Goal: Task Accomplishment & Management: Manage account settings

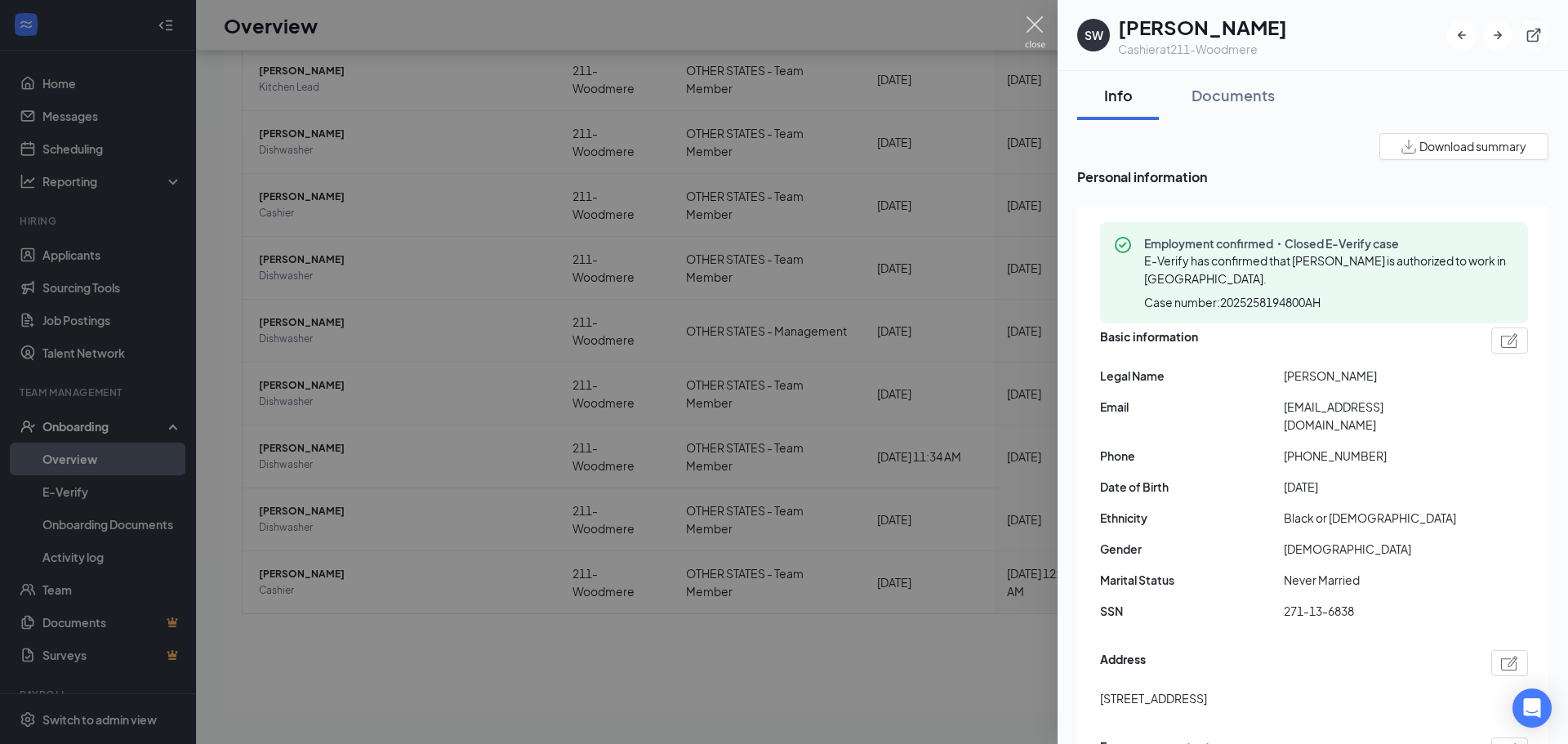
click at [1034, 25] on img at bounding box center [1035, 32] width 20 height 32
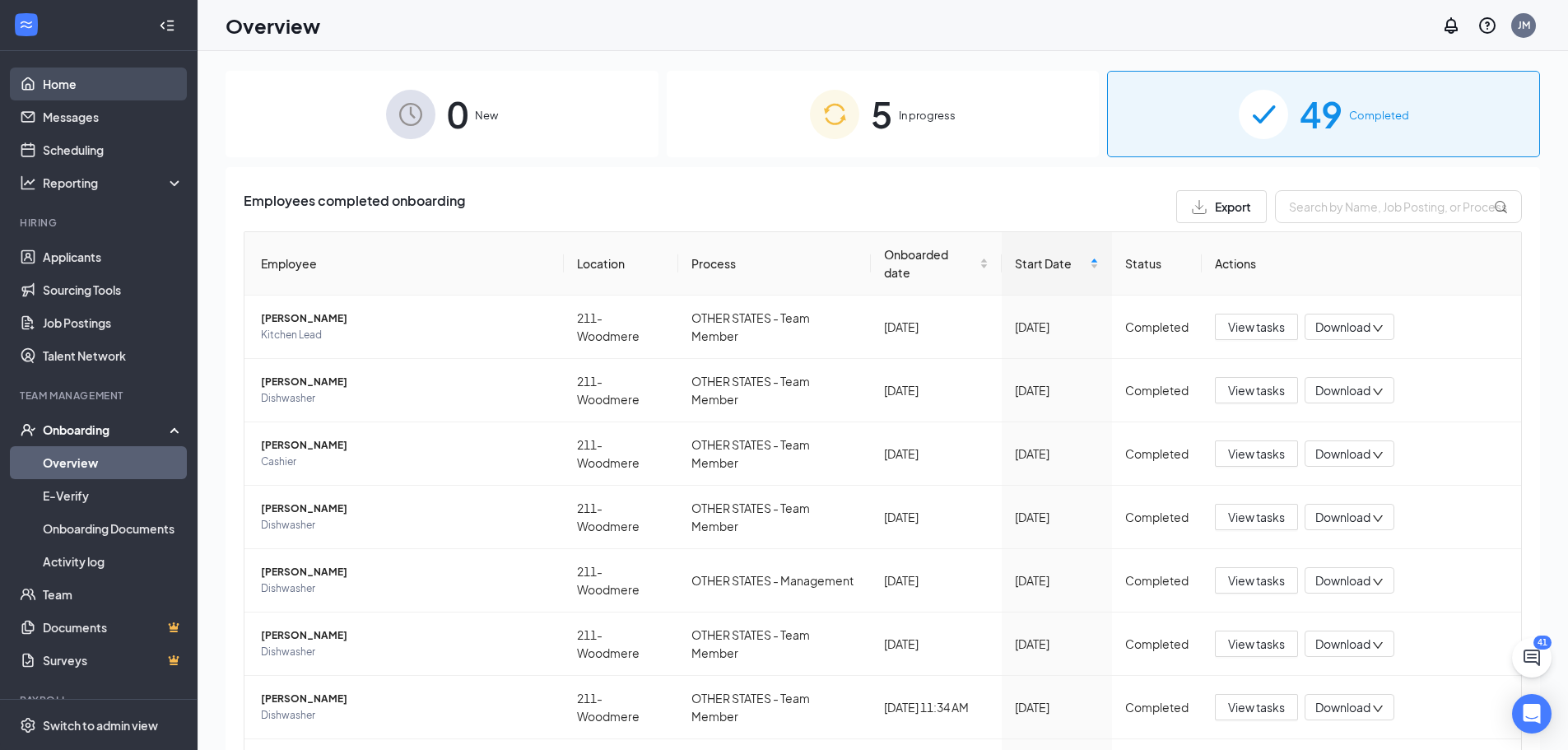
click at [85, 88] on link "Home" at bounding box center [112, 83] width 141 height 33
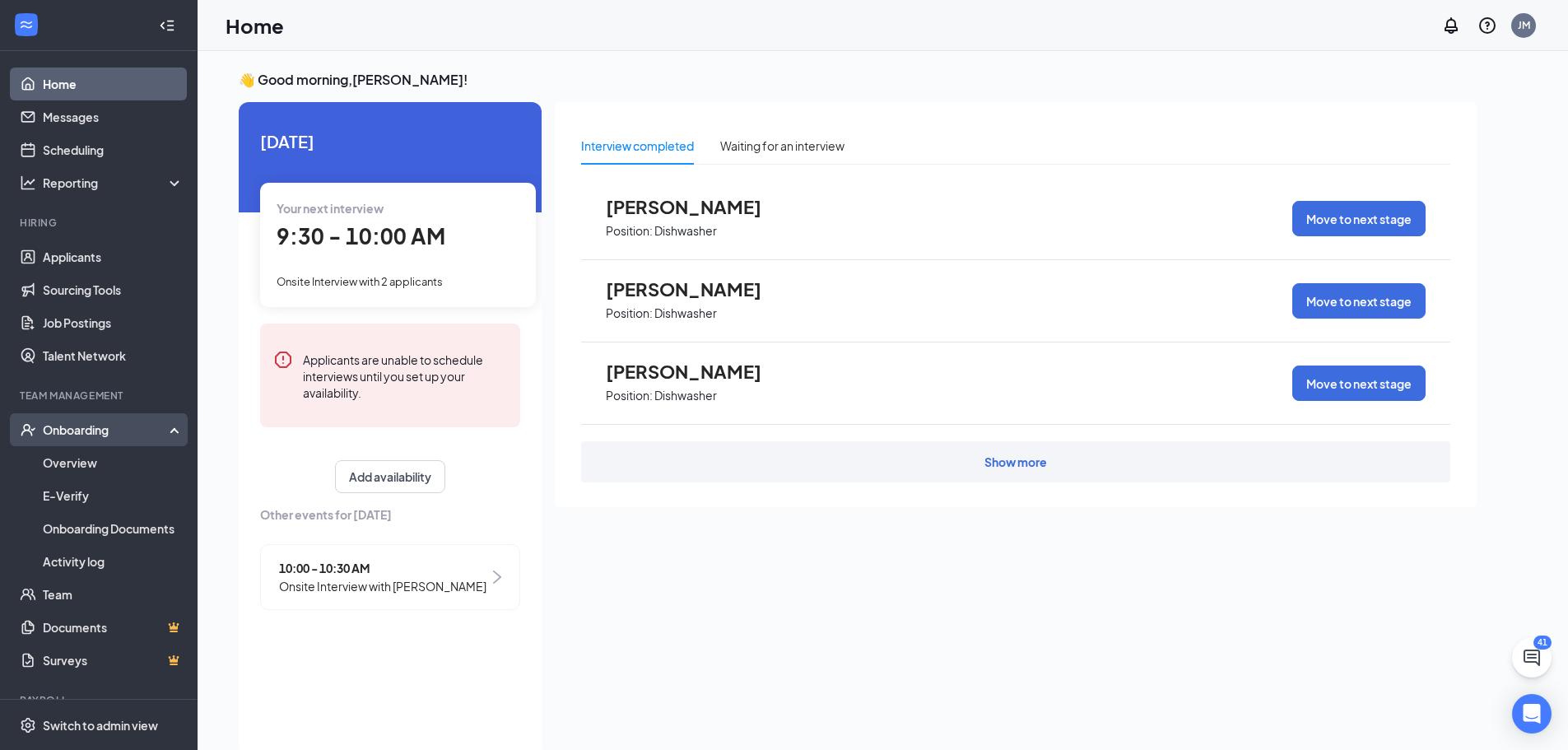
click at [75, 431] on div "Onboarding" at bounding box center [105, 429] width 126 height 17
click at [71, 463] on link "Overview" at bounding box center [112, 462] width 141 height 33
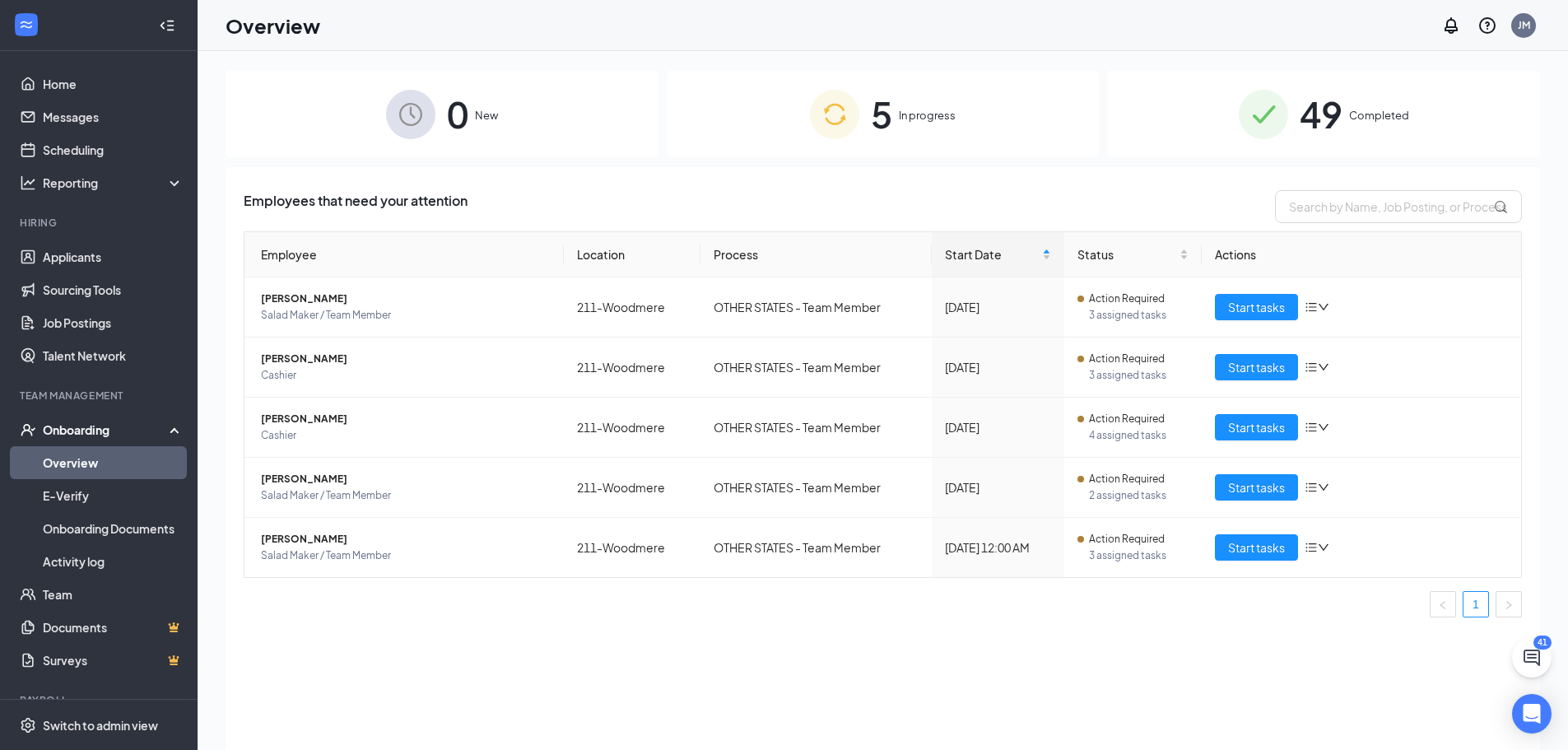
click at [937, 125] on div "5 In progress" at bounding box center [883, 114] width 432 height 87
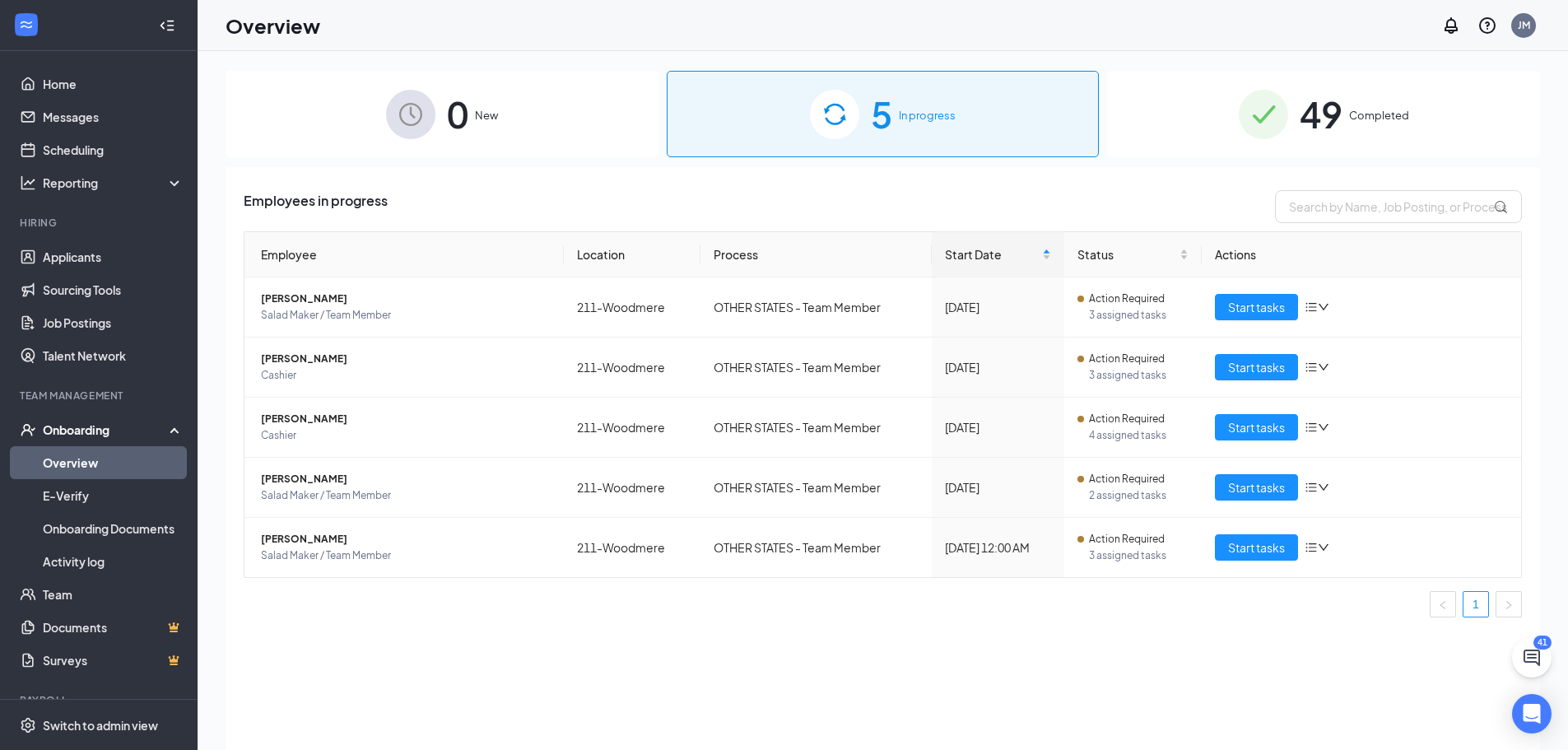
click at [1270, 116] on img at bounding box center [1263, 114] width 50 height 50
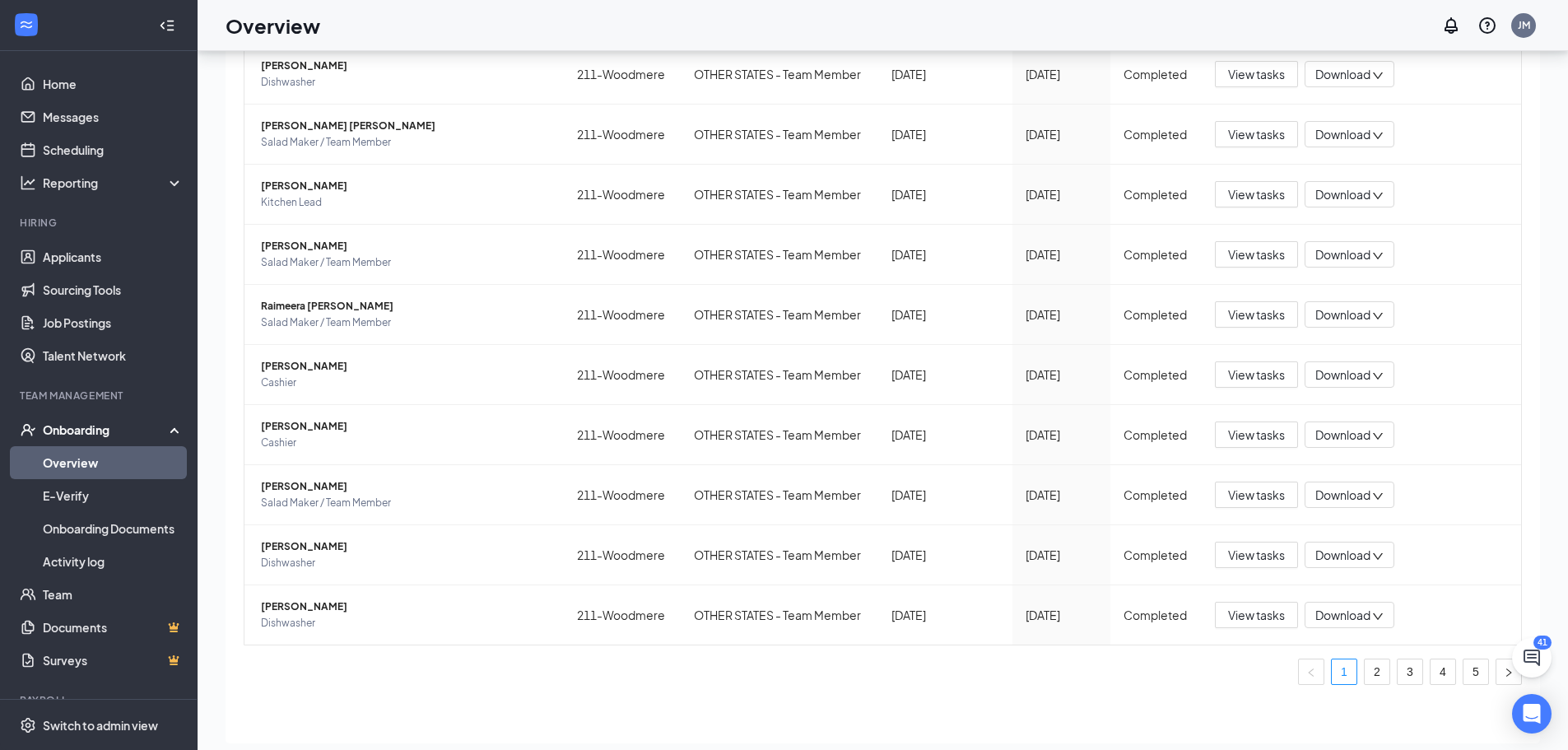
scroll to position [74, 0]
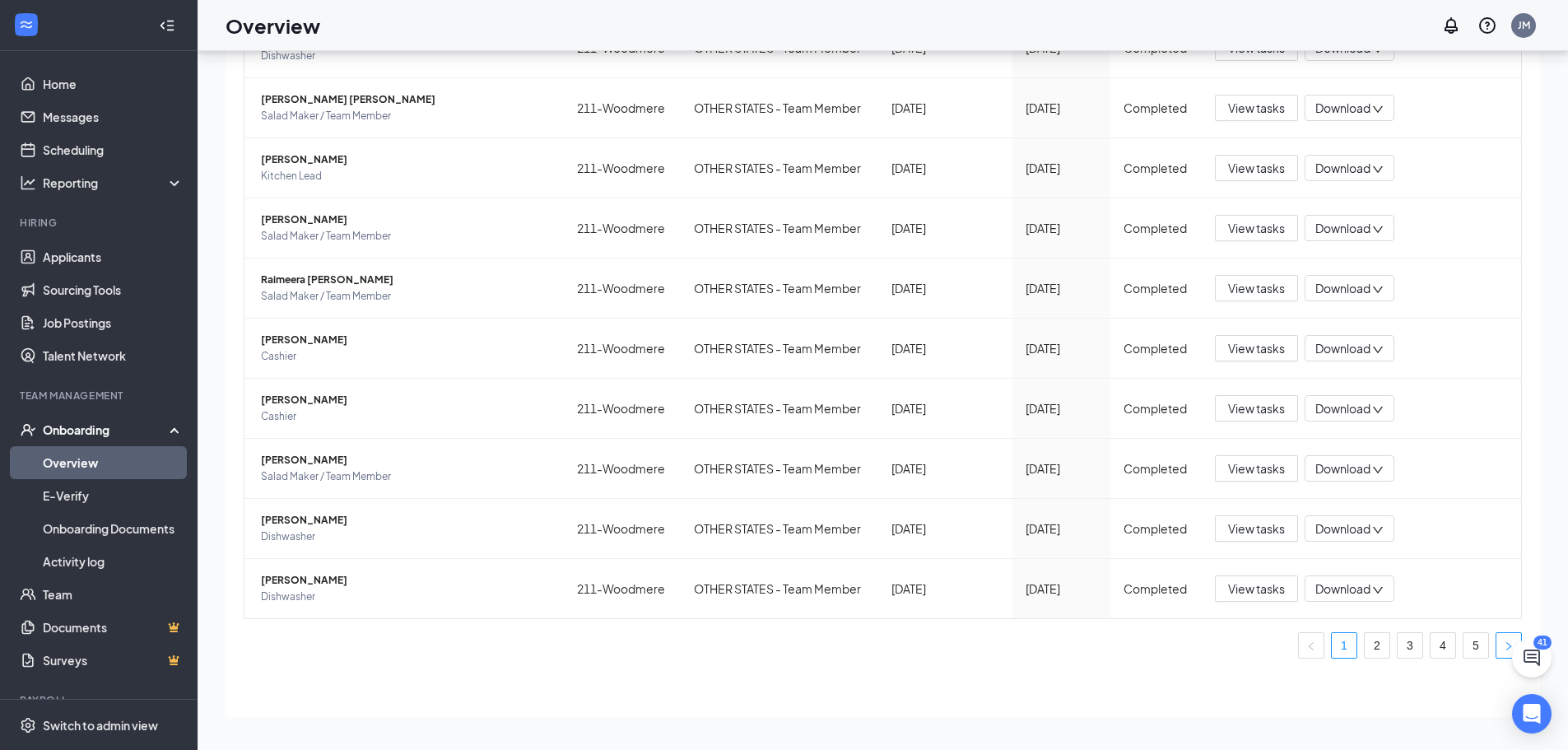
click at [1503, 647] on icon "right" at bounding box center [1508, 646] width 10 height 10
click at [1470, 656] on link "5" at bounding box center [1476, 646] width 25 height 25
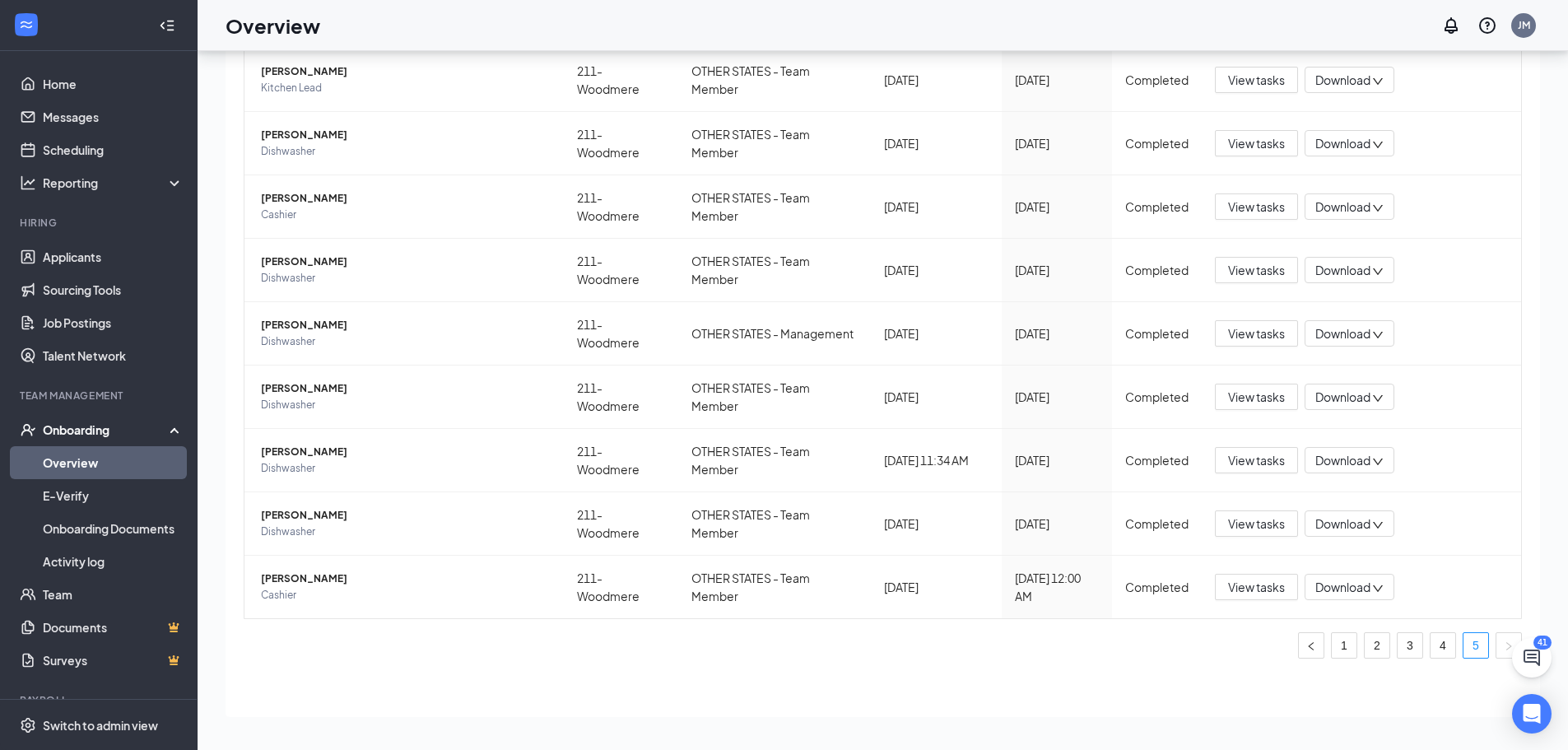
scroll to position [172, 0]
click at [329, 582] on span "[PERSON_NAME]" at bounding box center [406, 578] width 290 height 17
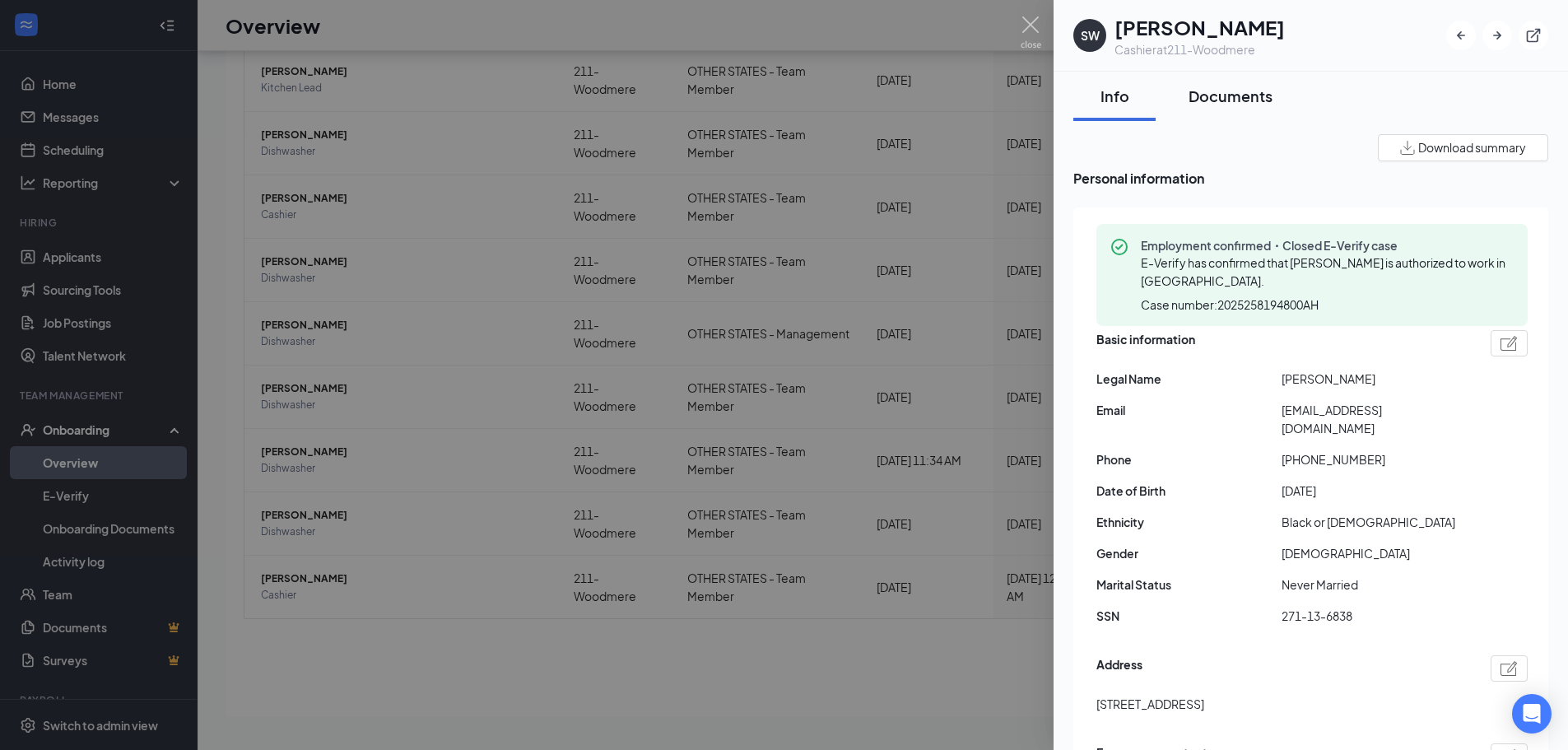
click at [1239, 96] on div "Documents" at bounding box center [1230, 96] width 84 height 20
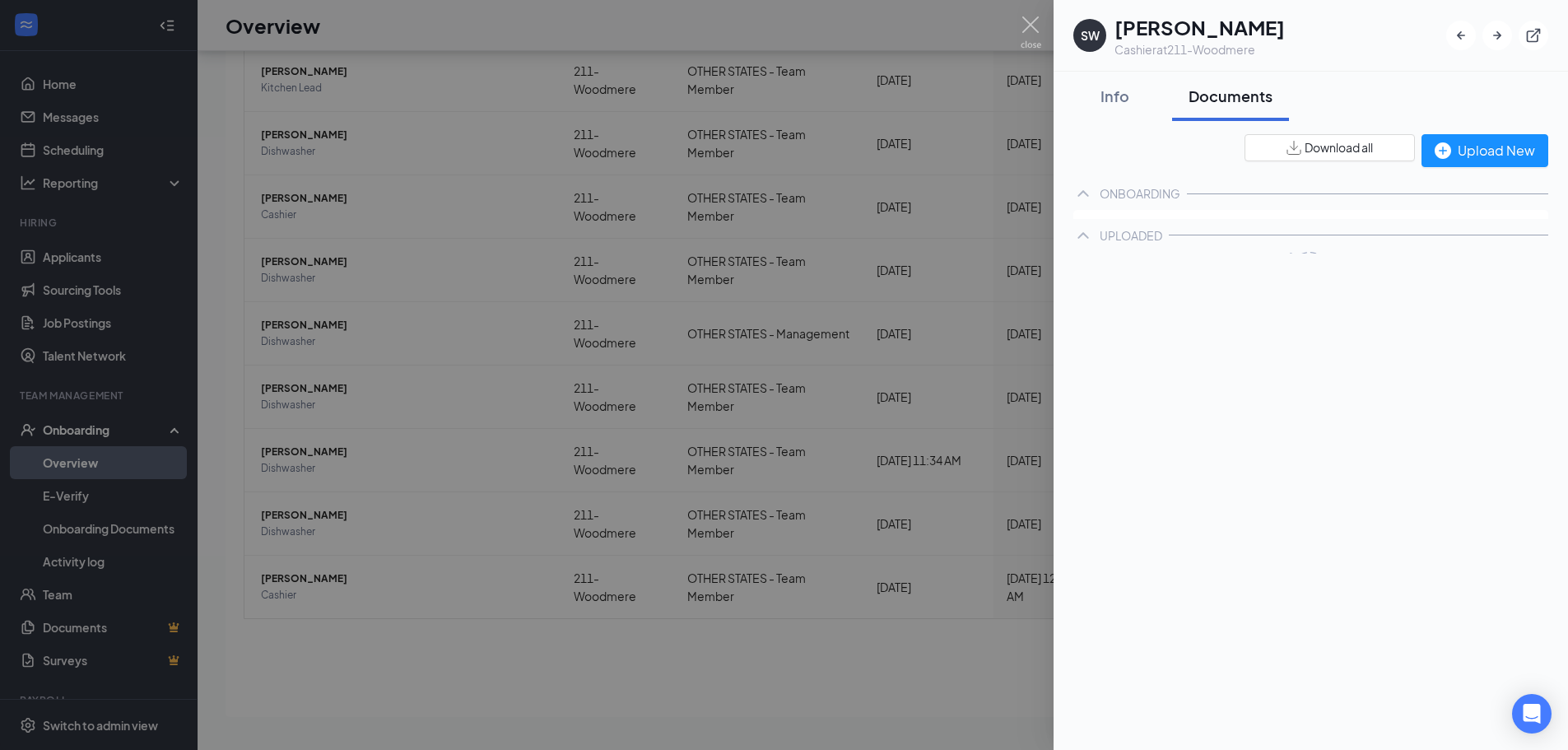
click at [1108, 96] on div "Info" at bounding box center [1114, 96] width 50 height 20
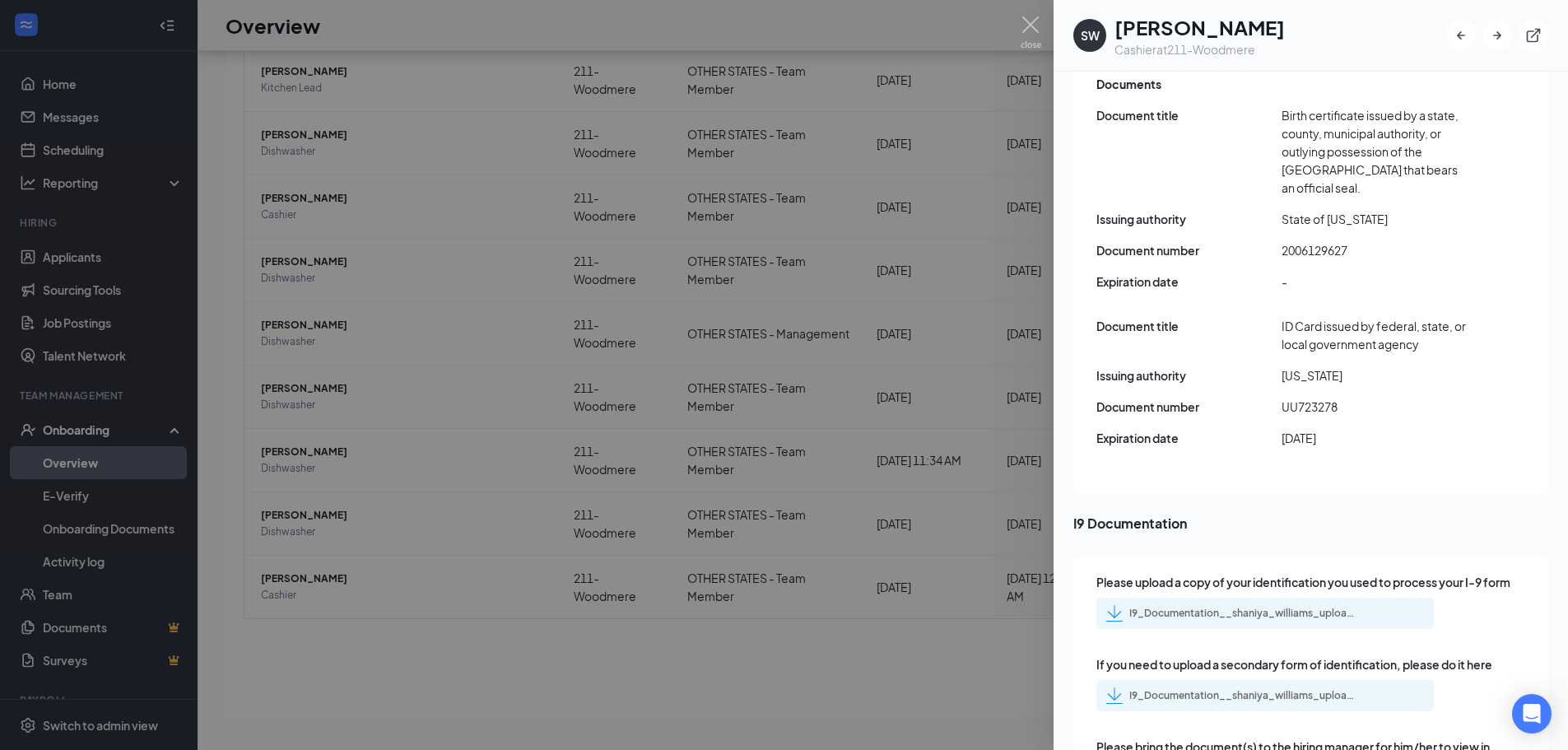
scroll to position [2162, 0]
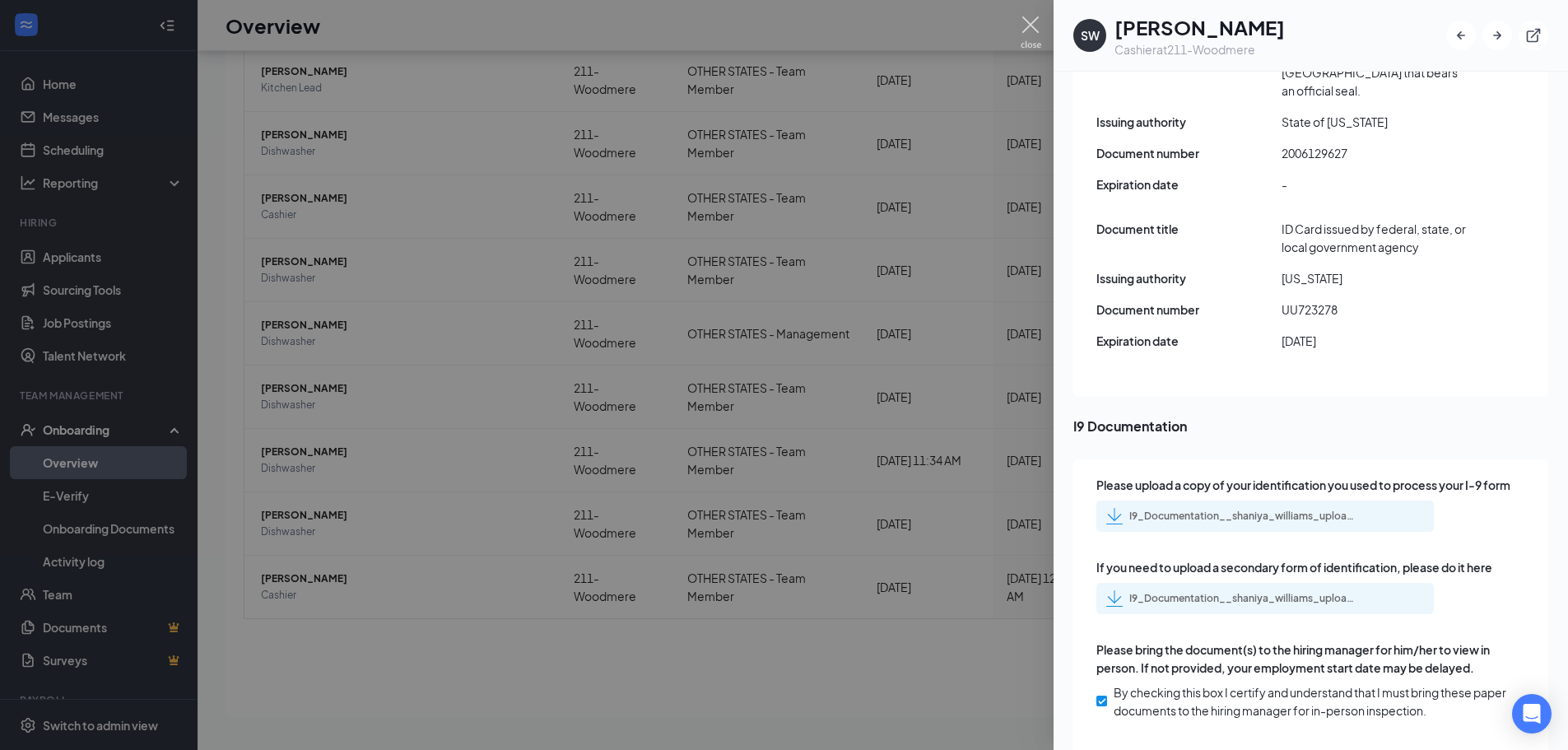
click at [1027, 28] on img at bounding box center [1030, 33] width 20 height 32
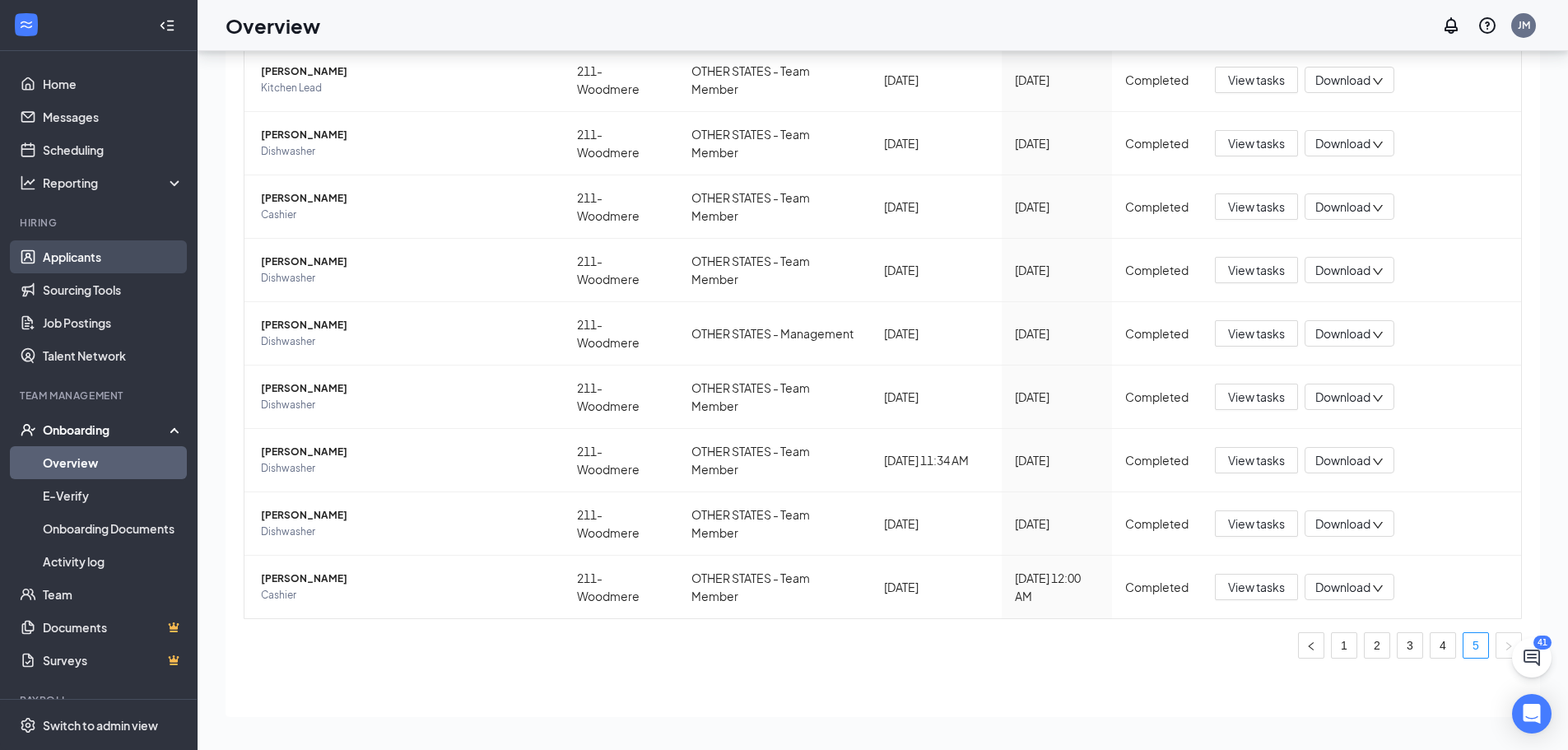
click at [96, 264] on link "Applicants" at bounding box center [112, 256] width 141 height 33
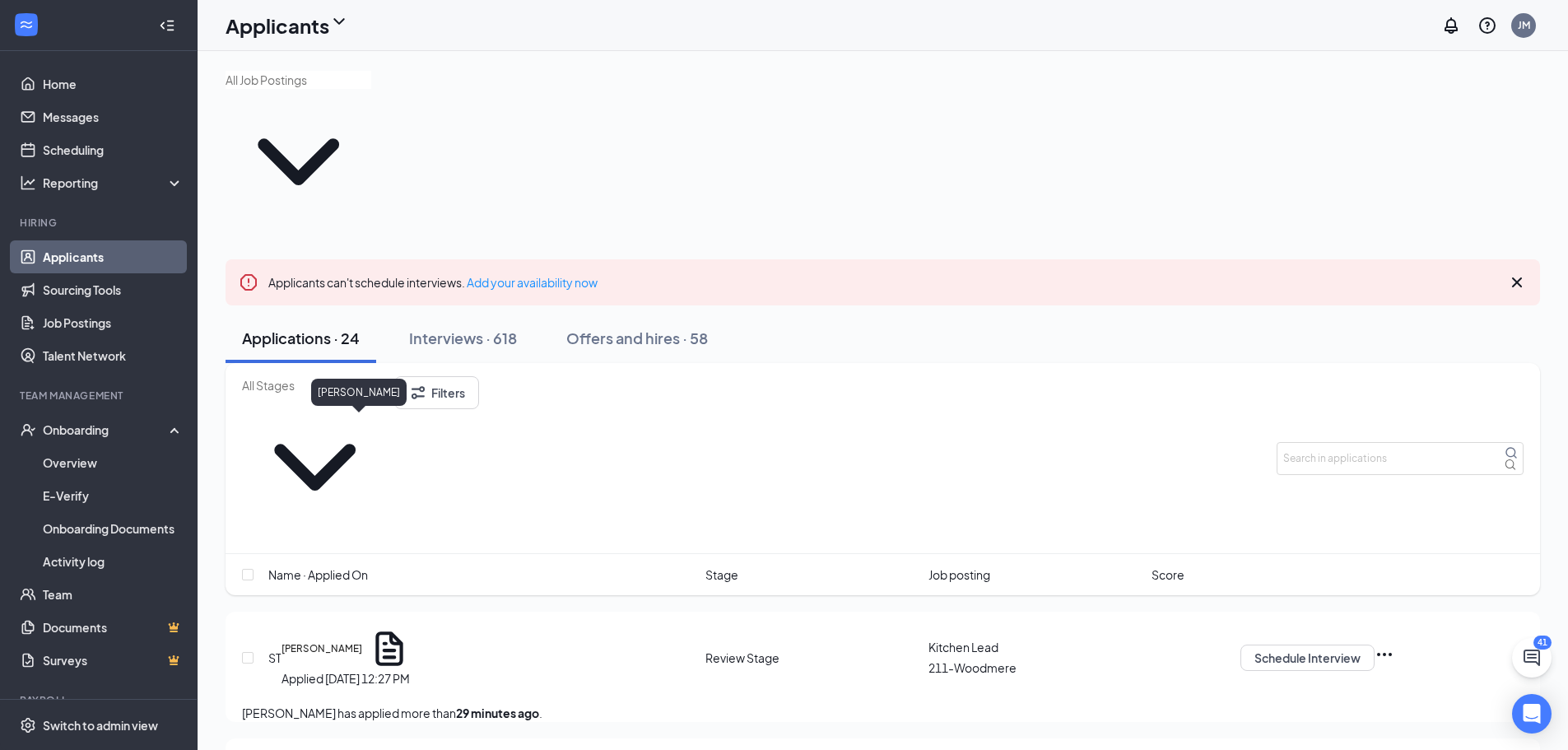
click at [331, 641] on h5 "[PERSON_NAME]" at bounding box center [321, 648] width 80 height 15
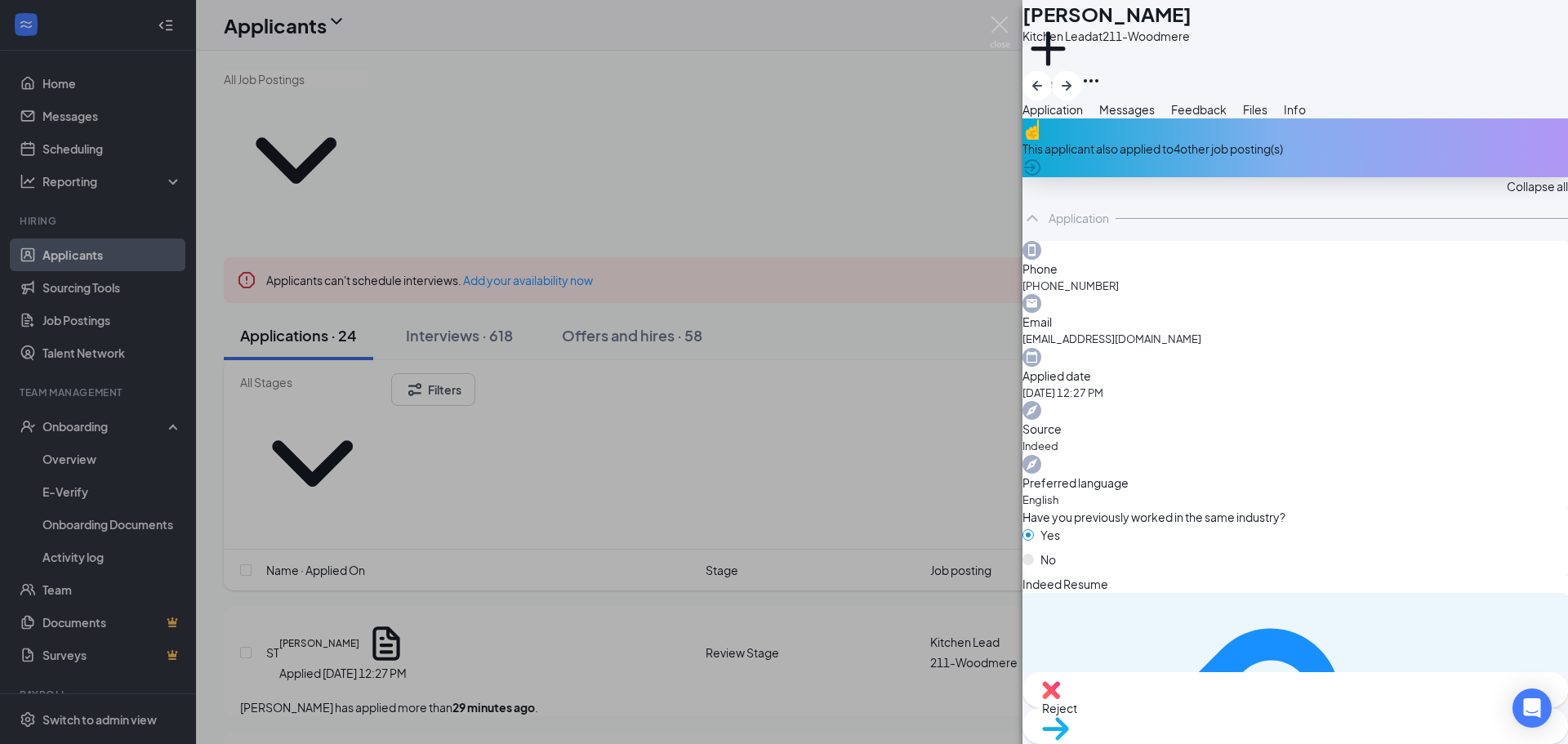
scroll to position [54, 0]
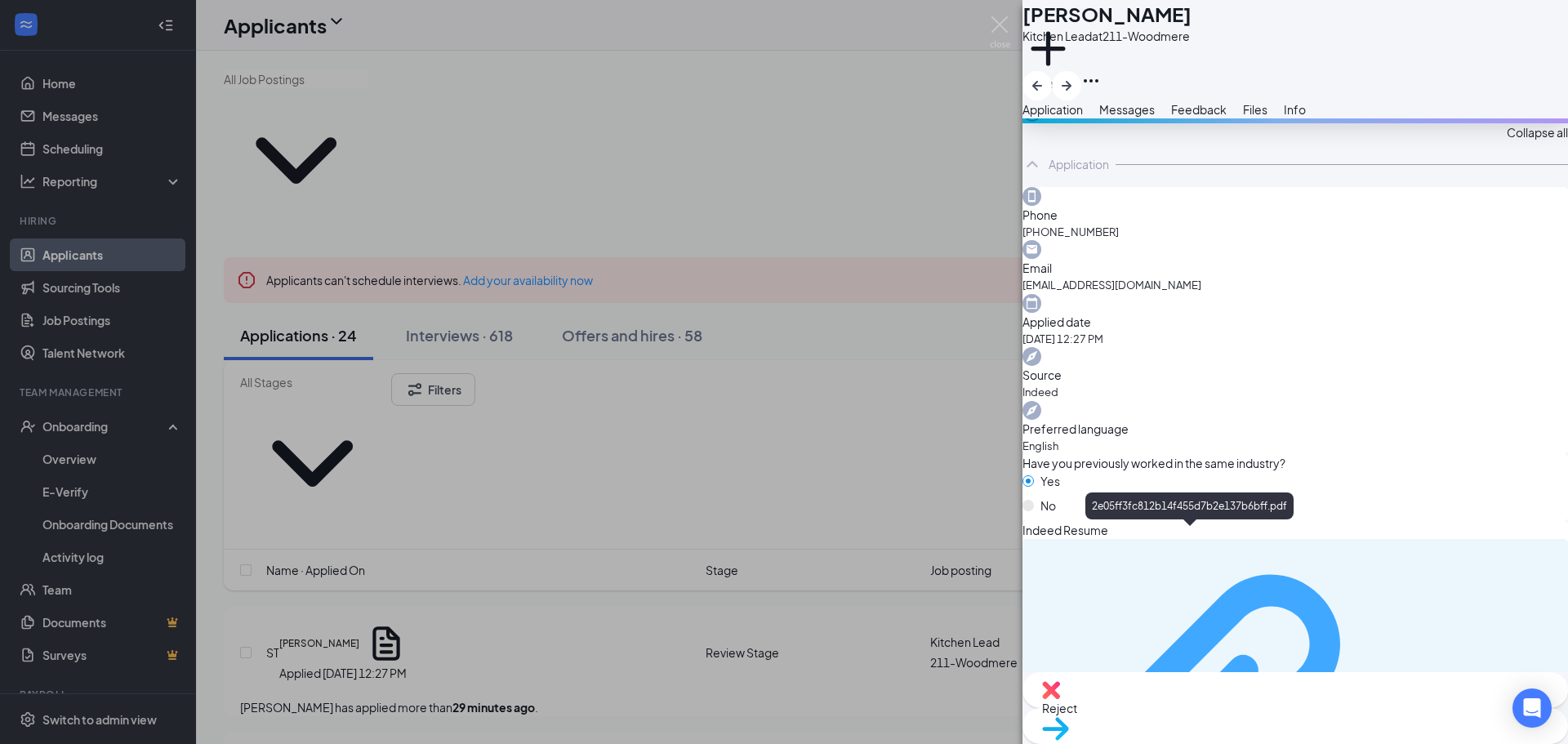
click at [1399, 723] on div "2e05ff3fc812b14f455d7b2e137b6bff.pdf" at bounding box center [1478, 729] width 159 height 13
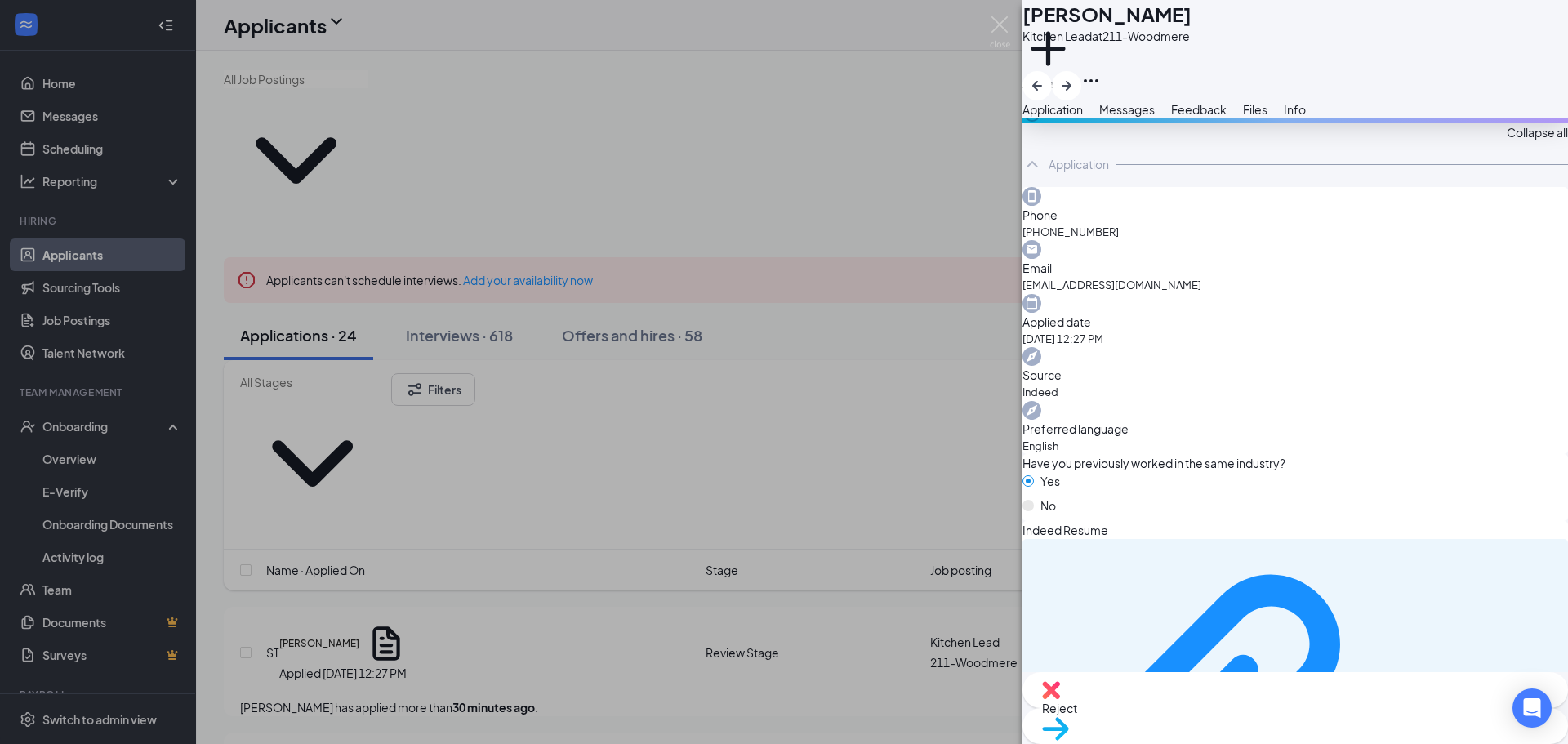
click at [1202, 715] on span "Reject" at bounding box center [1294, 708] width 506 height 18
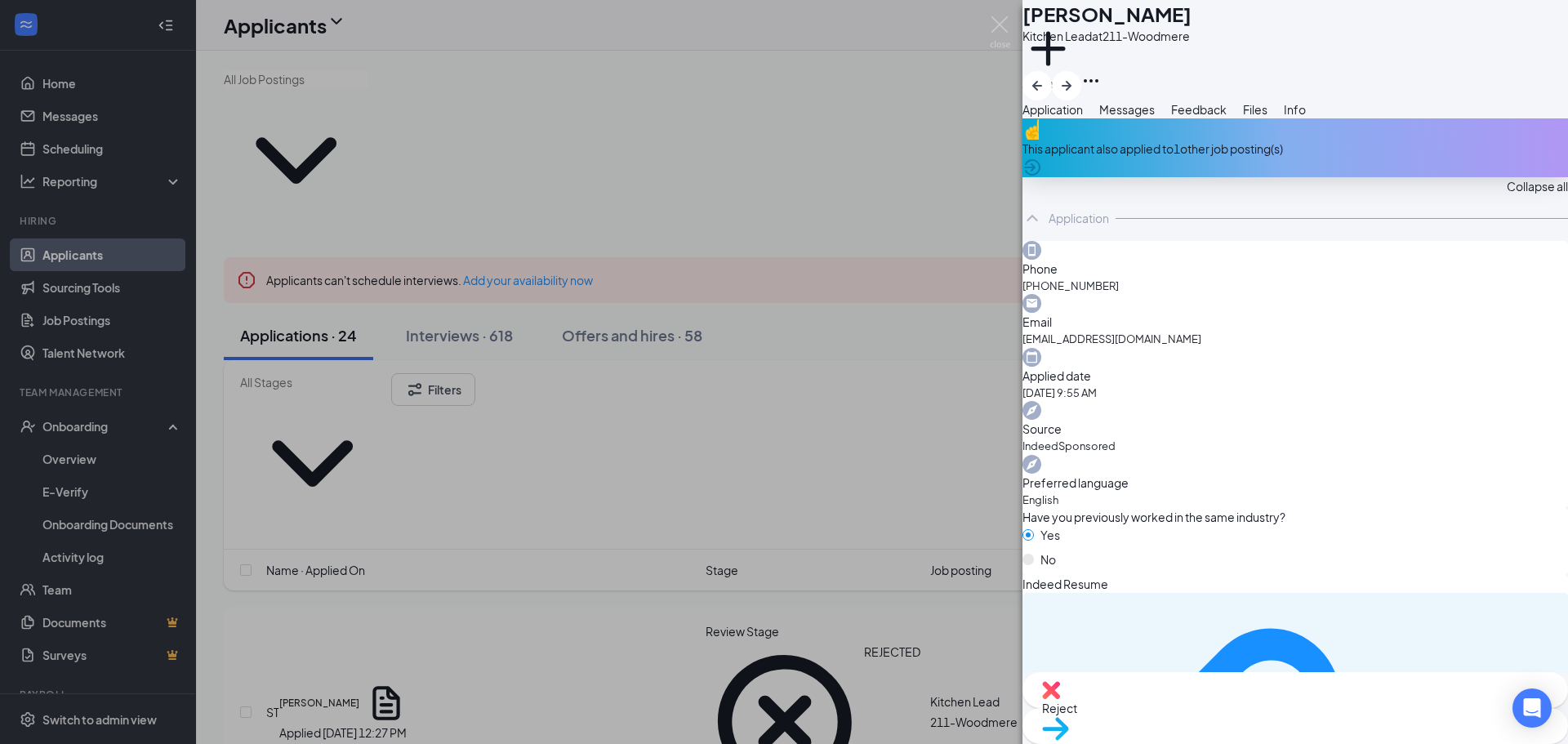
scroll to position [54, 0]
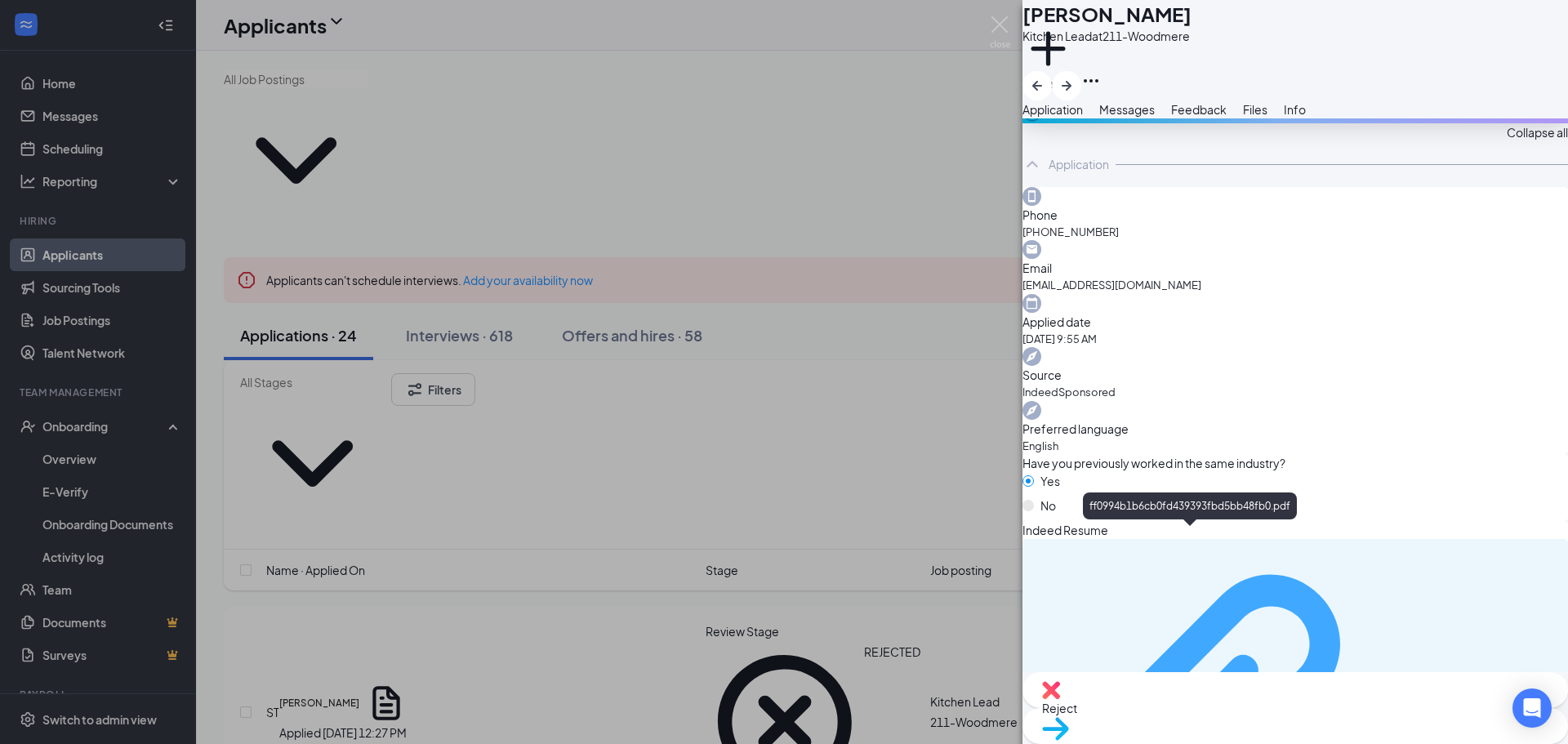
click at [1399, 723] on div "ff0994b1b6cb0fd439393fbd5bb48fb0.pdf" at bounding box center [1478, 729] width 159 height 13
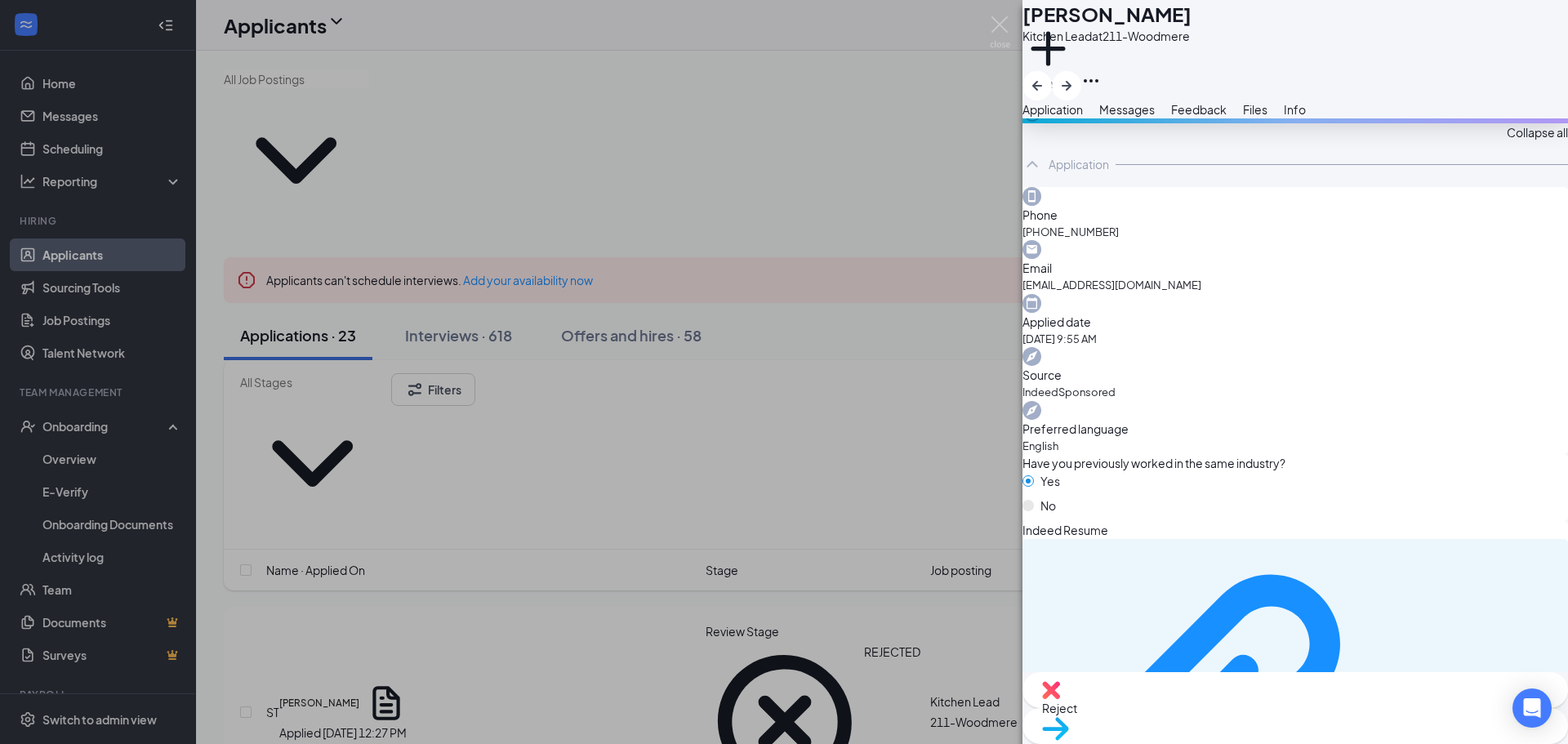
click at [1190, 708] on div "Reject" at bounding box center [1295, 690] width 546 height 36
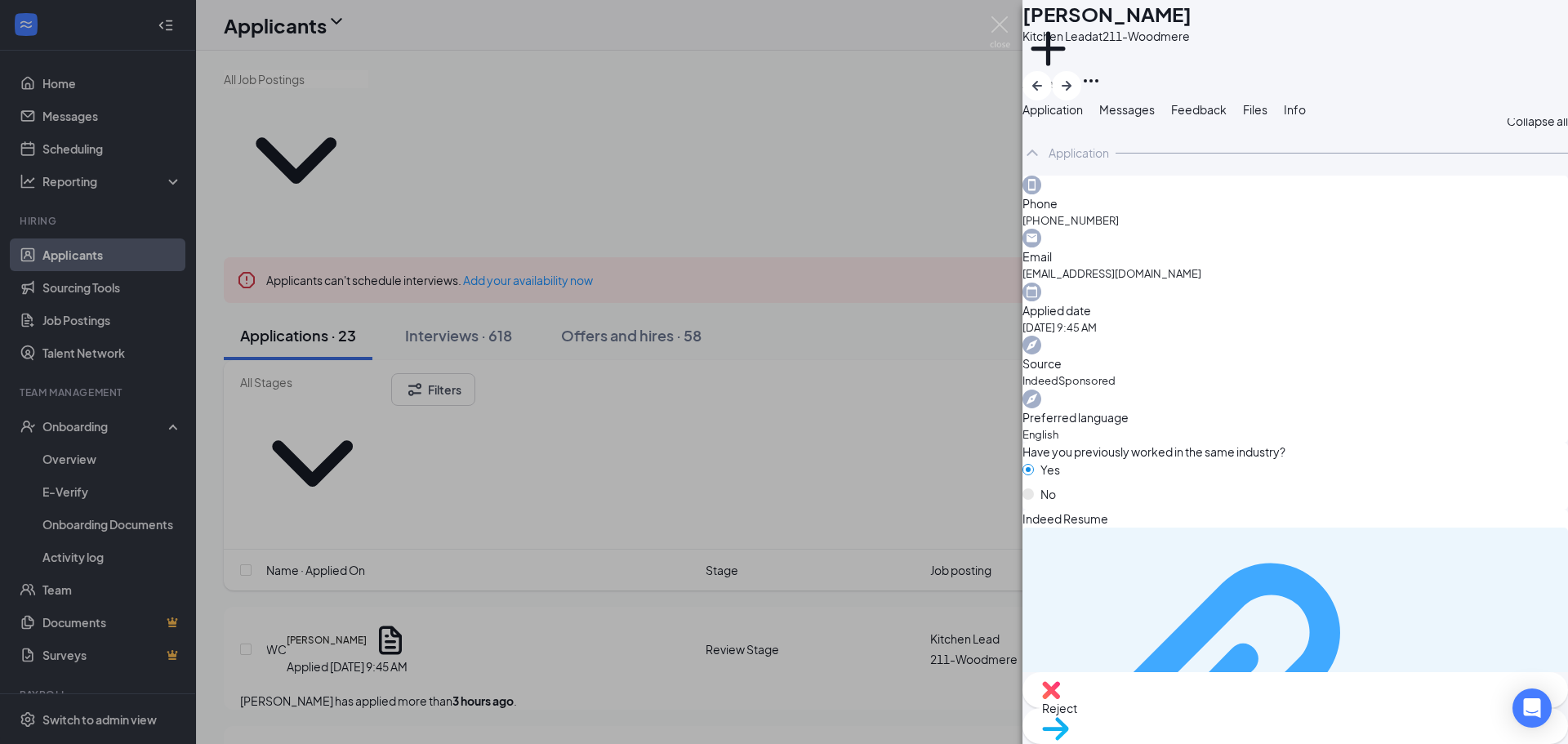
scroll to position [8, 0]
click at [1399, 711] on div "bac7dd71f6d640b0db9a0b694983a939.pdf" at bounding box center [1478, 717] width 159 height 13
click at [1076, 76] on icon "ArrowRight" at bounding box center [1066, 86] width 19 height 19
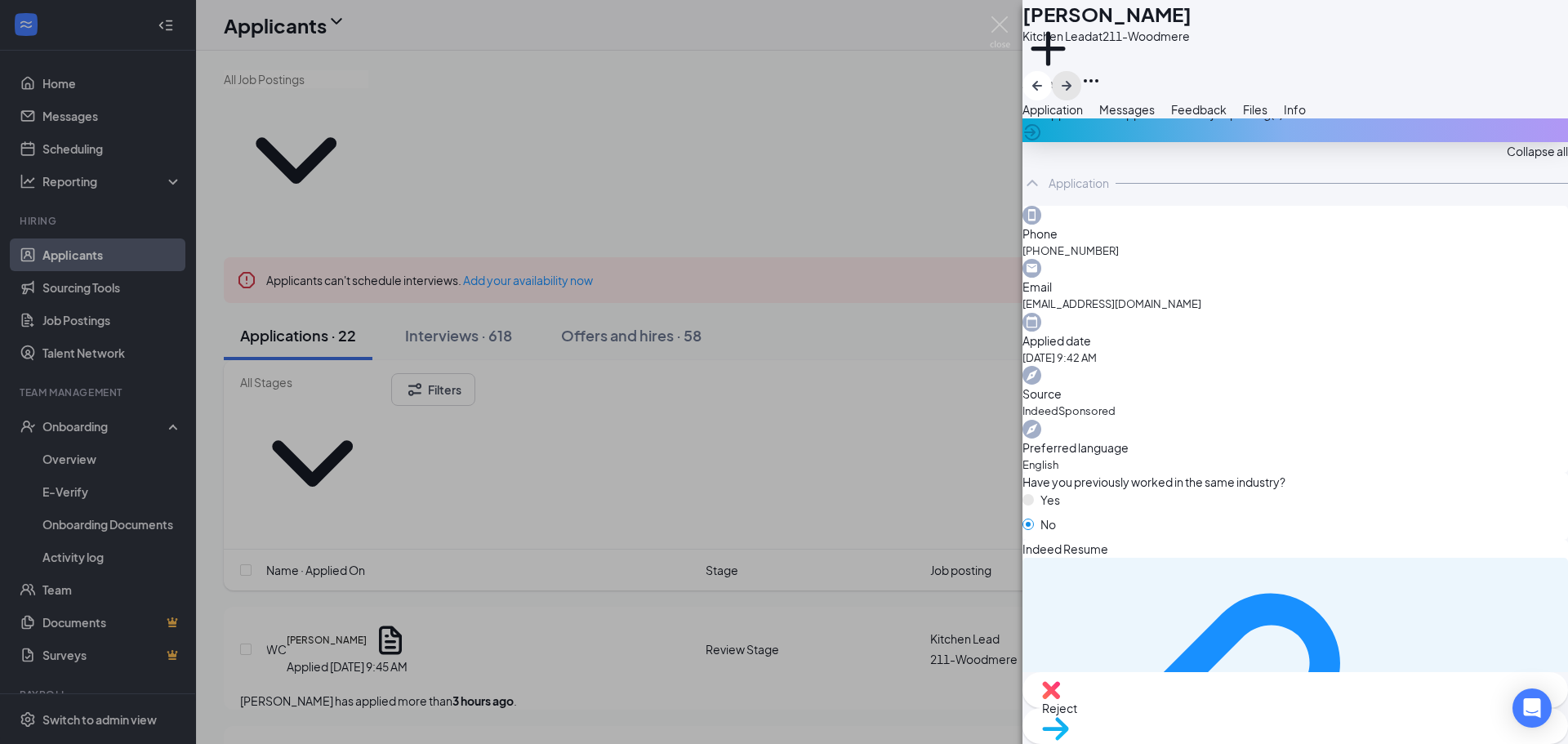
scroll to position [54, 0]
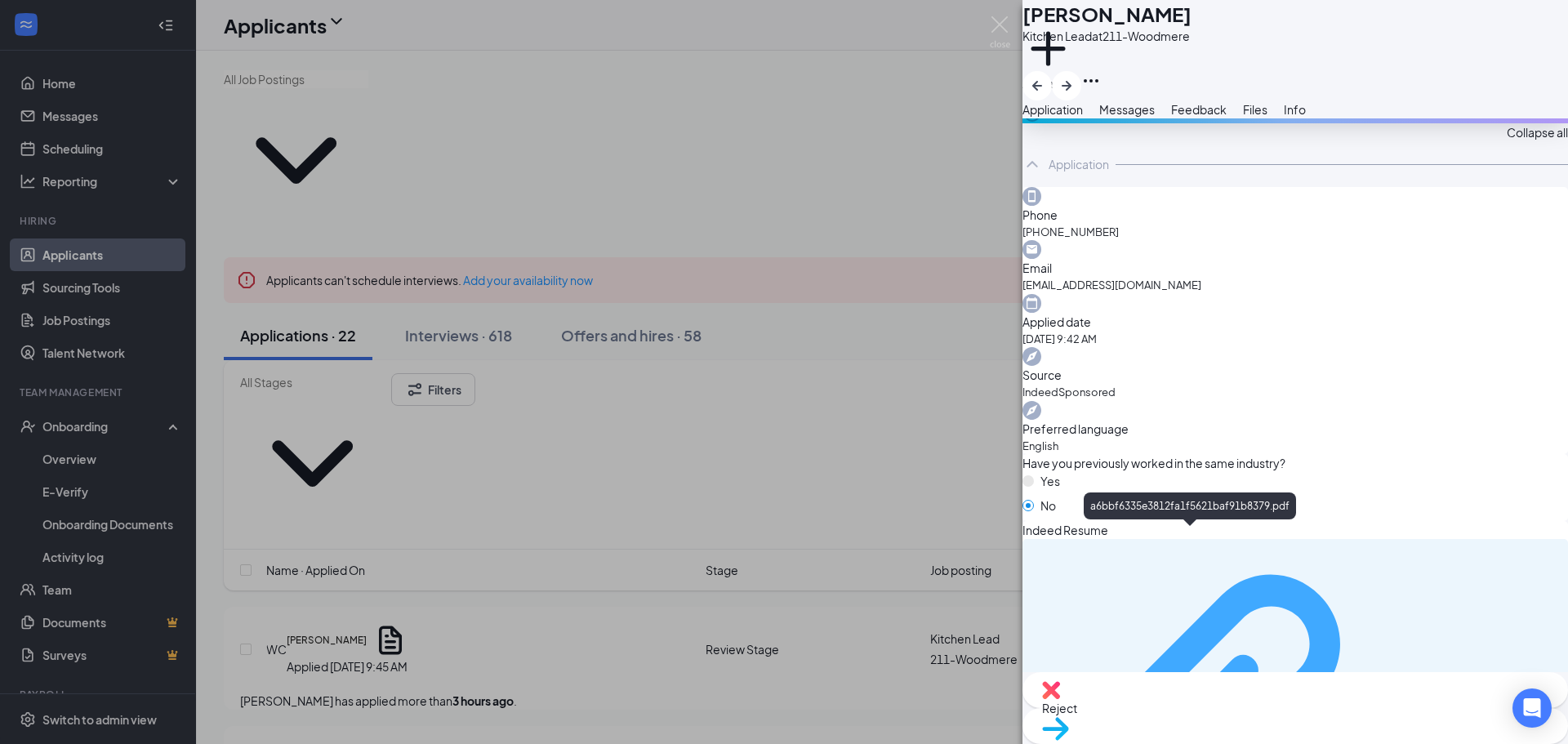
click at [1399, 723] on div "a6bbf6335e3812fa1f5621baf91b8379.pdf" at bounding box center [1478, 729] width 159 height 13
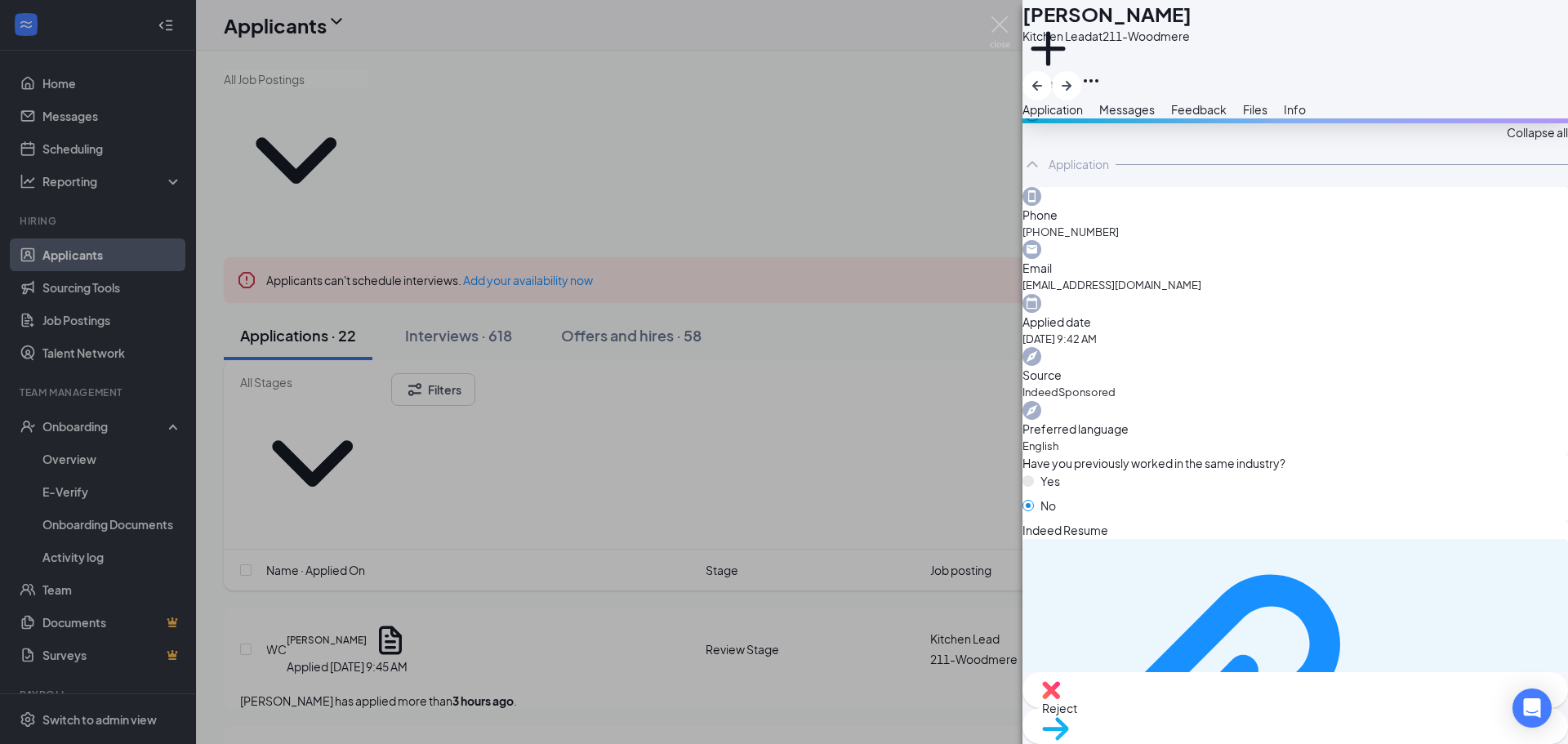
click at [1211, 717] on span "Reject" at bounding box center [1294, 708] width 506 height 18
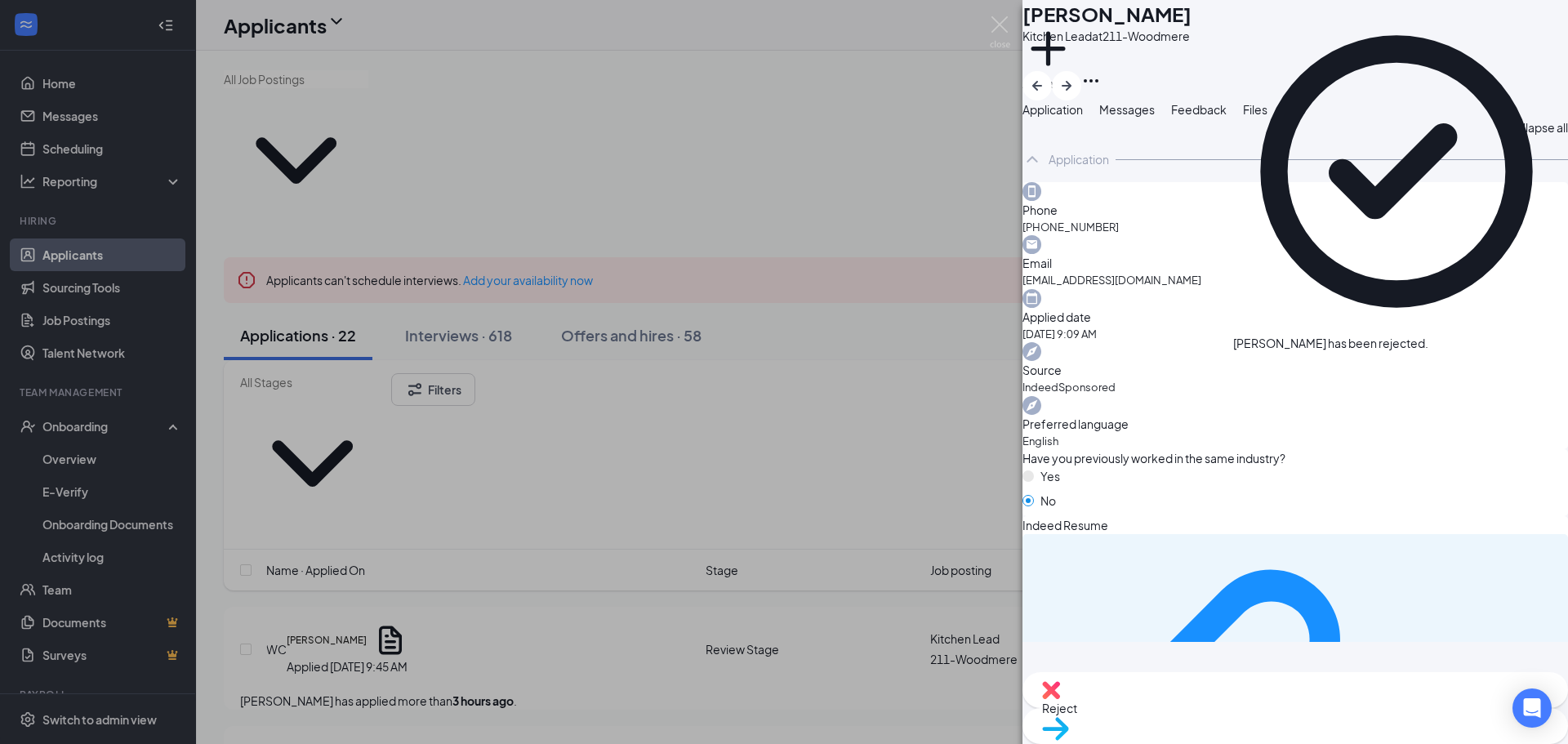
scroll to position [1, 0]
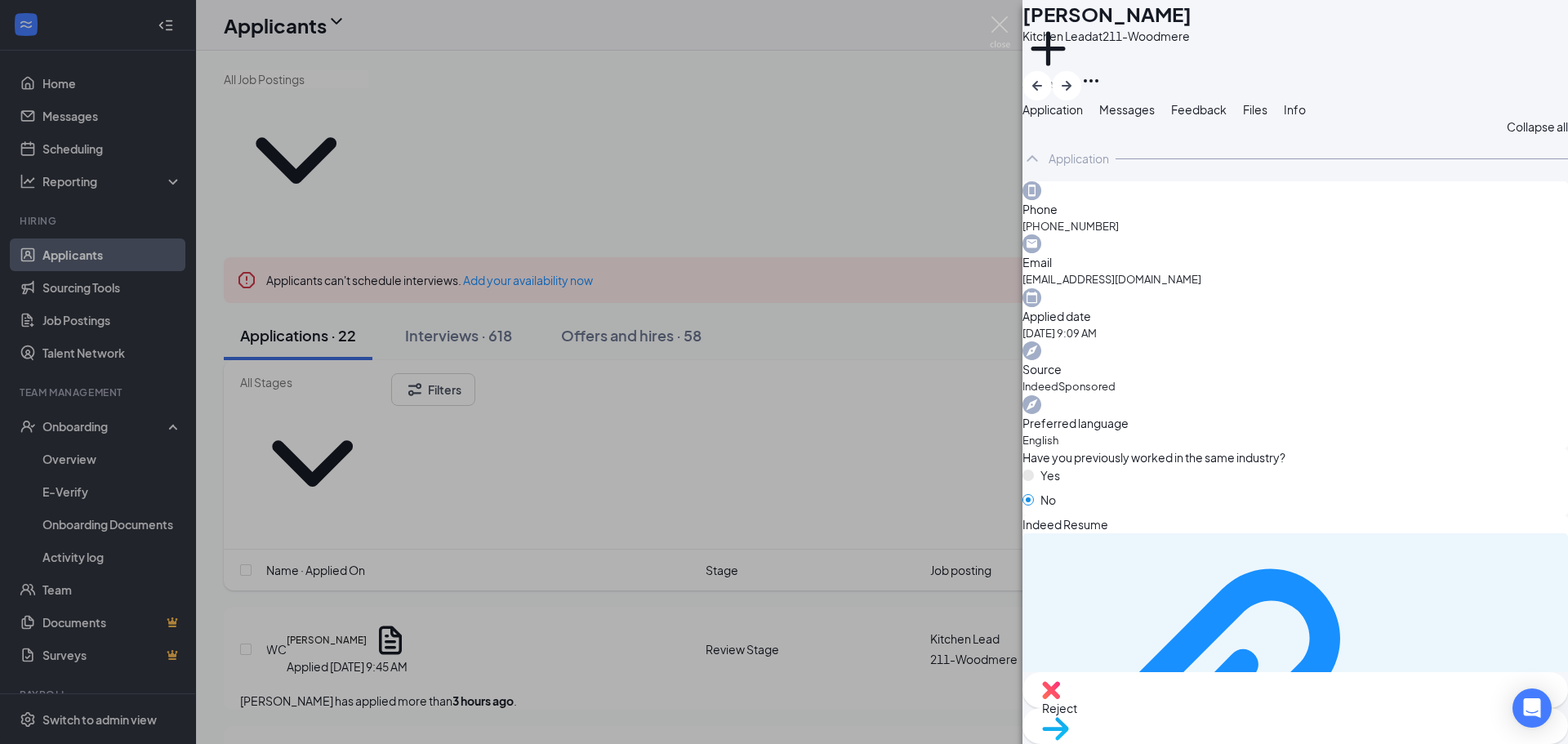
click at [1170, 553] on div "de3b1d6685094e95e67d0c780684b9e9.pdf" at bounding box center [1295, 725] width 546 height 383
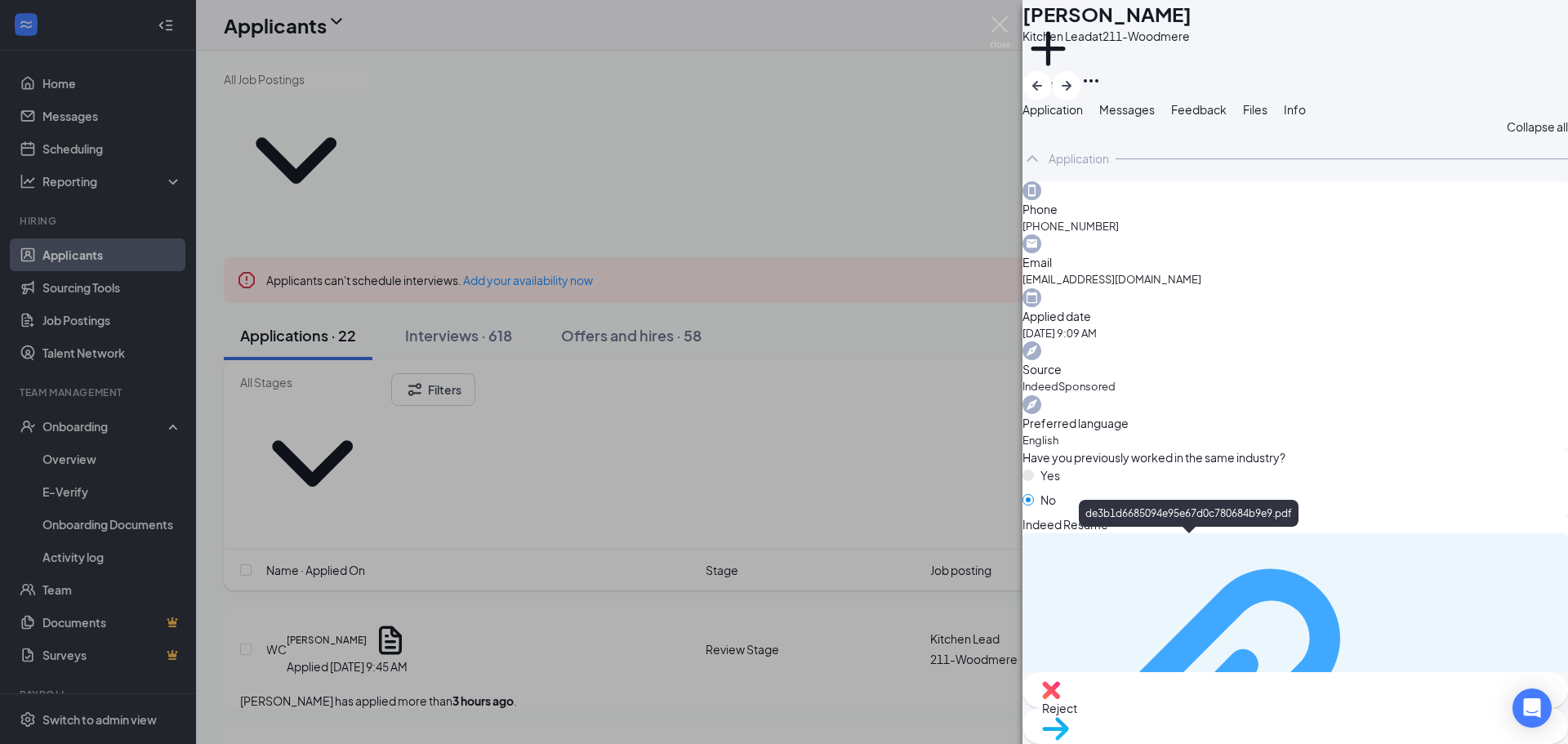
click at [1399, 718] on div "de3b1d6685094e95e67d0c780684b9e9.pdf" at bounding box center [1478, 724] width 159 height 13
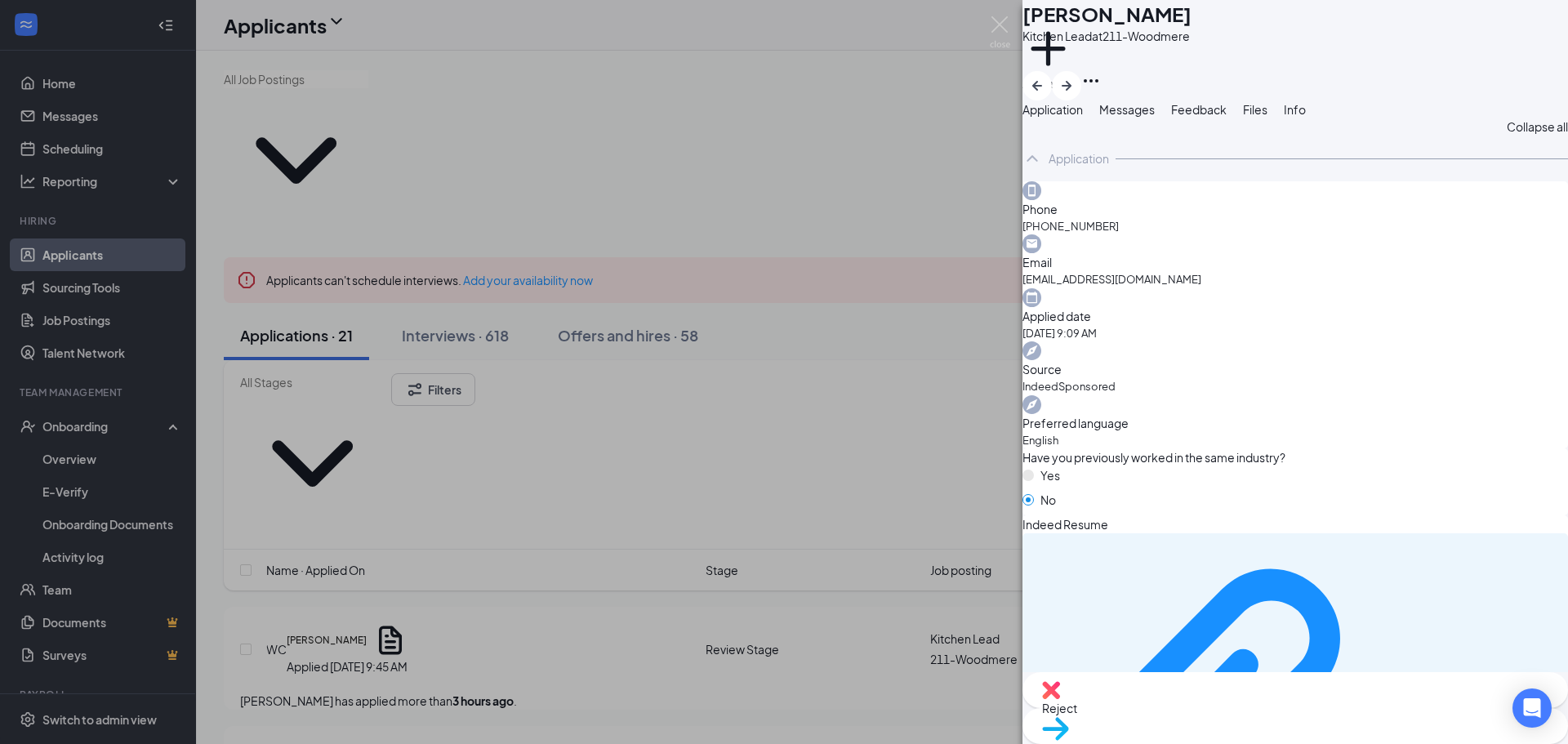
click at [1155, 117] on span "Messages" at bounding box center [1127, 109] width 55 height 15
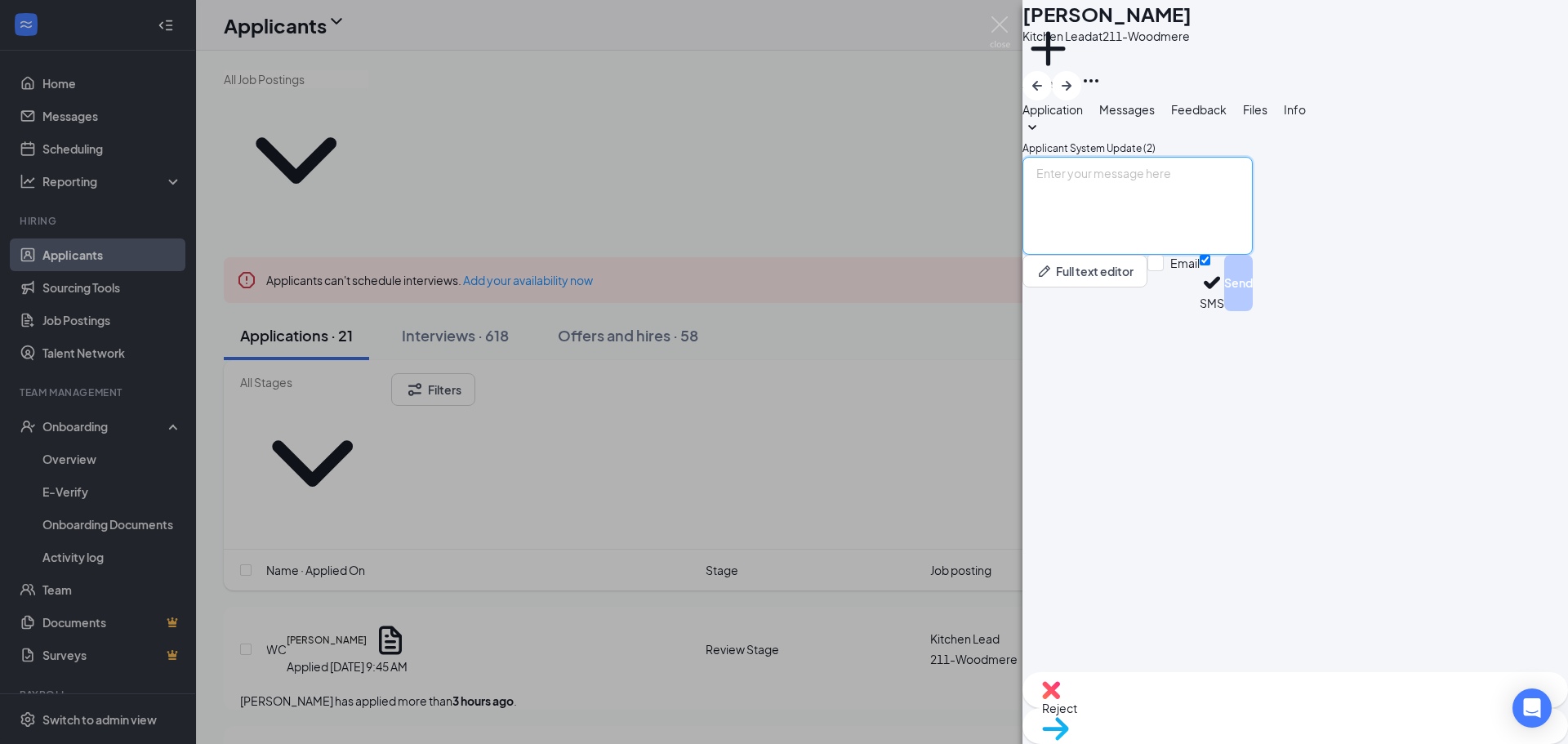
click at [1252, 254] on textarea at bounding box center [1137, 206] width 230 height 98
type textarea "HI [PERSON_NAME] can you come on in for interview [DATE] Thank you"
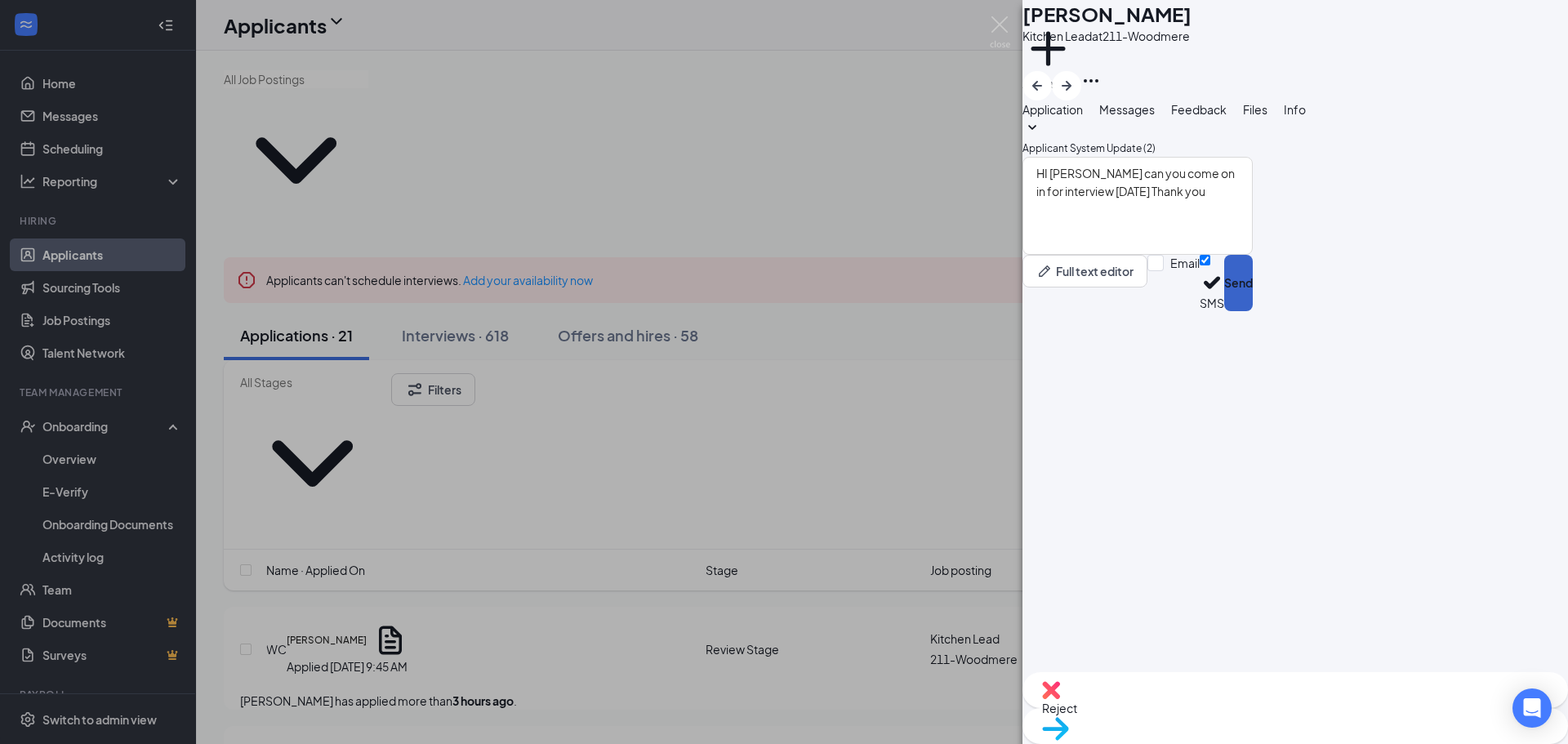
click at [1252, 311] on button "Send" at bounding box center [1238, 283] width 29 height 56
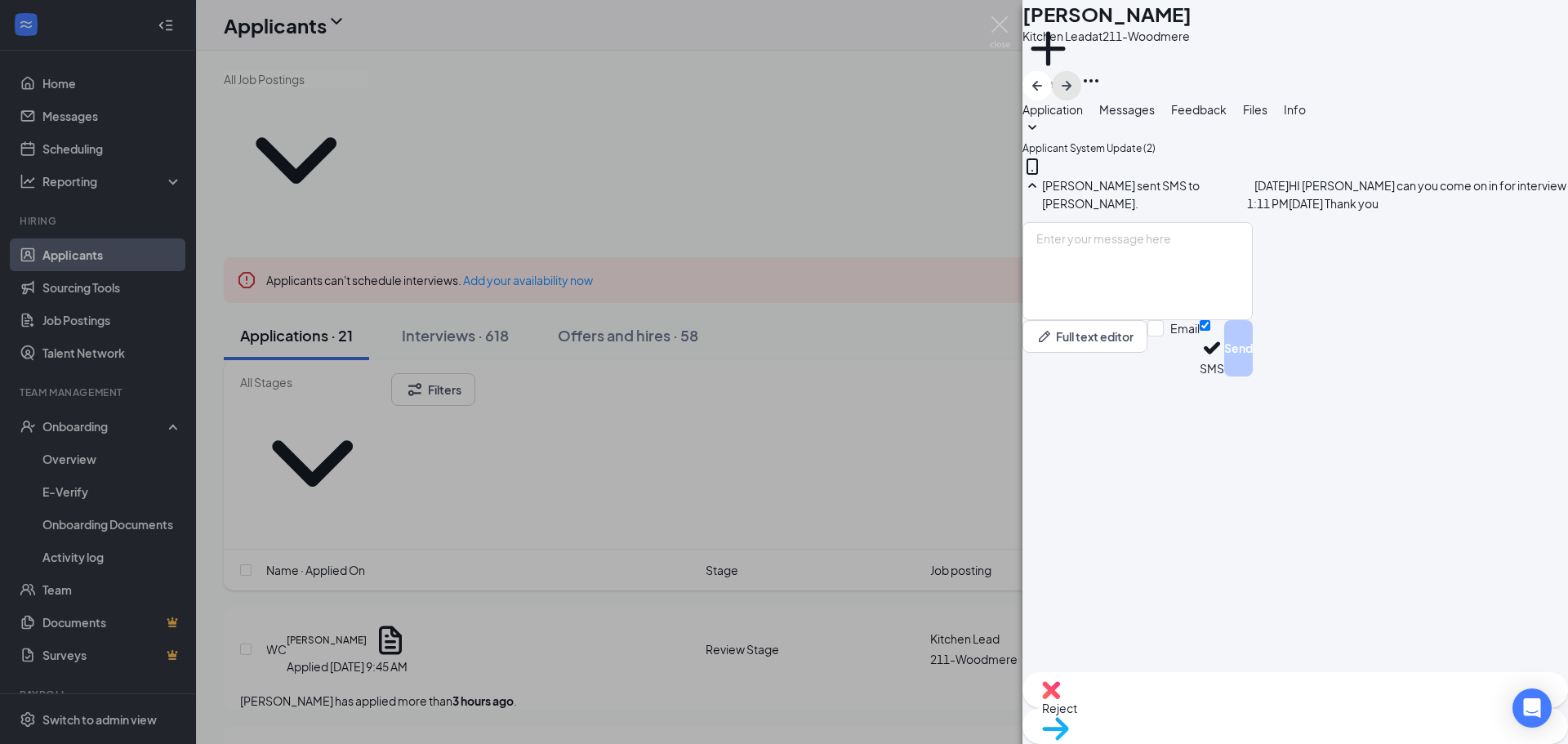
click at [1076, 76] on icon "ArrowRight" at bounding box center [1066, 86] width 19 height 19
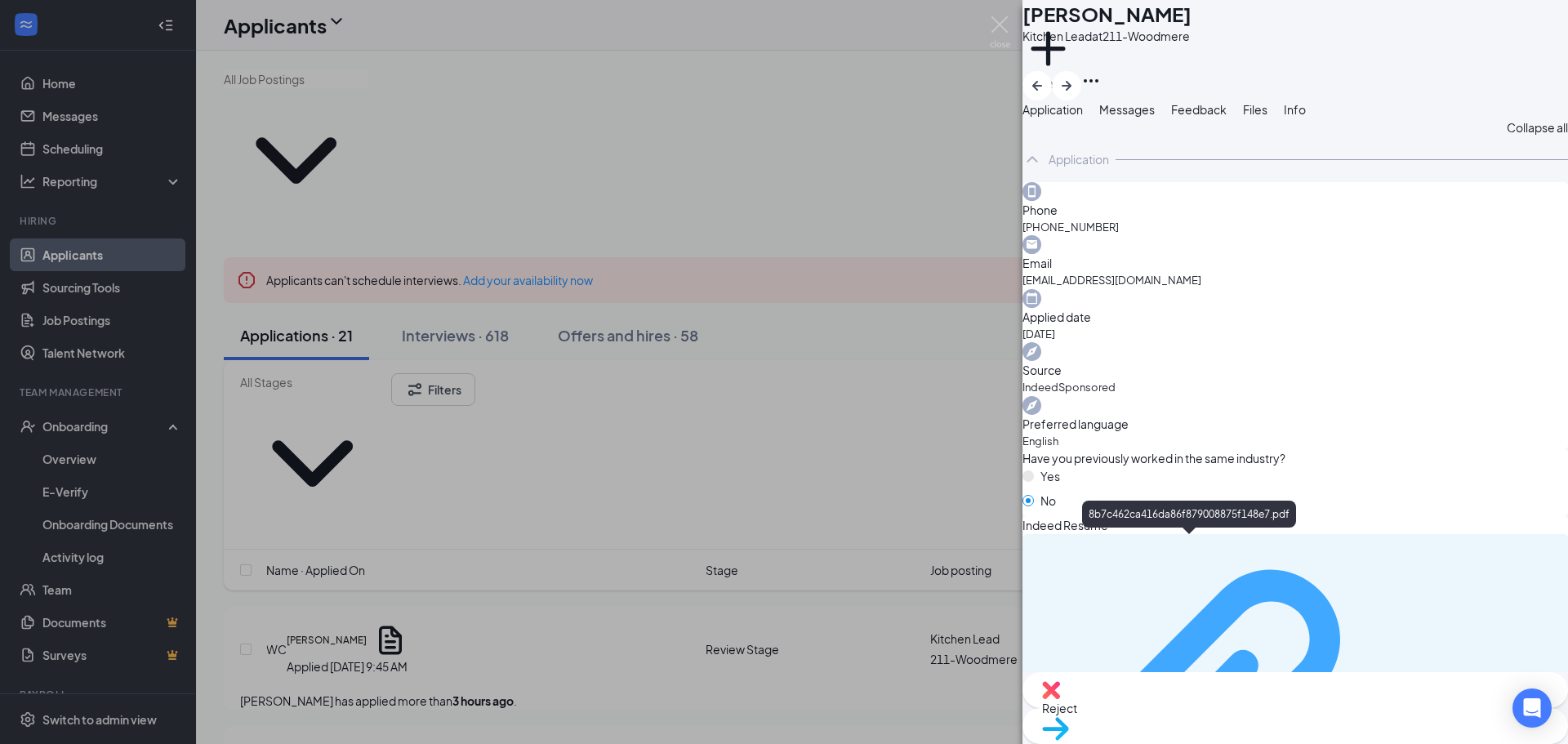
click at [1399, 719] on div "8b7c462ca416da86f879008875f148e7.pdf" at bounding box center [1478, 725] width 159 height 13
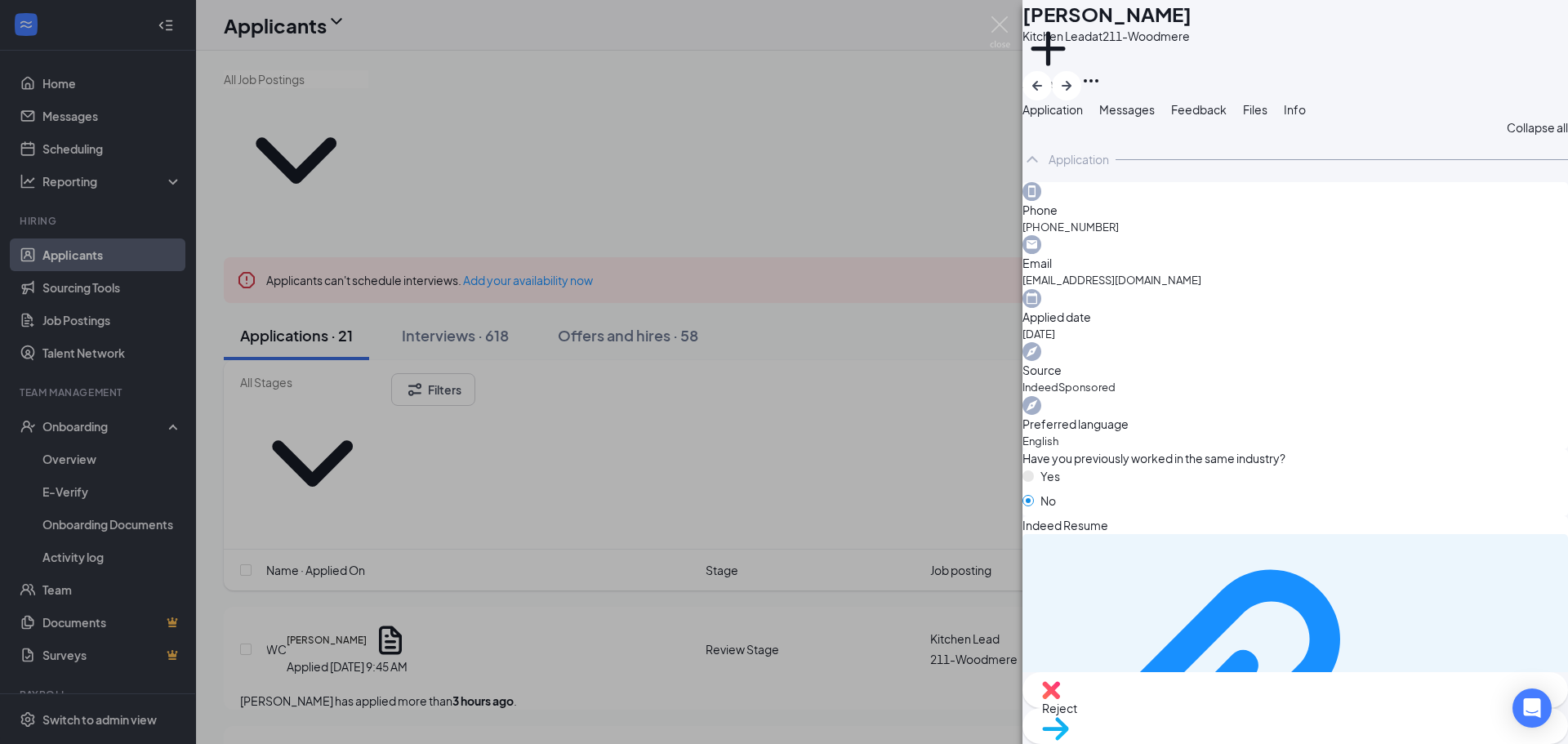
click at [787, 211] on div "AW [PERSON_NAME] Kitchen Lead at 211-Woodmere Add a tag Application Messages Fe…" at bounding box center [784, 372] width 1568 height 744
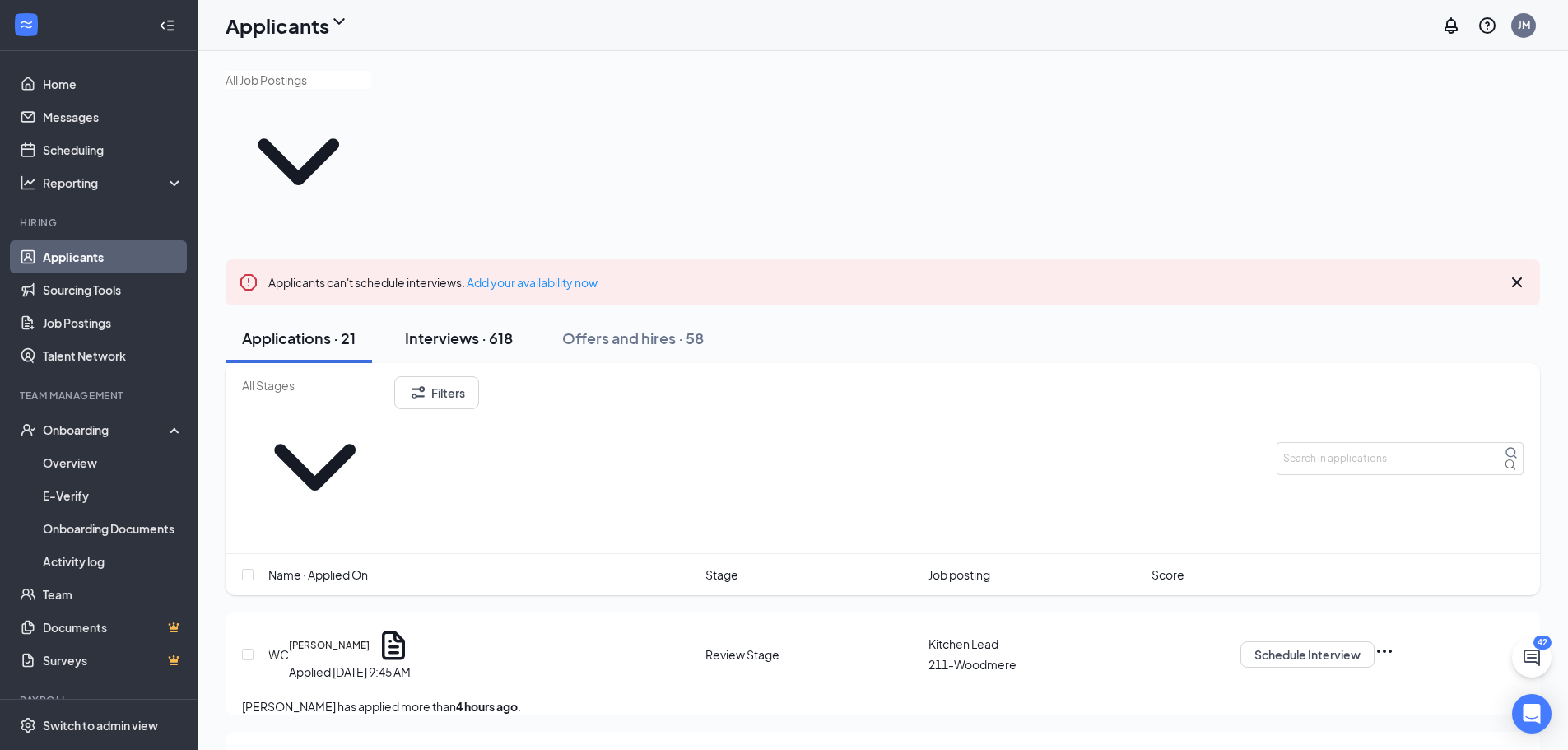
click at [470, 327] on div "Interviews · 618" at bounding box center [459, 337] width 108 height 20
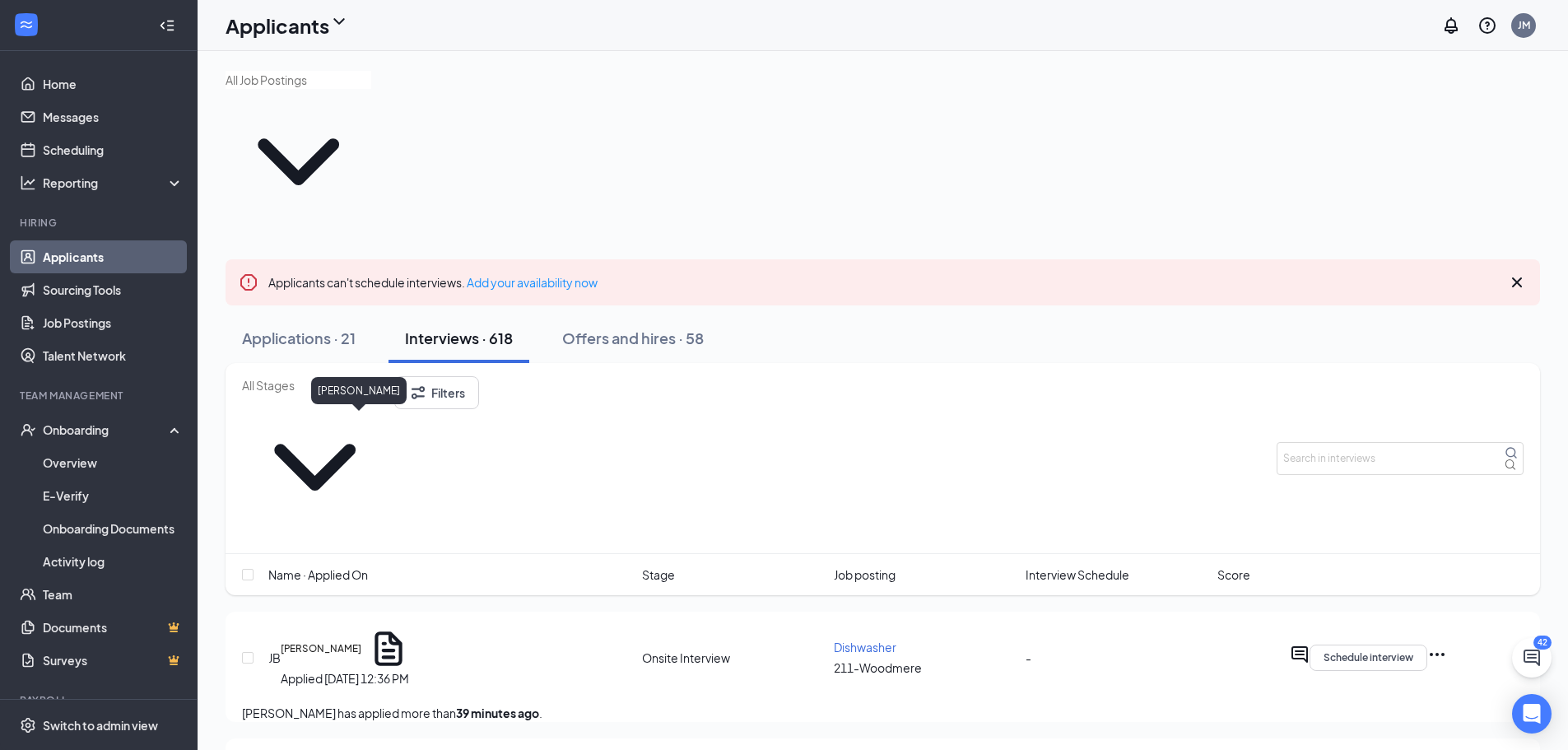
click at [362, 641] on h5 "[PERSON_NAME]" at bounding box center [320, 648] width 80 height 15
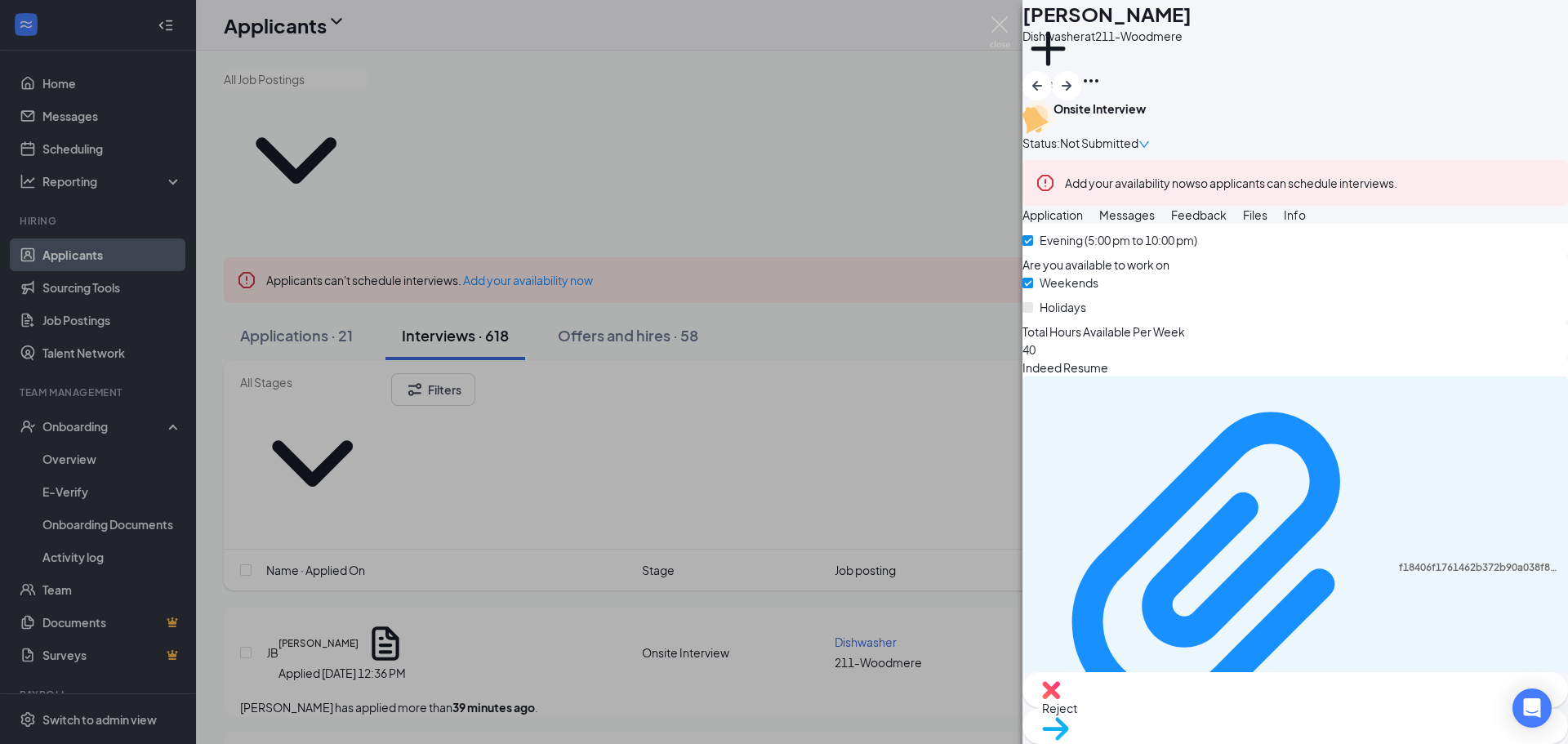
scroll to position [554, 0]
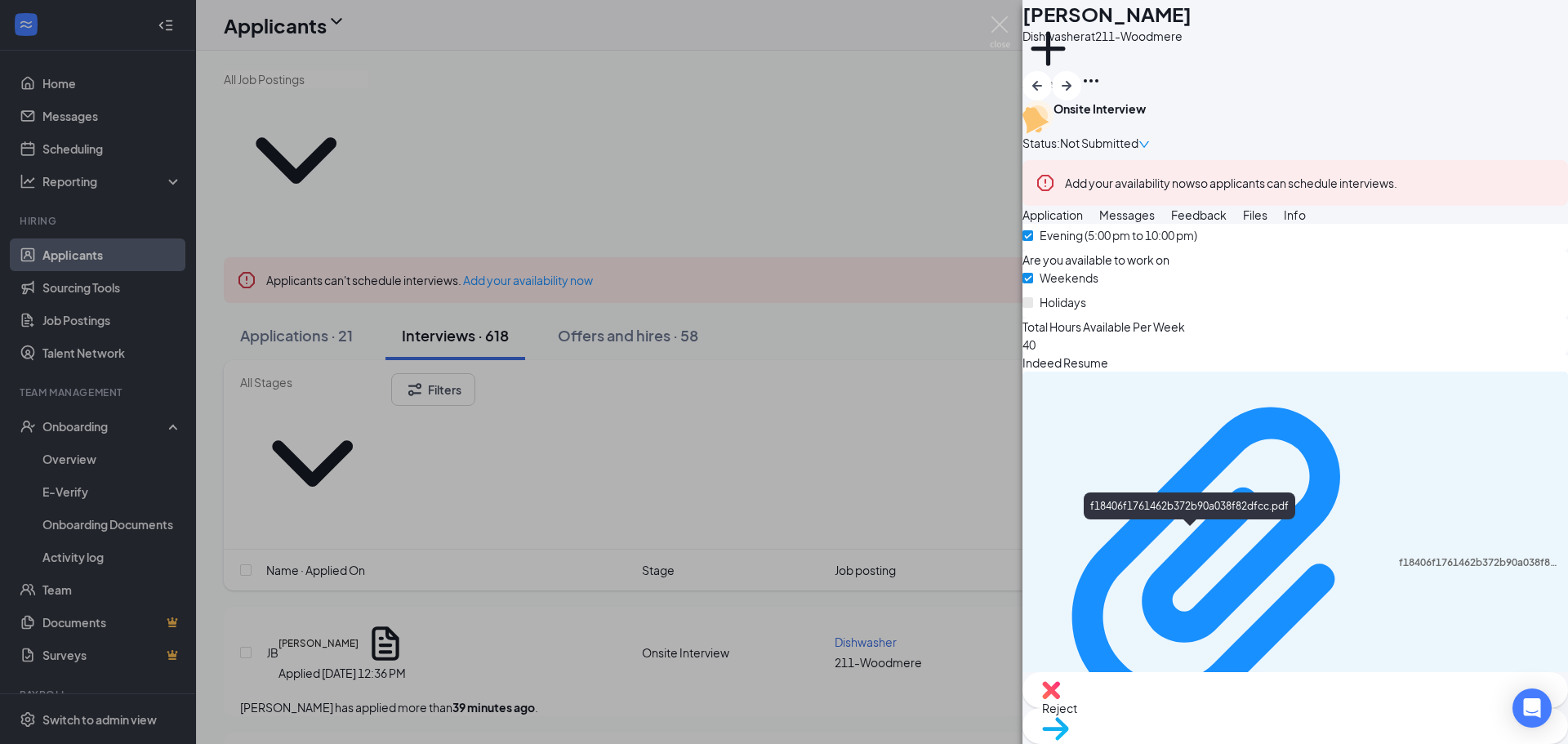
click at [1239, 525] on div "f18406f1761462b372b90a038f82dfcc.pdf" at bounding box center [1189, 509] width 211 height 33
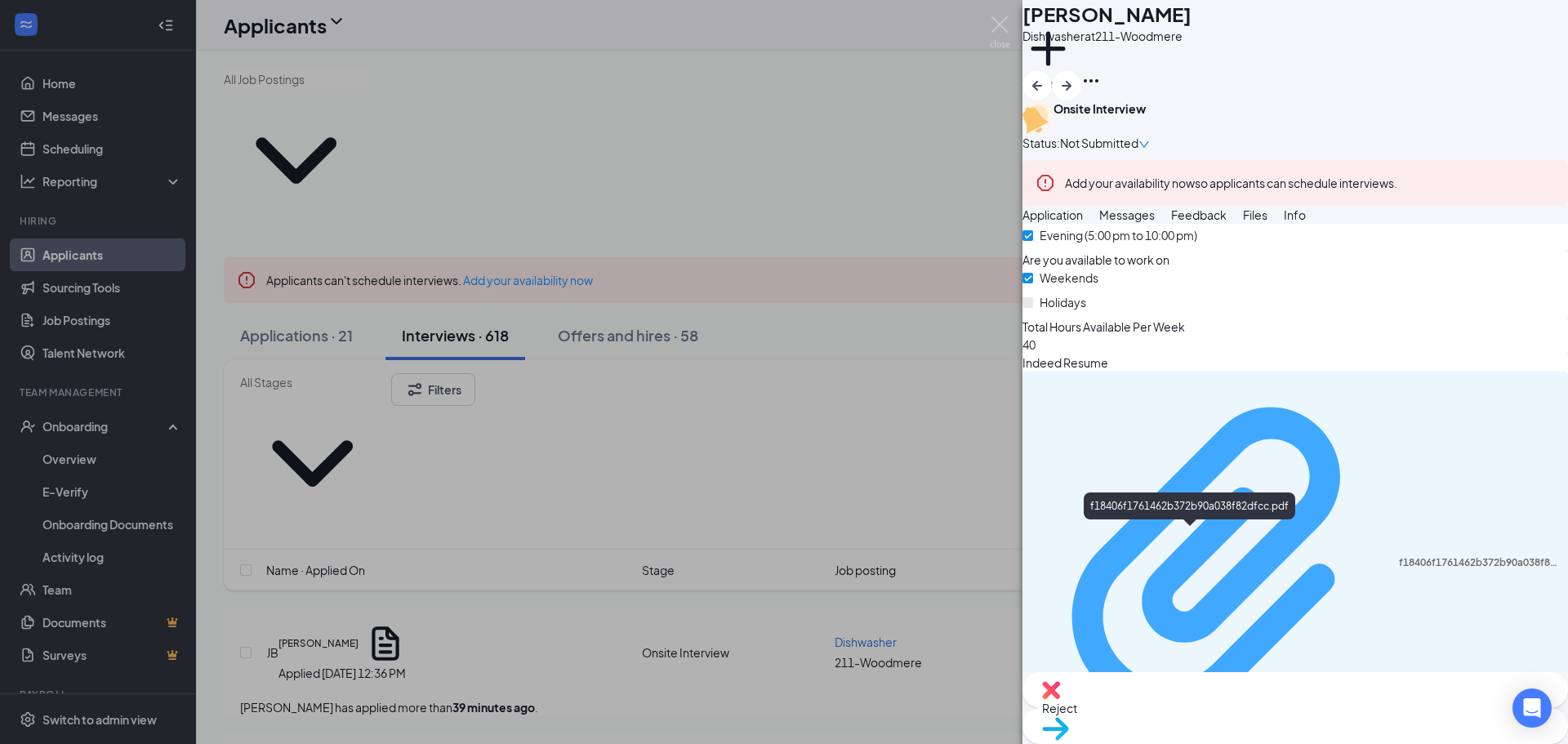
click at [1399, 556] on div "f18406f1761462b372b90a038f82dfcc.pdf" at bounding box center [1478, 562] width 159 height 13
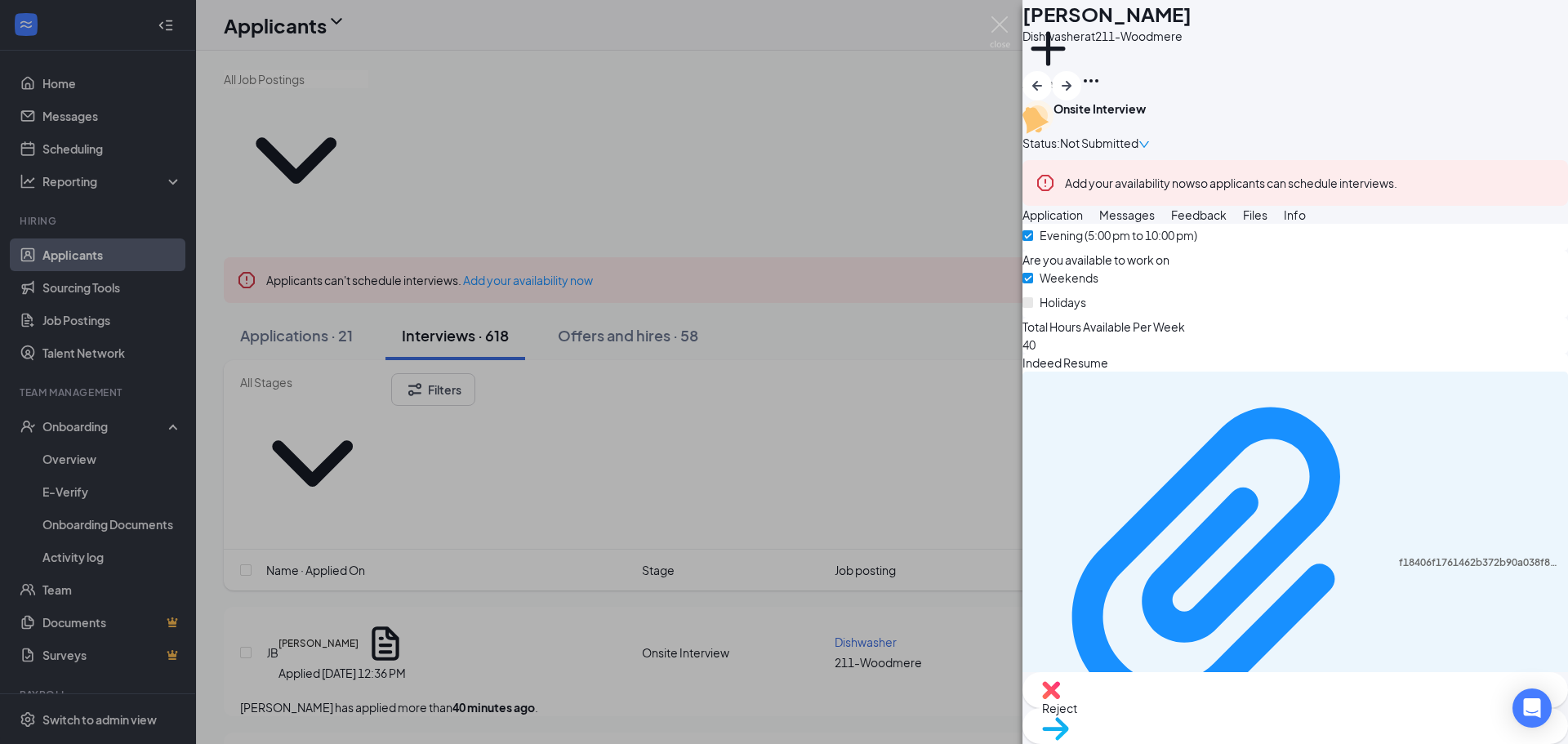
scroll to position [547, 0]
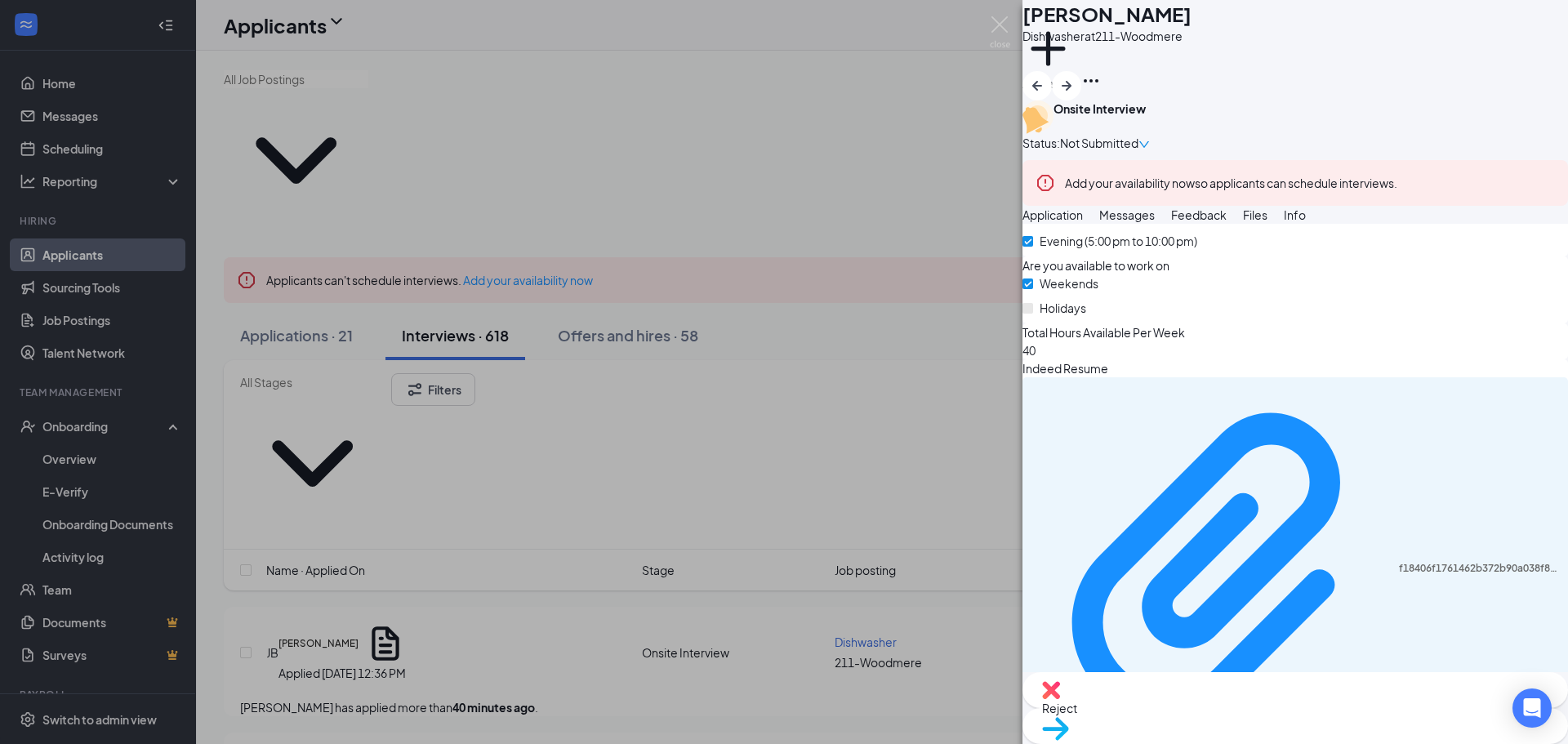
click at [1217, 708] on div "Reject" at bounding box center [1295, 690] width 546 height 36
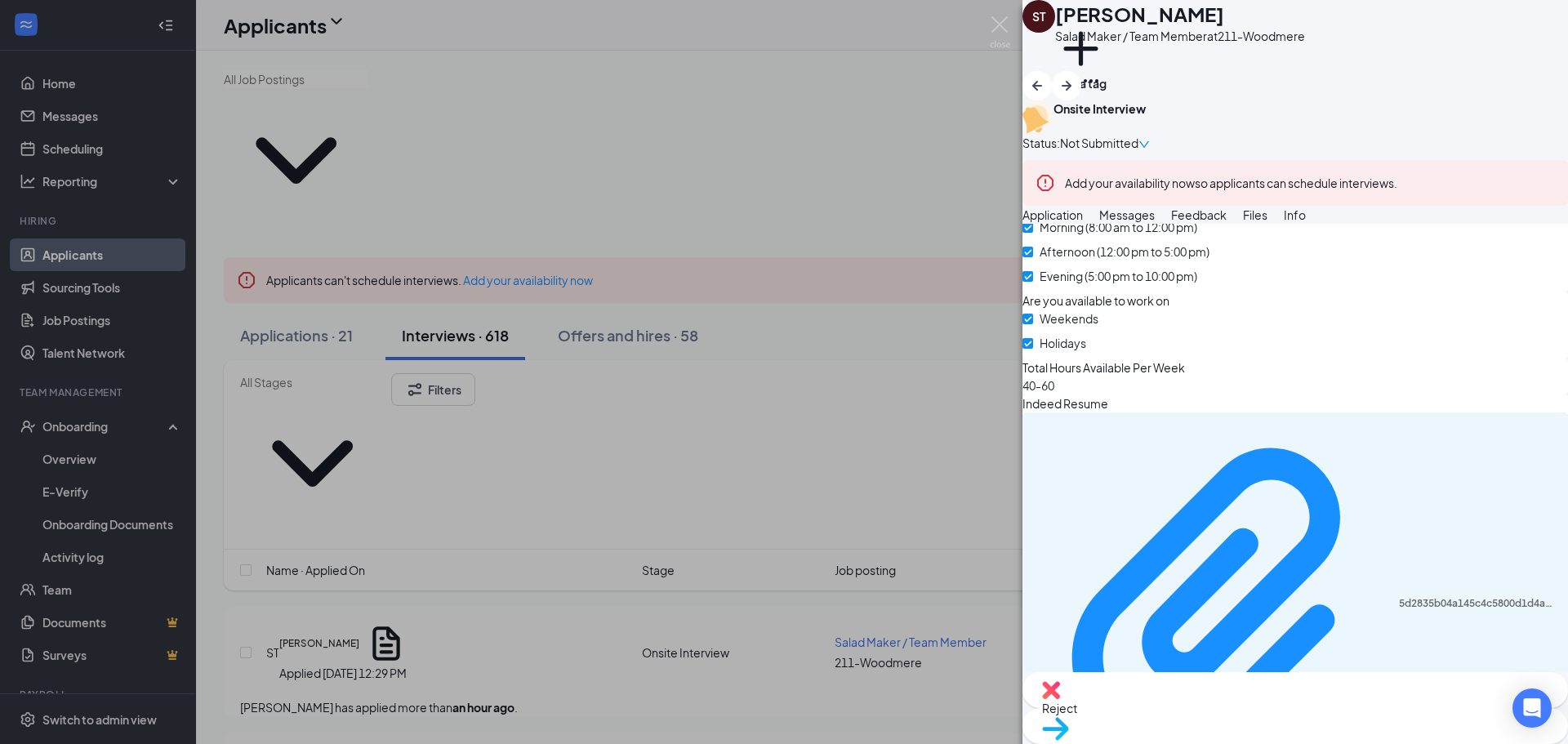
scroll to position [599, 0]
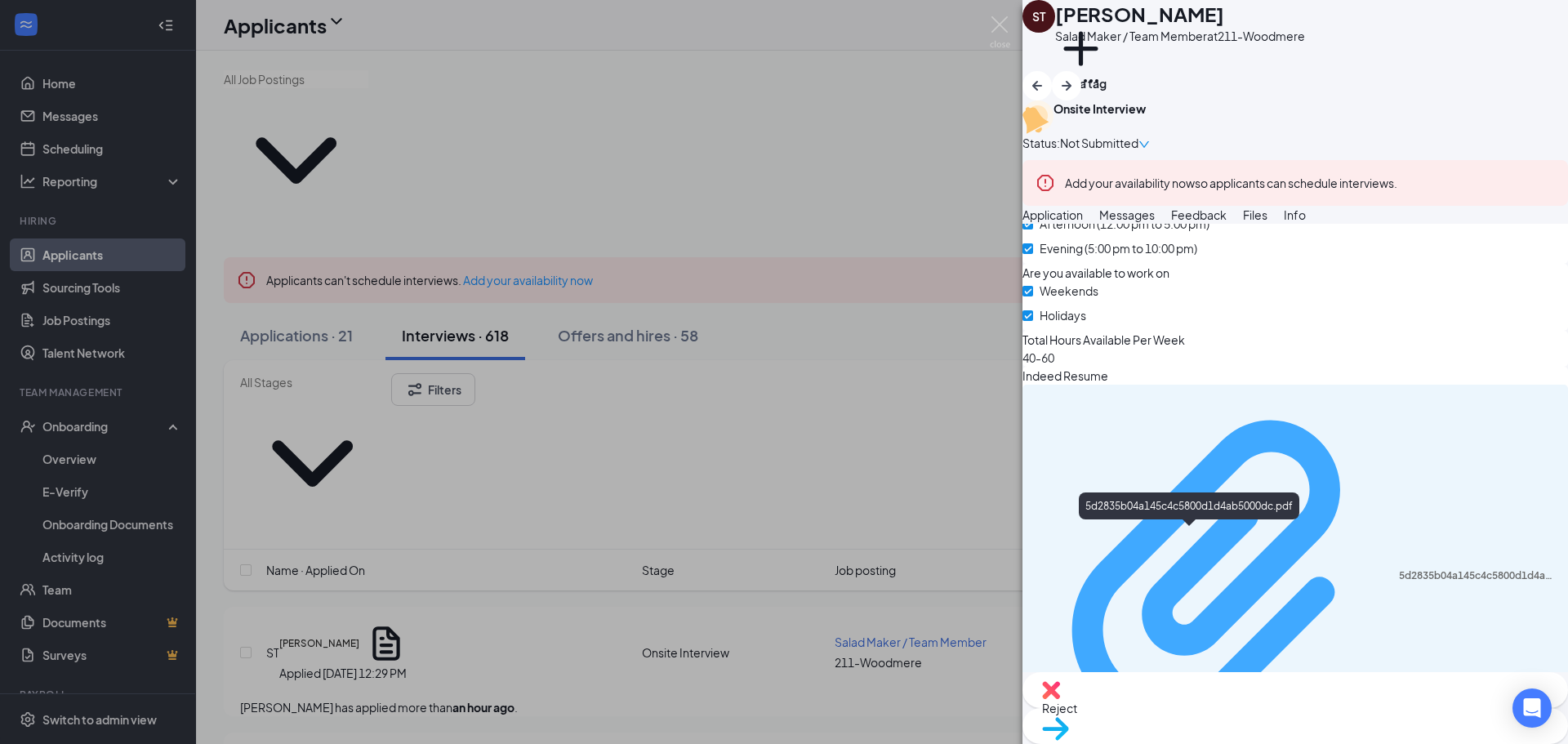
click at [1399, 569] on div "5d2835b04a145c4c5800d1d4ab5000dc.pdf" at bounding box center [1478, 576] width 159 height 13
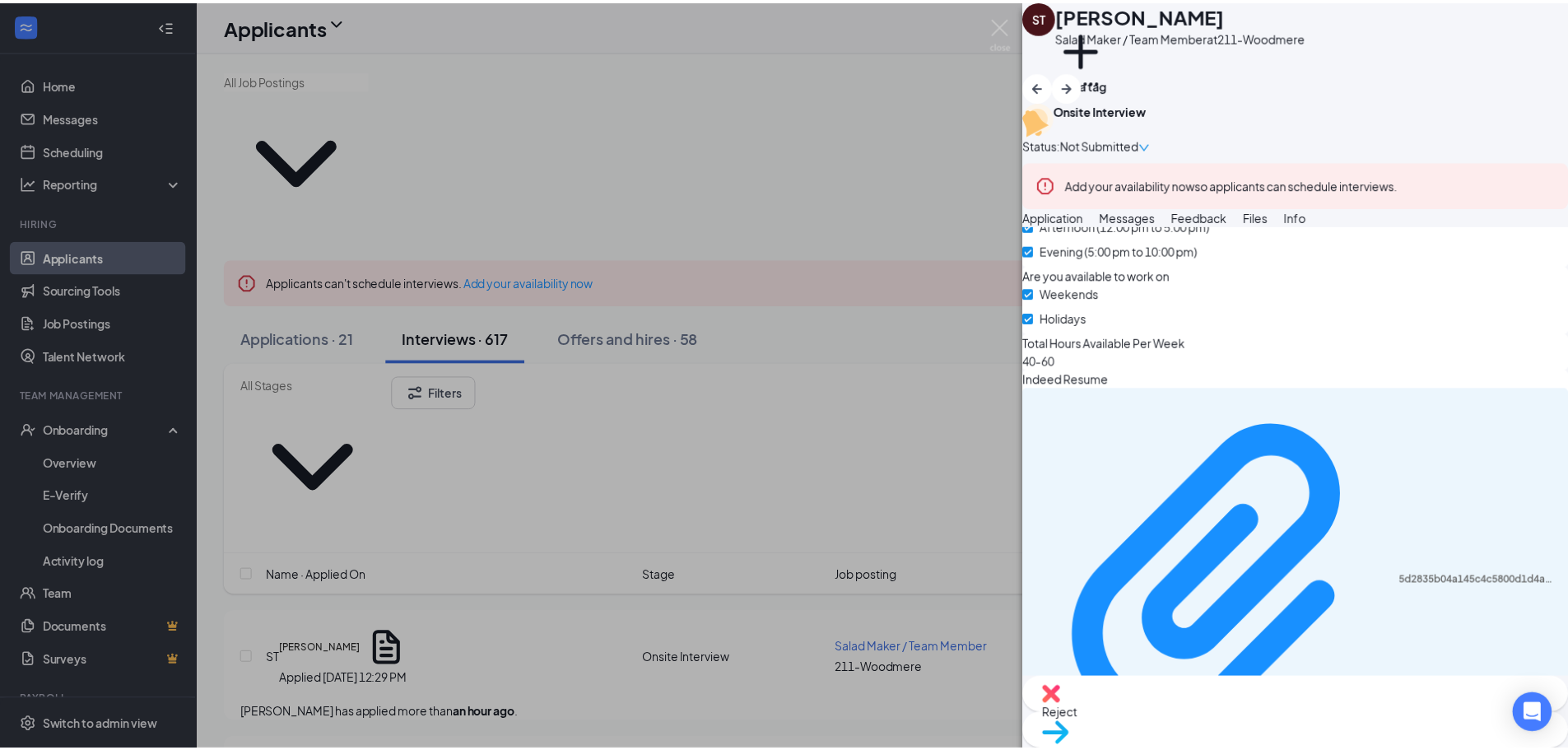
scroll to position [599, 0]
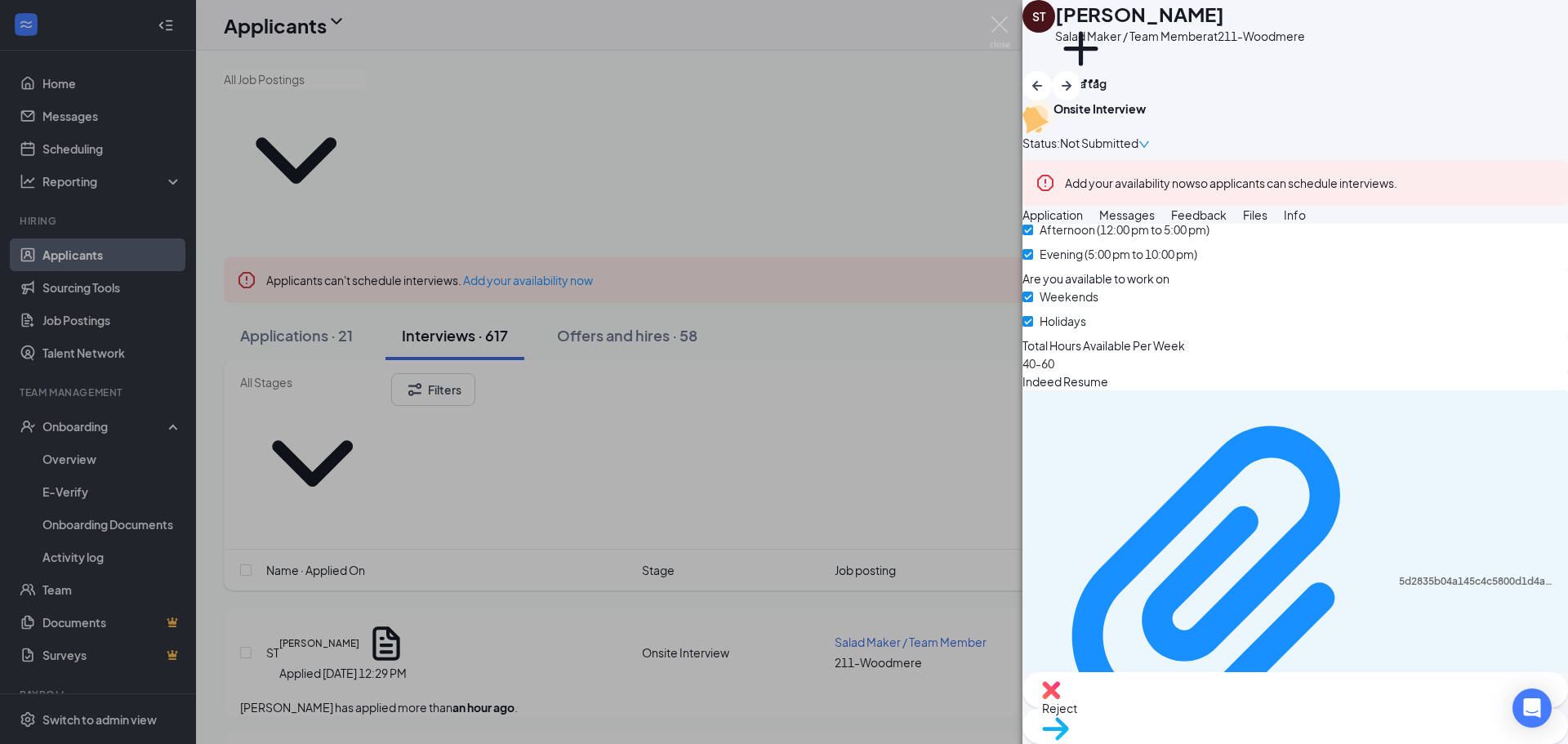
click at [68, 426] on div "ST [PERSON_NAME] Salad Maker / Team Member at 211-Woodmere Add a tag Onsite Int…" at bounding box center [784, 372] width 1568 height 744
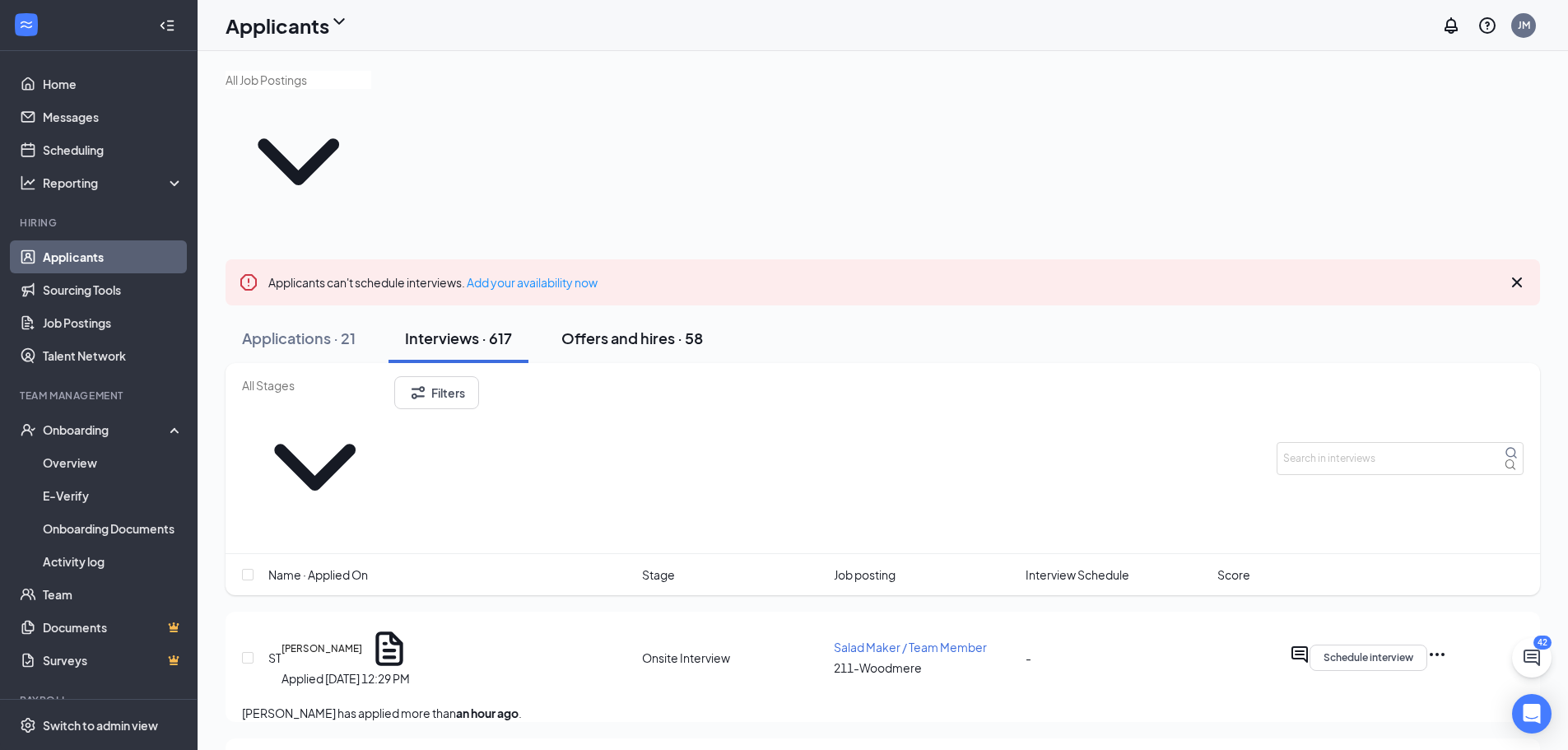
click at [635, 327] on div "Offers and hires · 58" at bounding box center [632, 337] width 142 height 20
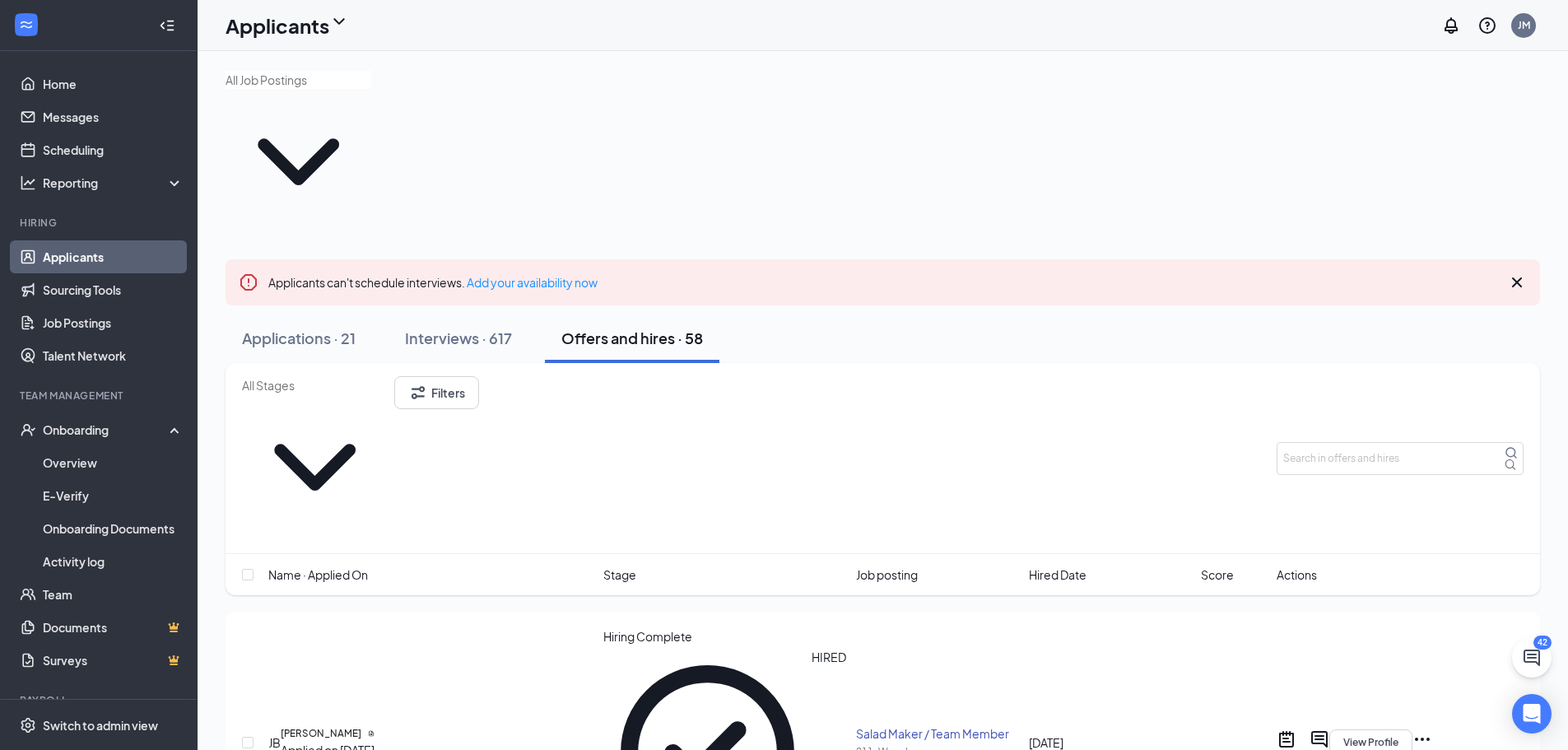
click at [610, 327] on div "Offers and hires · 58" at bounding box center [632, 337] width 142 height 20
click at [333, 726] on h5 "[PERSON_NAME]" at bounding box center [320, 733] width 80 height 15
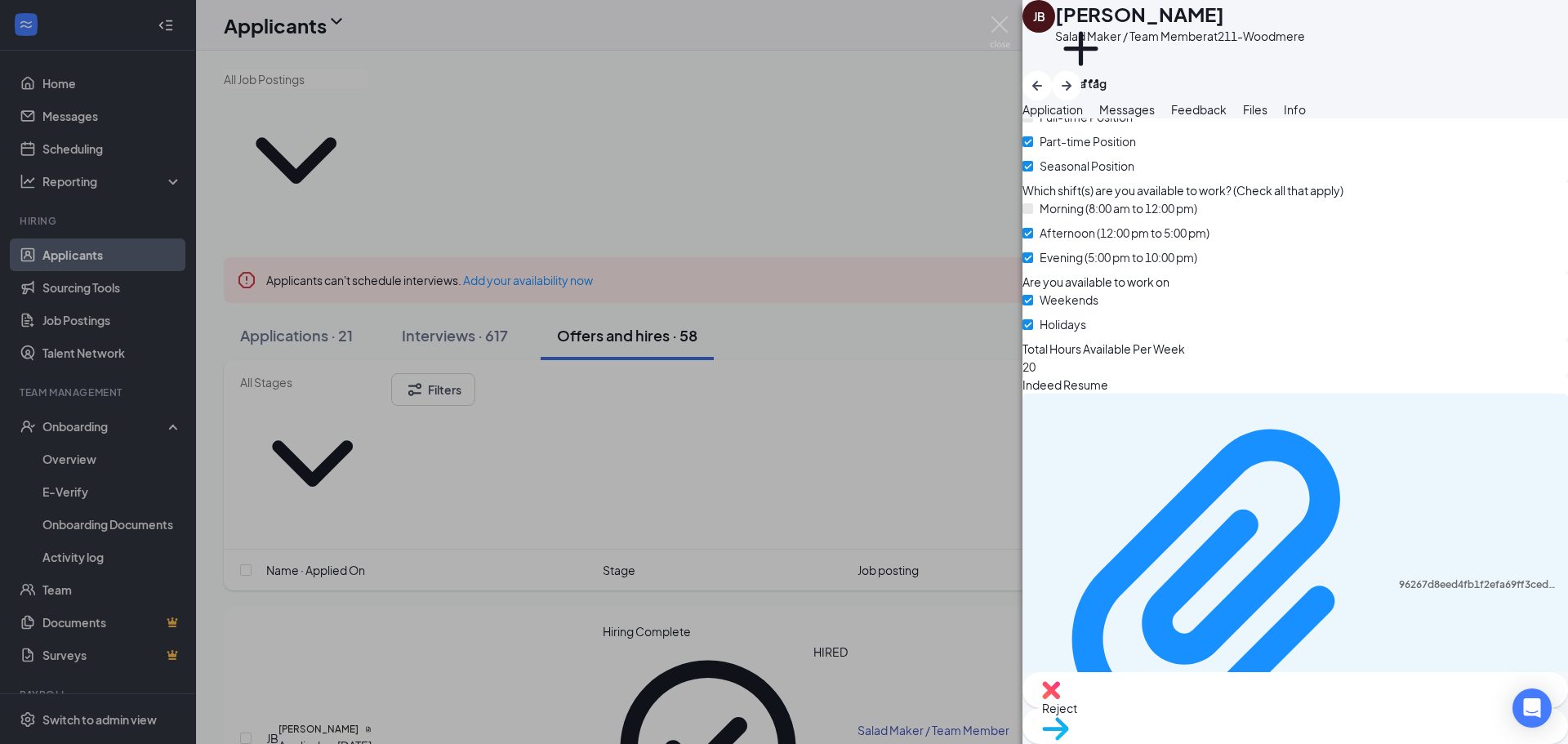
scroll to position [430, 0]
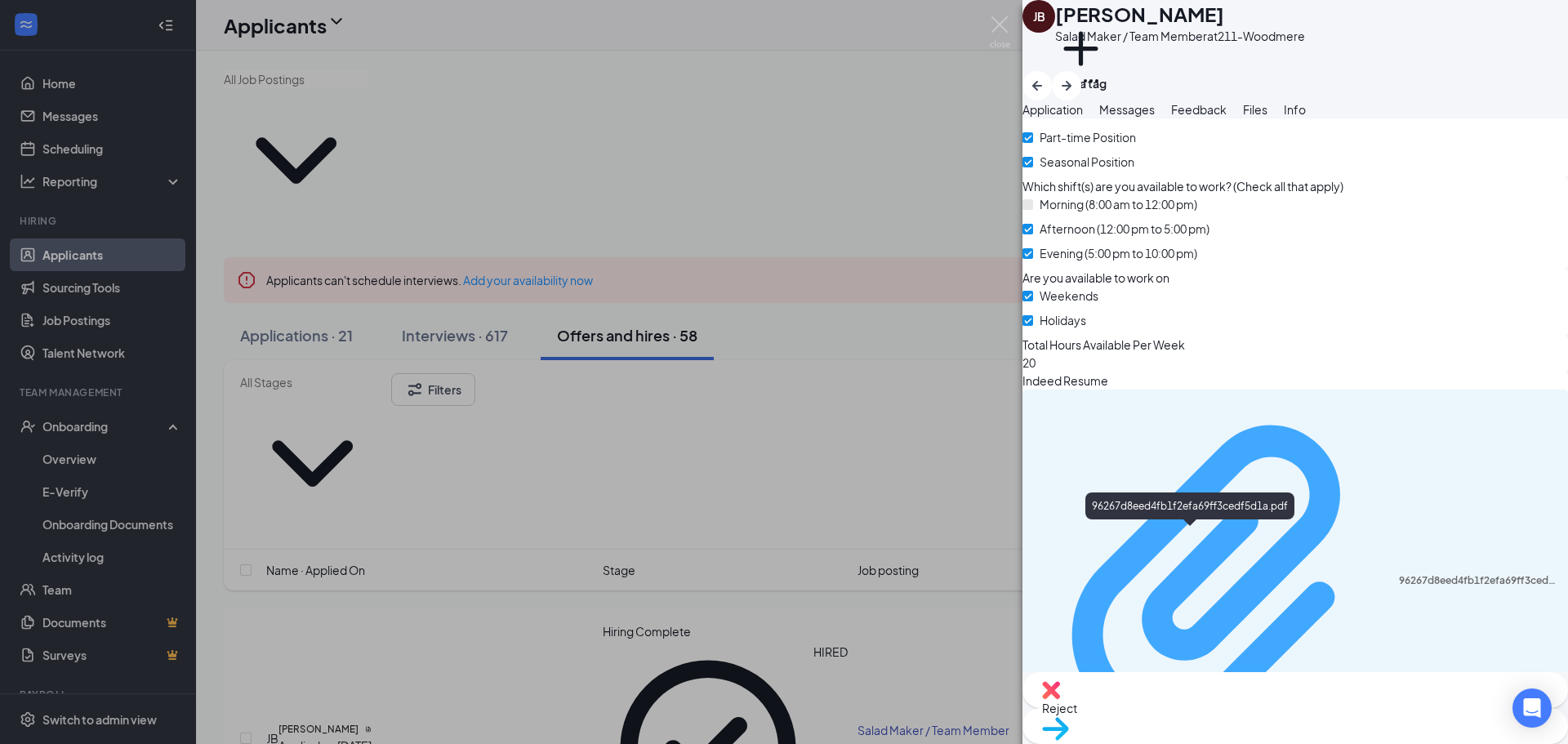
click at [1399, 574] on div "96267d8eed4fb1f2efa69ff3cedf5d1a.pdf" at bounding box center [1478, 580] width 159 height 13
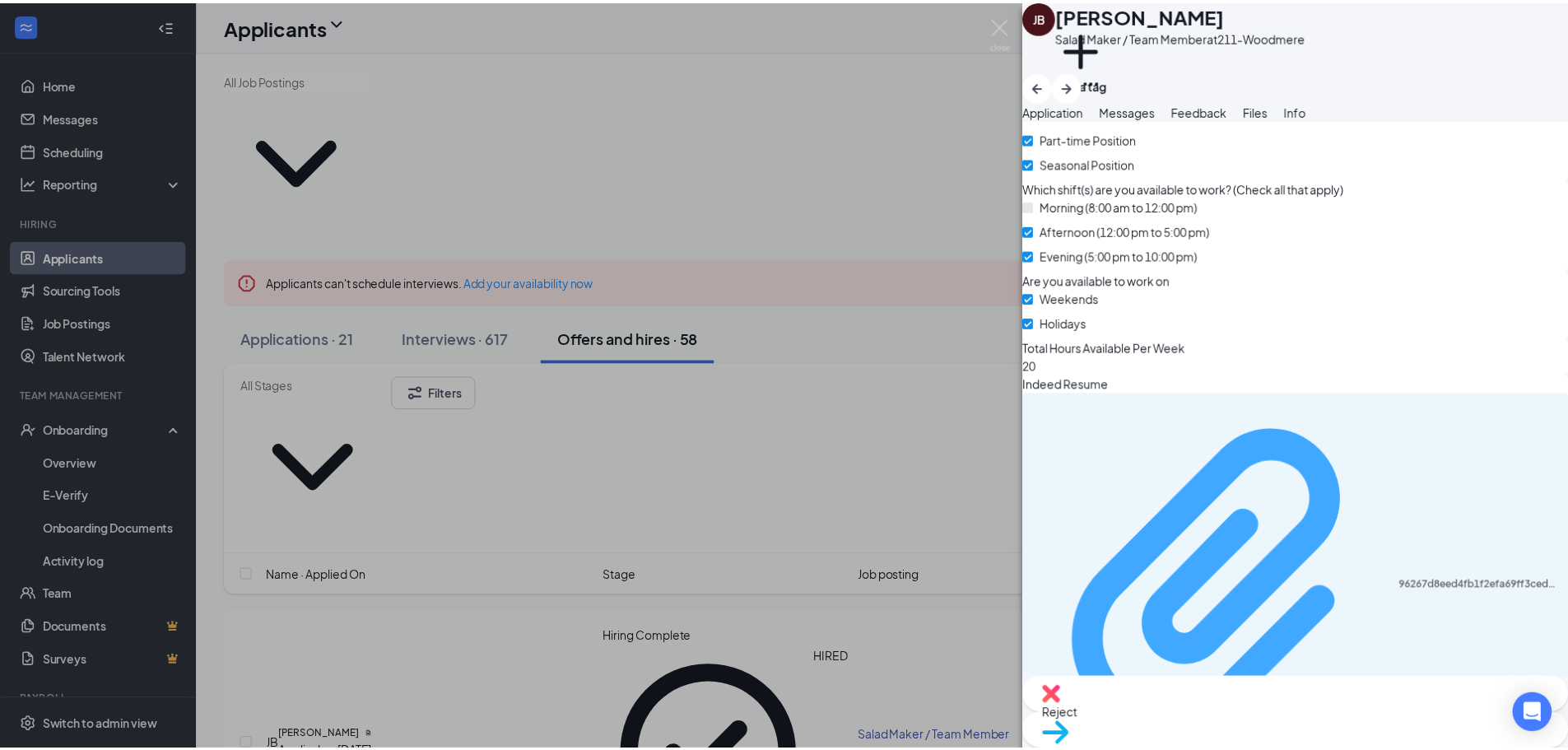
scroll to position [428, 0]
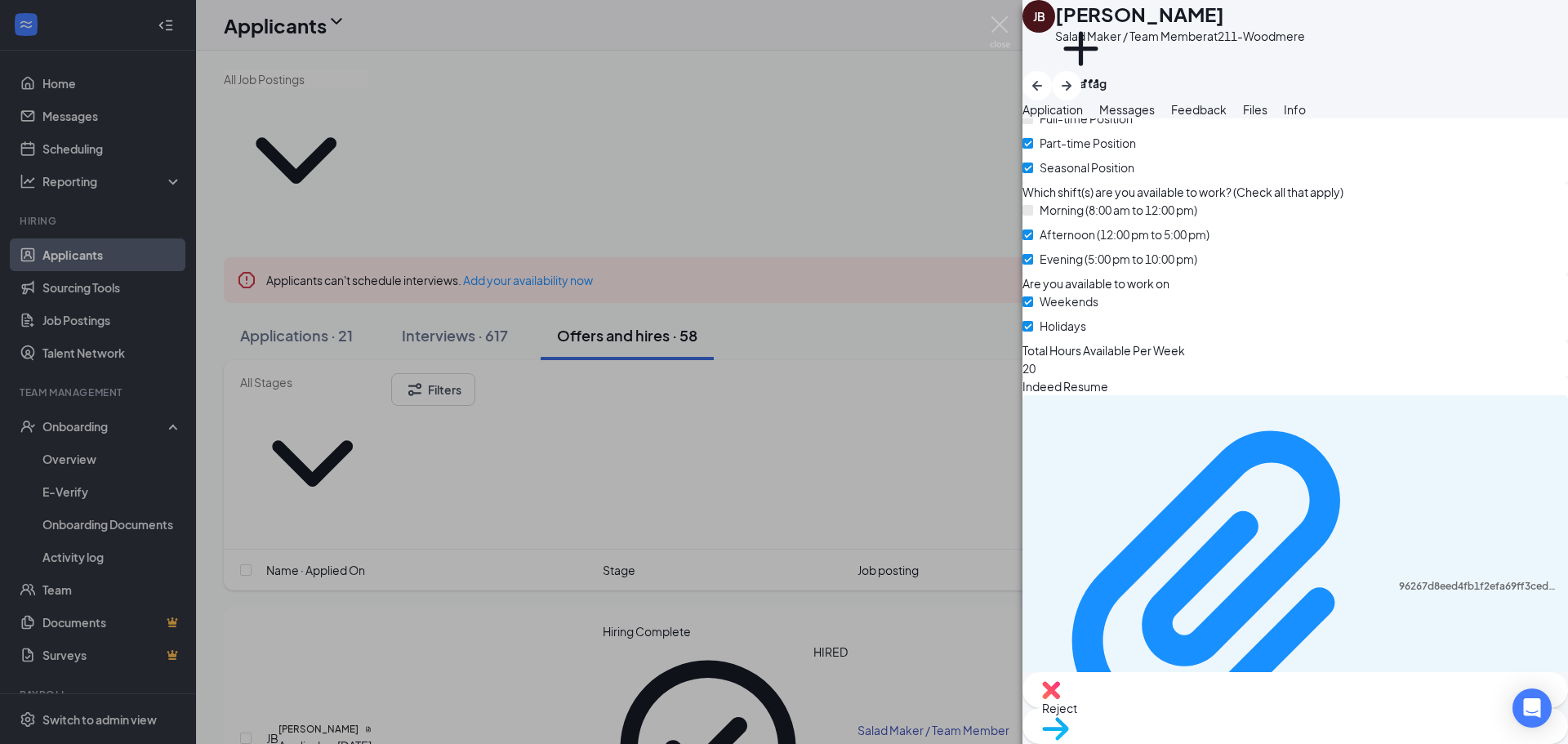
click at [955, 90] on div "[PERSON_NAME] [PERSON_NAME] Salad Maker / Team Member at 211-Woodmere Add a tag…" at bounding box center [784, 372] width 1568 height 744
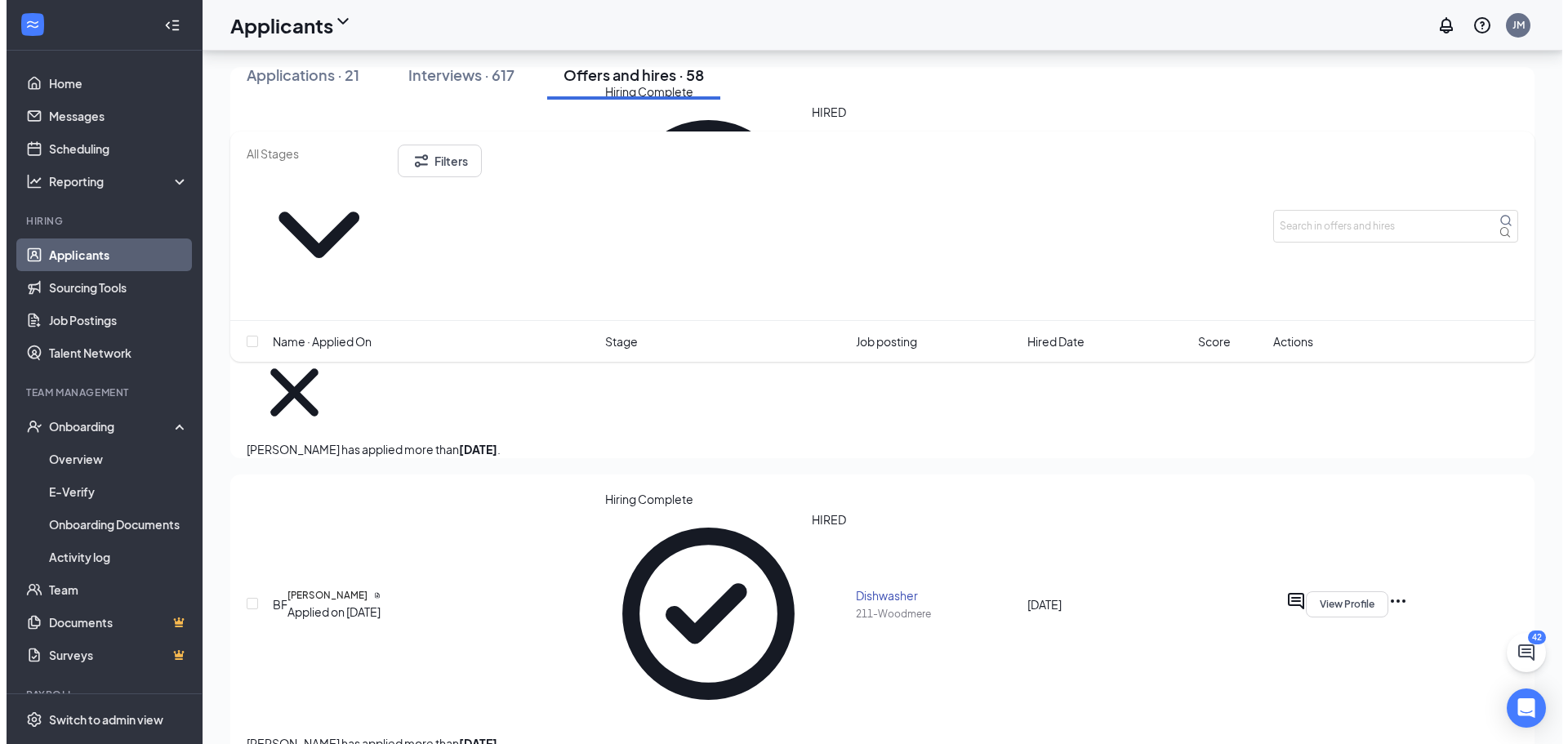
scroll to position [817, 0]
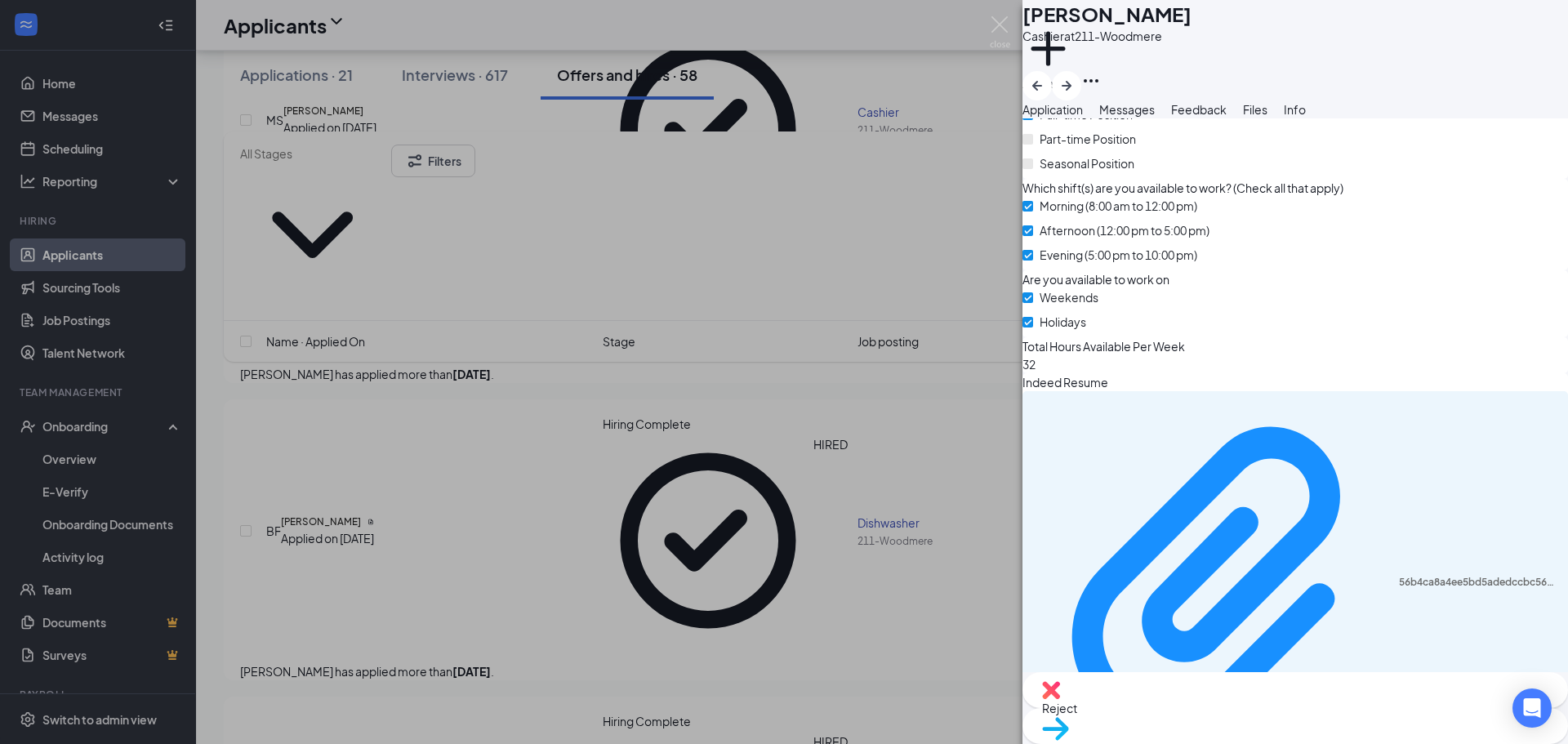
scroll to position [430, 0]
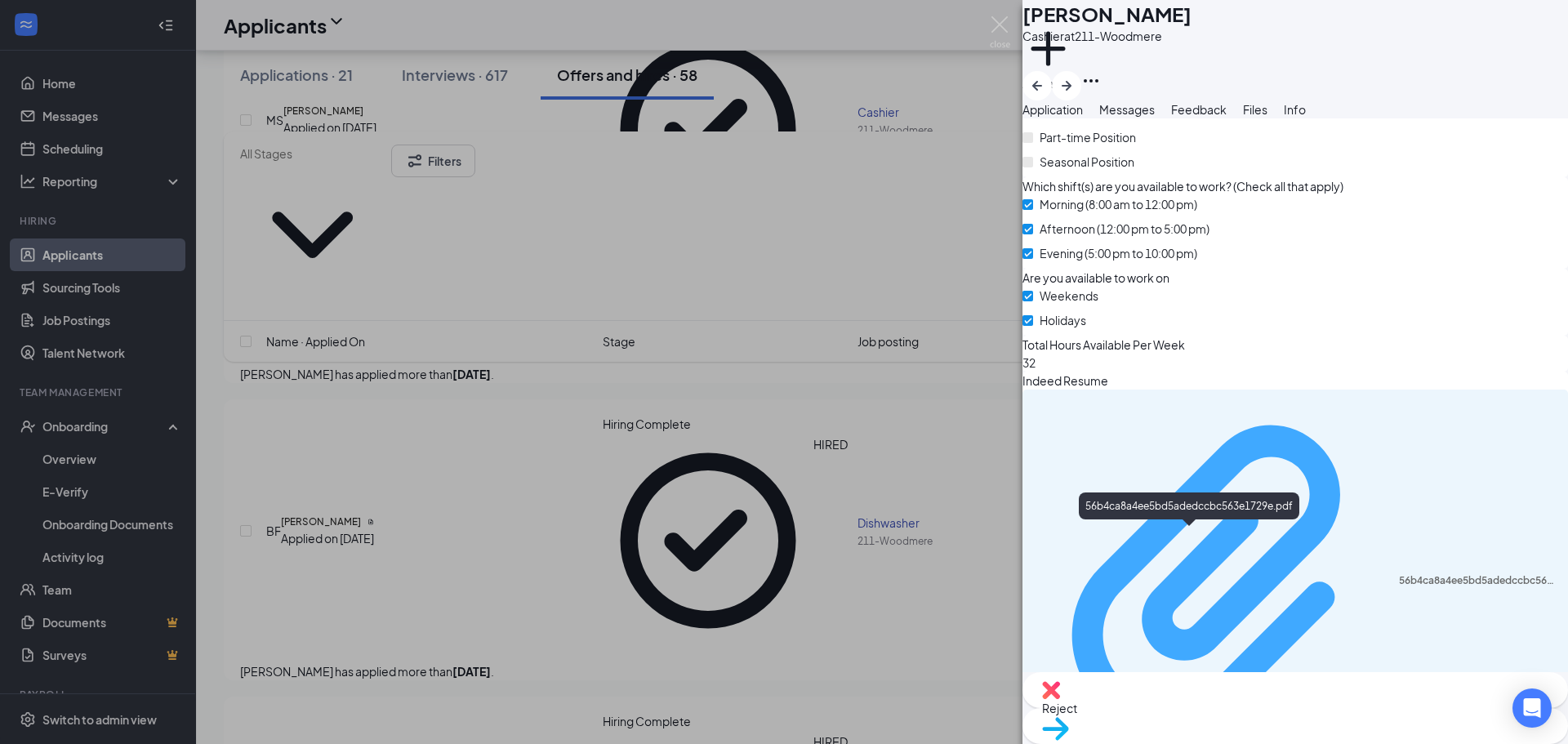
click at [1399, 574] on div "56b4ca8a4ee5bd5adedccbc563e1729e.pdf" at bounding box center [1478, 580] width 159 height 13
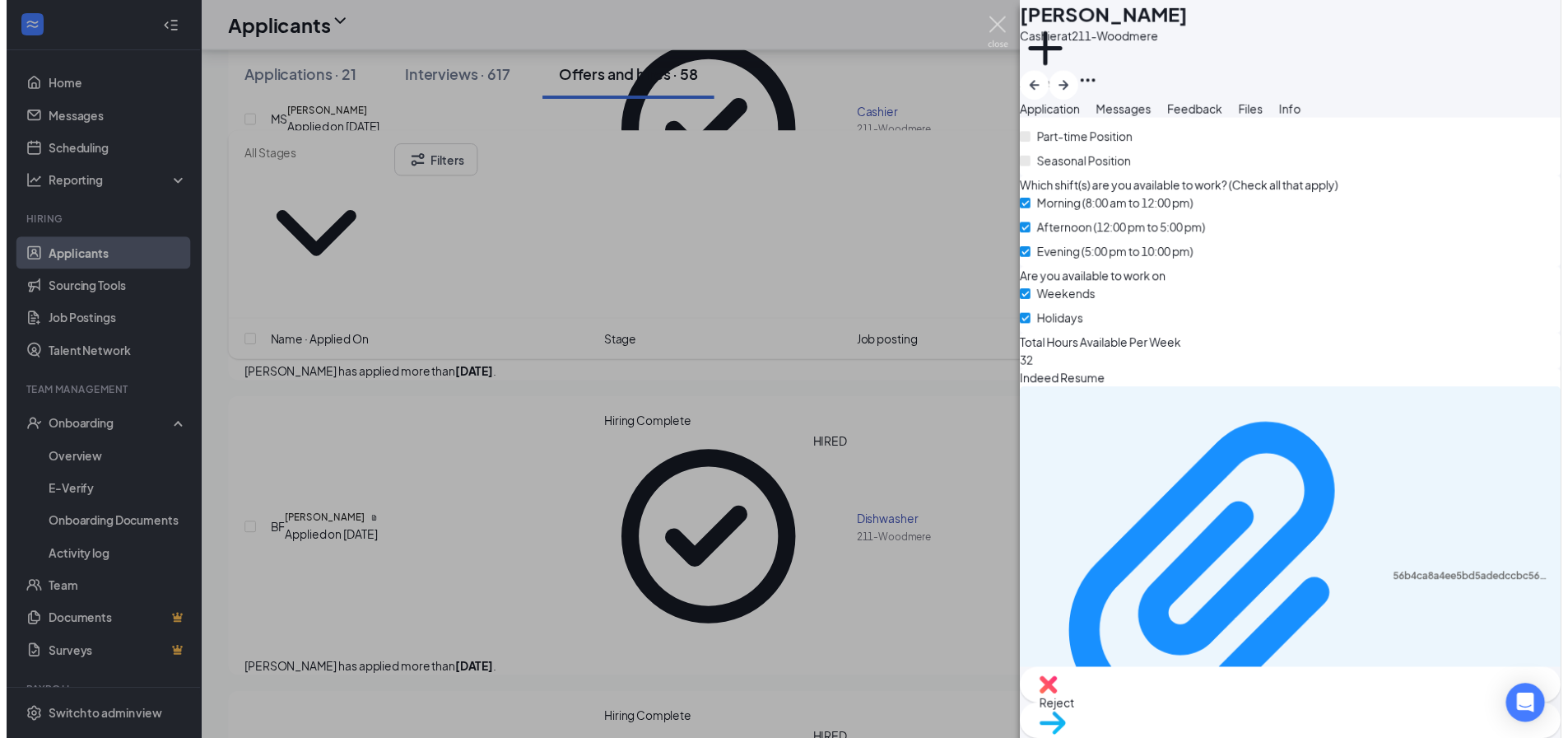
scroll to position [428, 0]
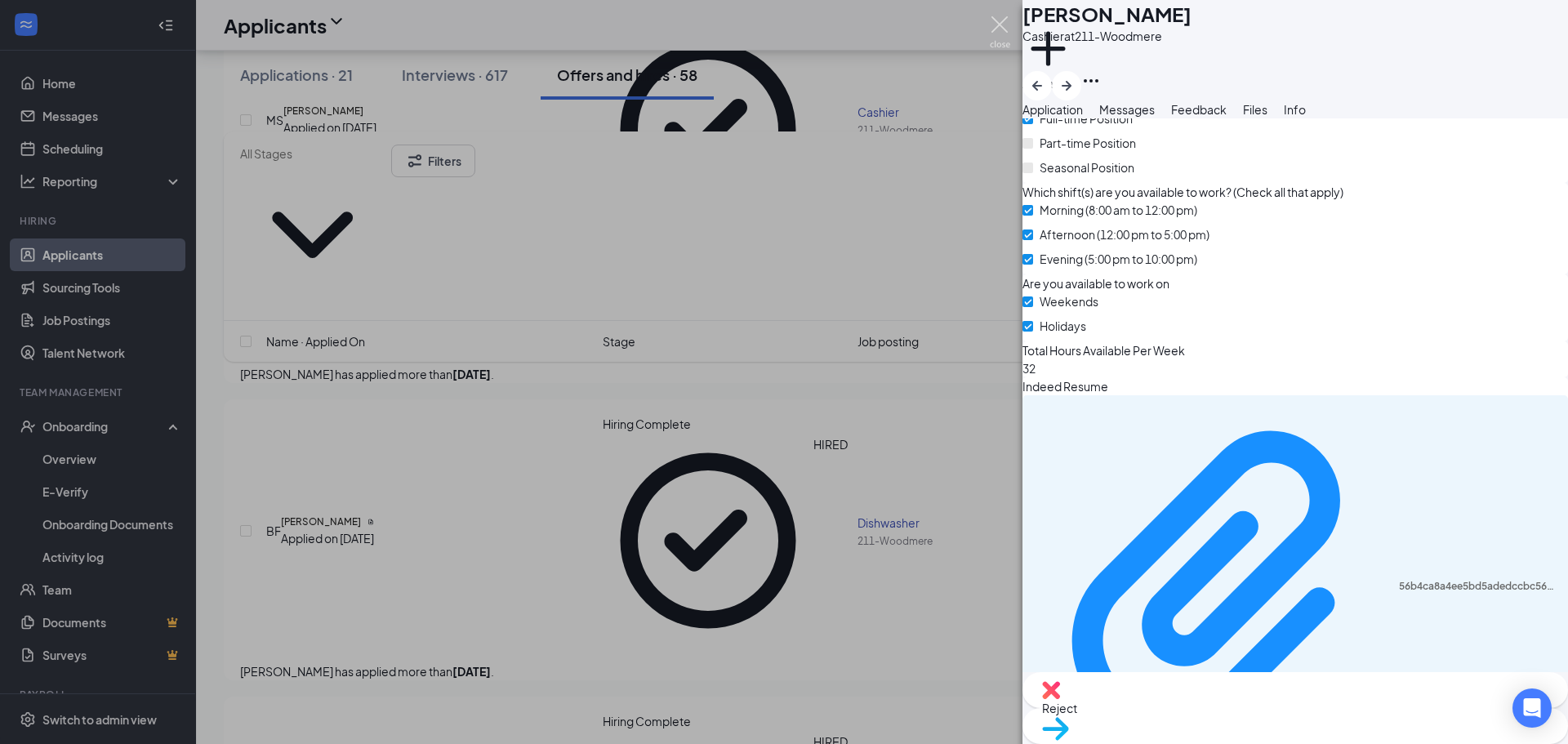
click at [996, 24] on img at bounding box center [999, 32] width 20 height 32
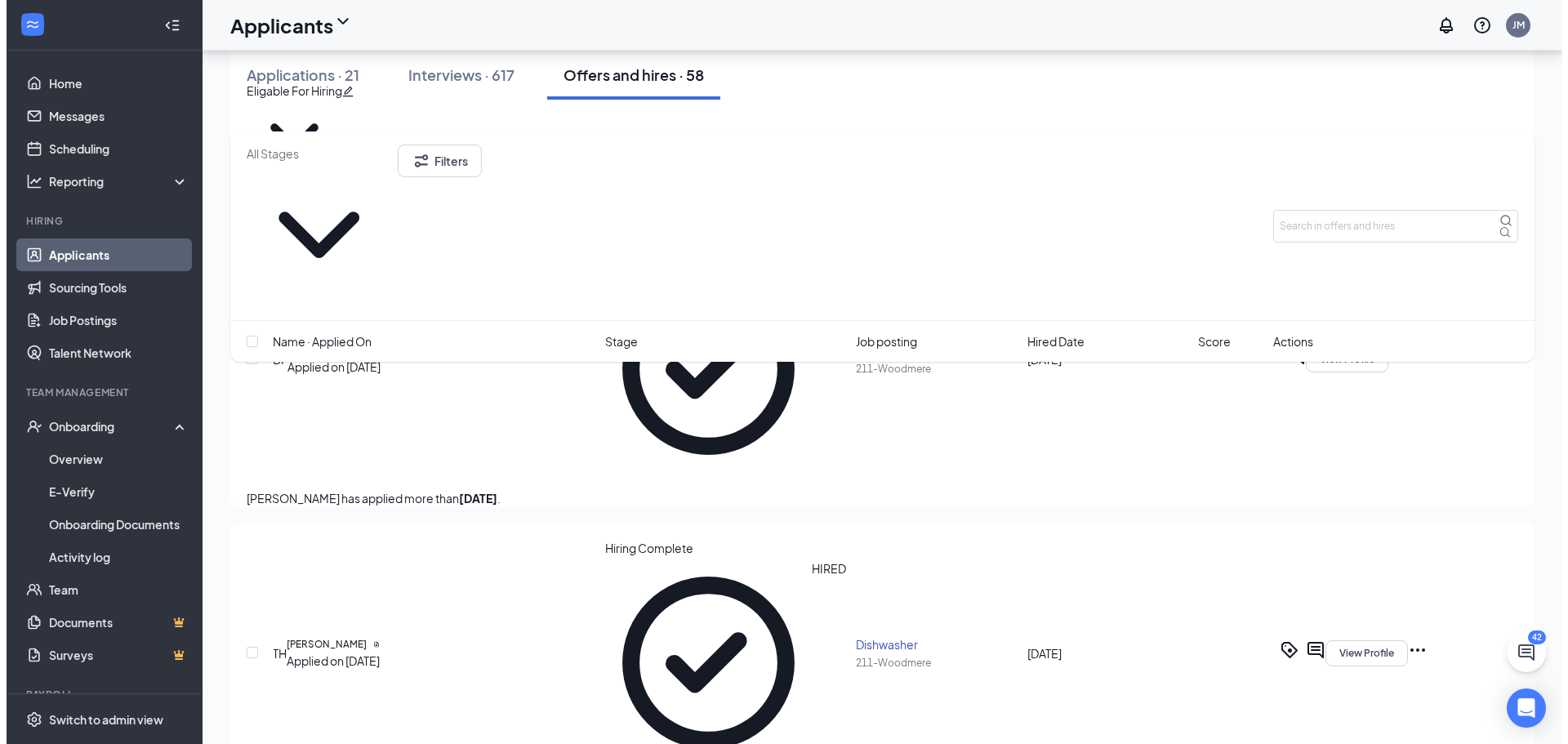
scroll to position [1062, 0]
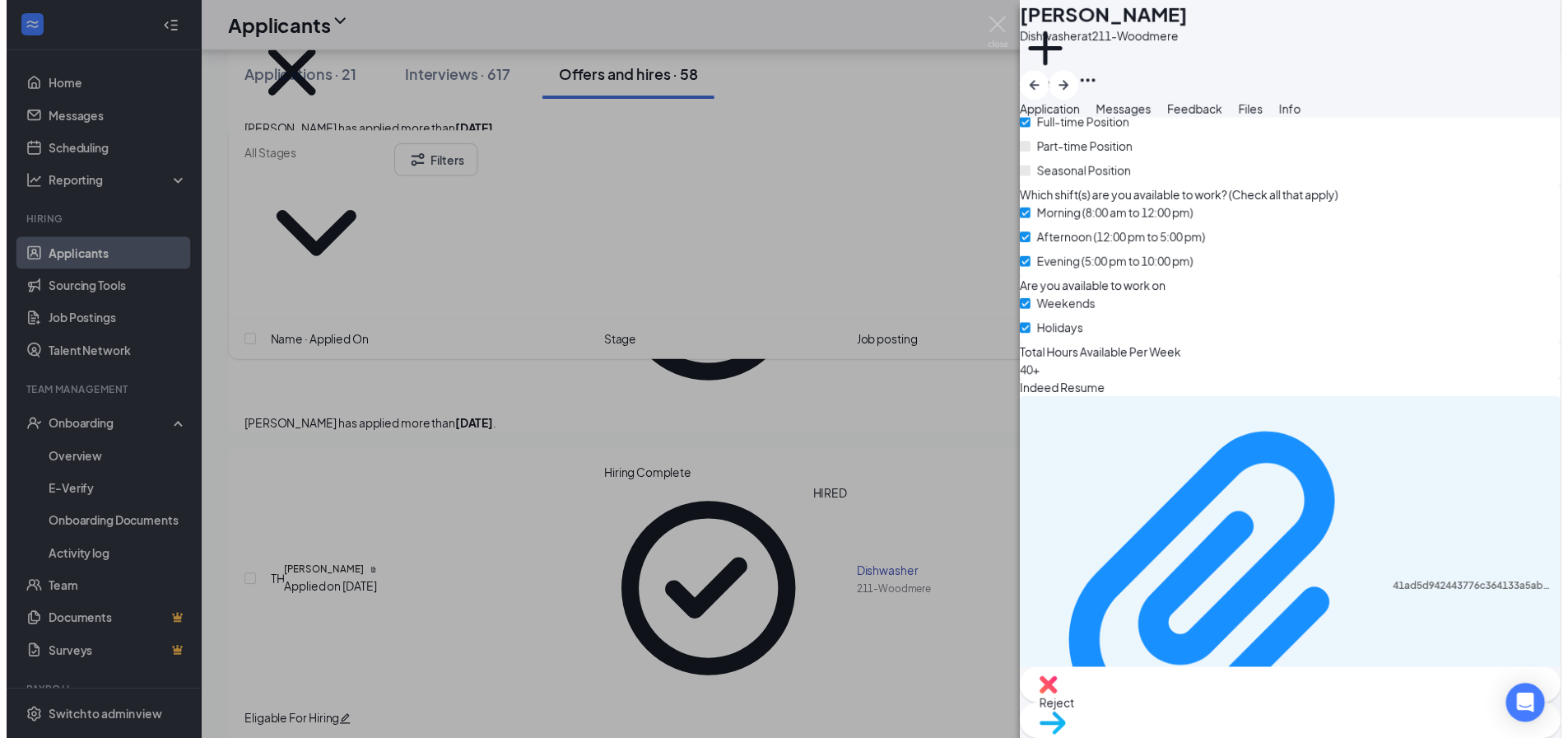
scroll to position [428, 0]
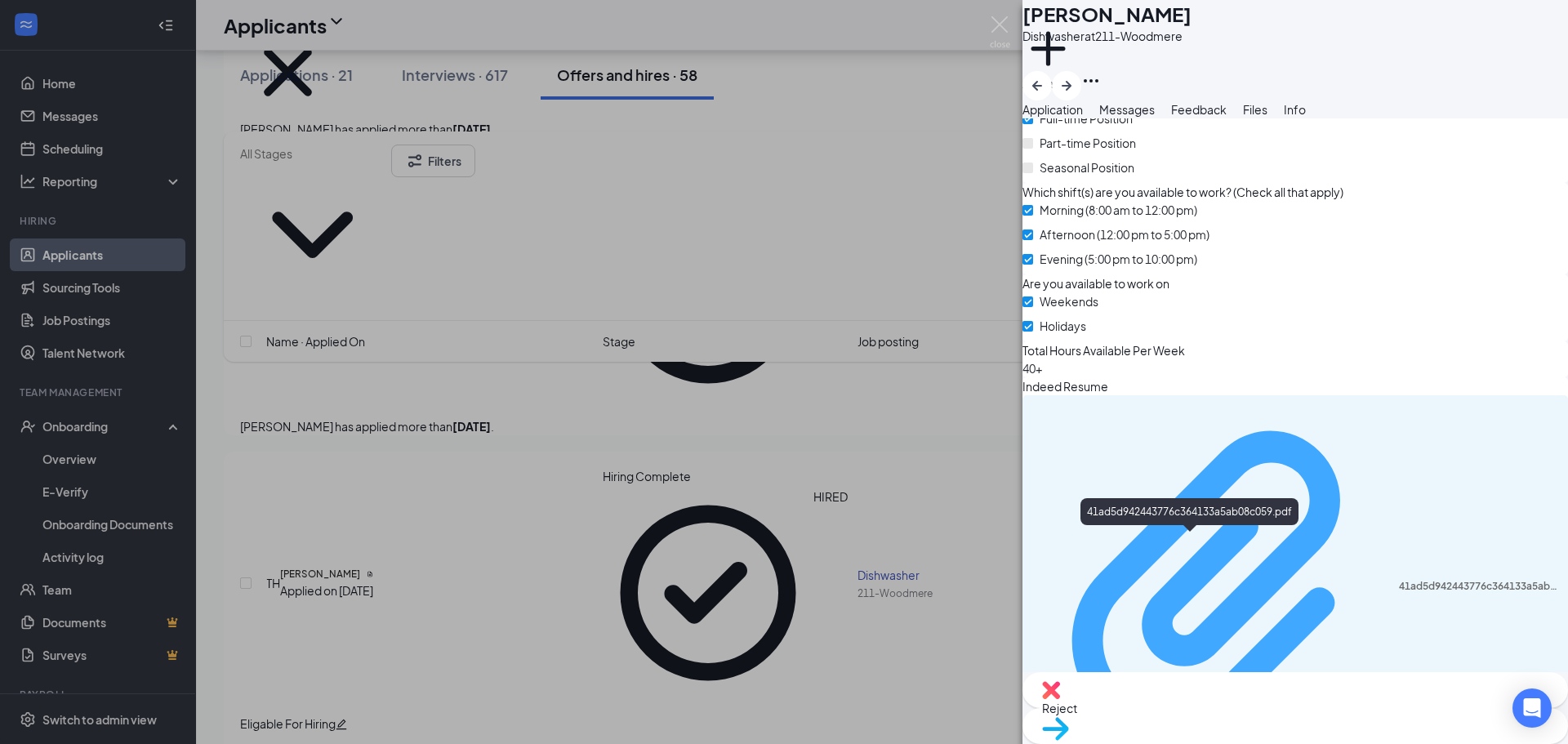
click at [1399, 580] on div "41ad5d942443776c364133a5ab08c059.pdf" at bounding box center [1478, 586] width 159 height 13
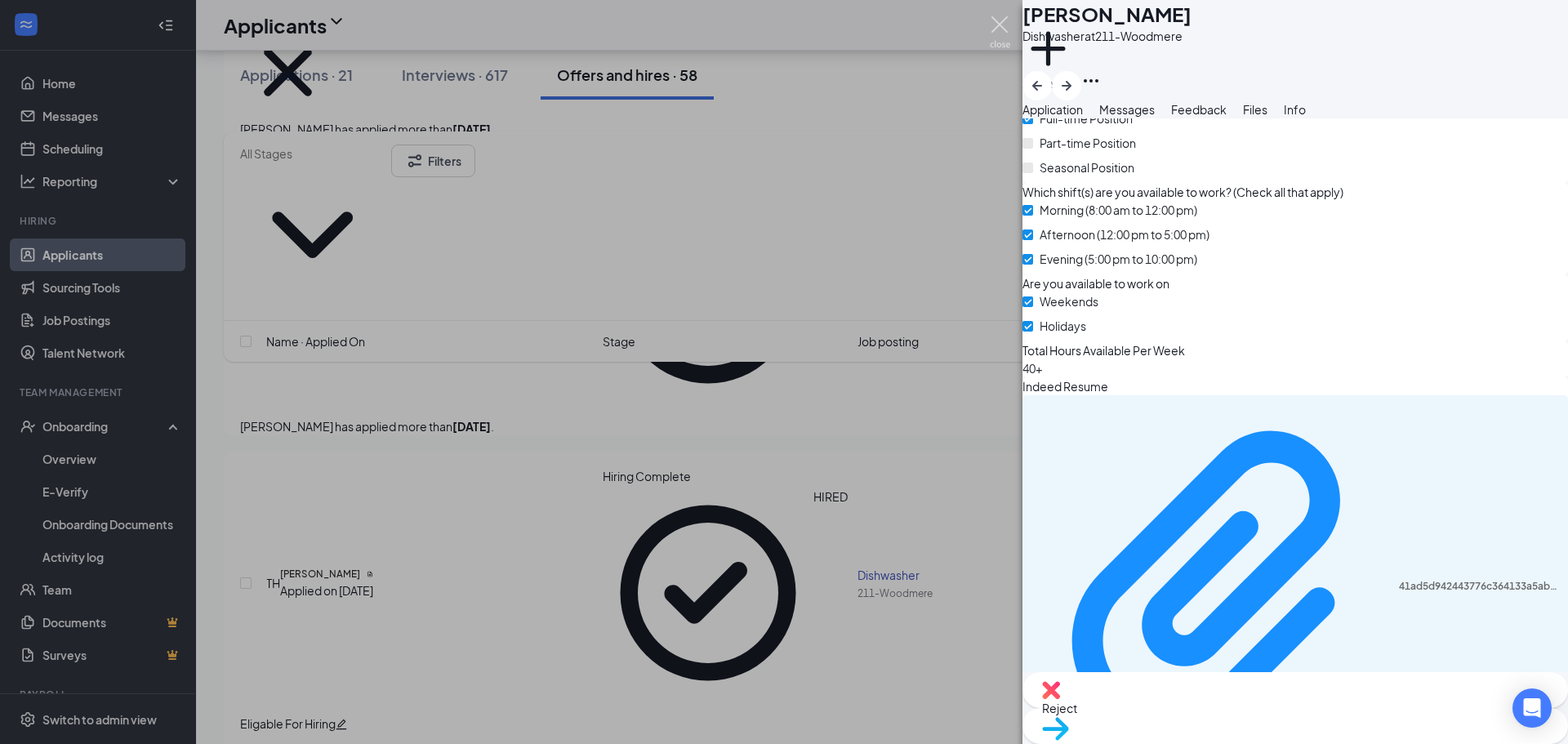
click at [997, 24] on img at bounding box center [999, 32] width 20 height 32
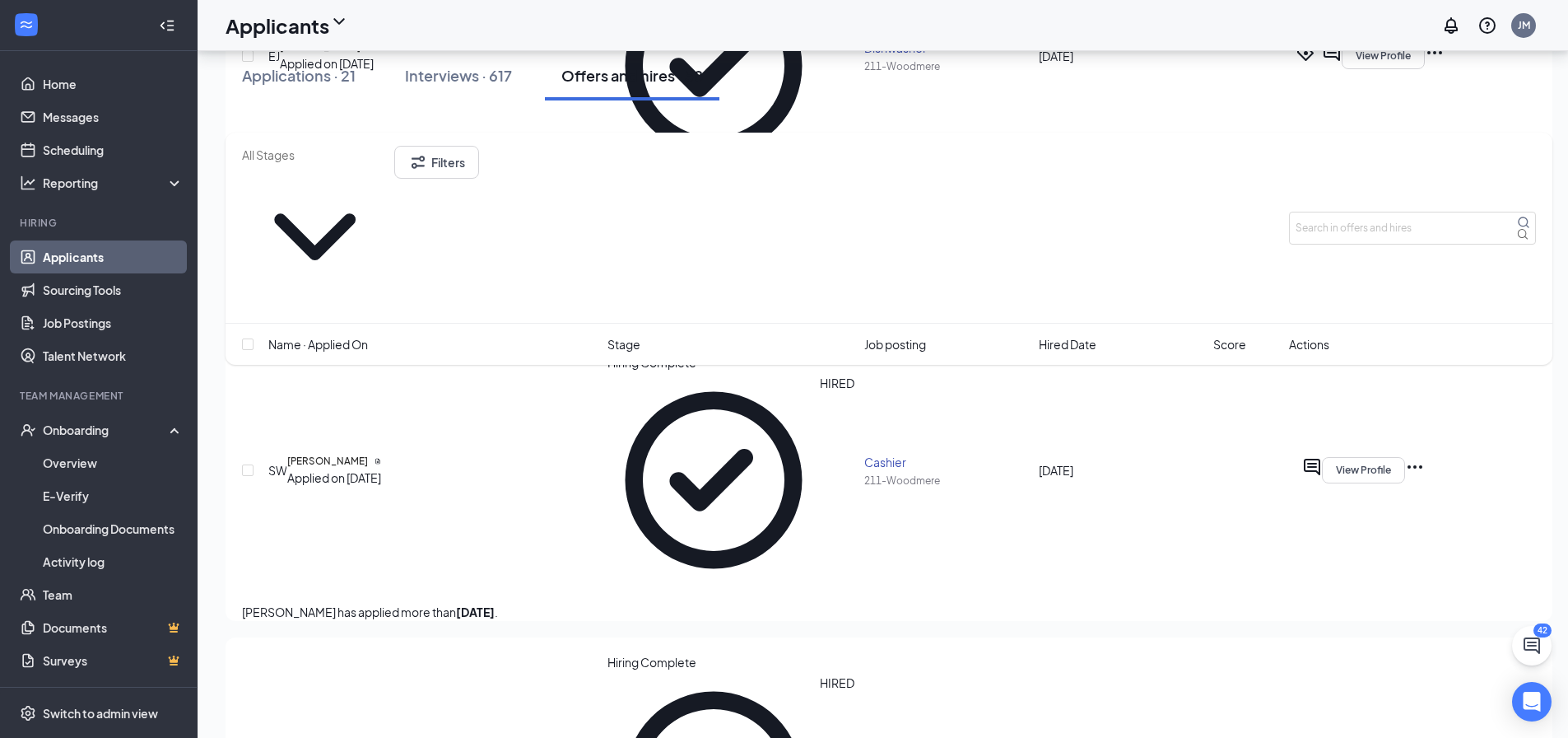
scroll to position [2471, 0]
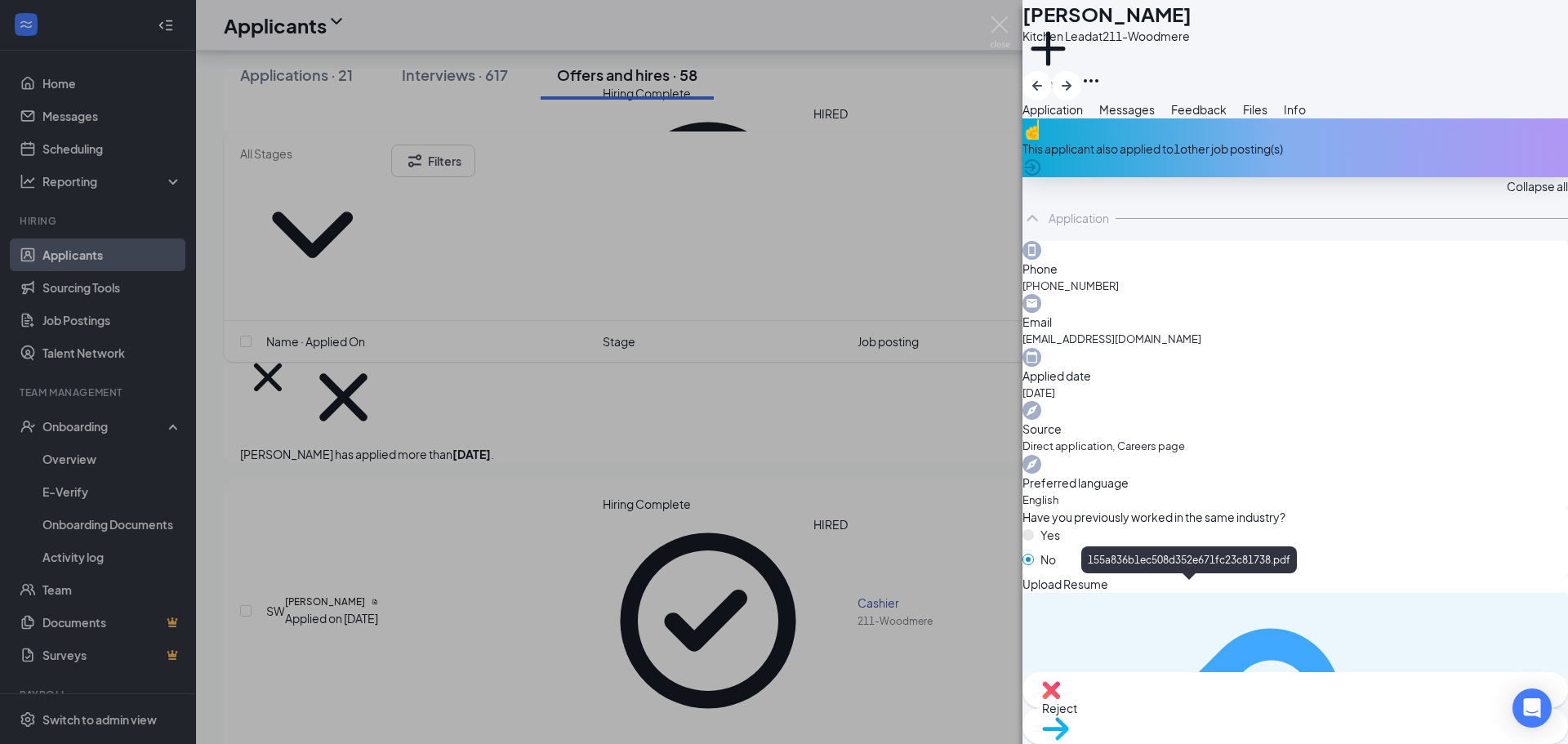
click at [1004, 22] on img at bounding box center [999, 32] width 20 height 32
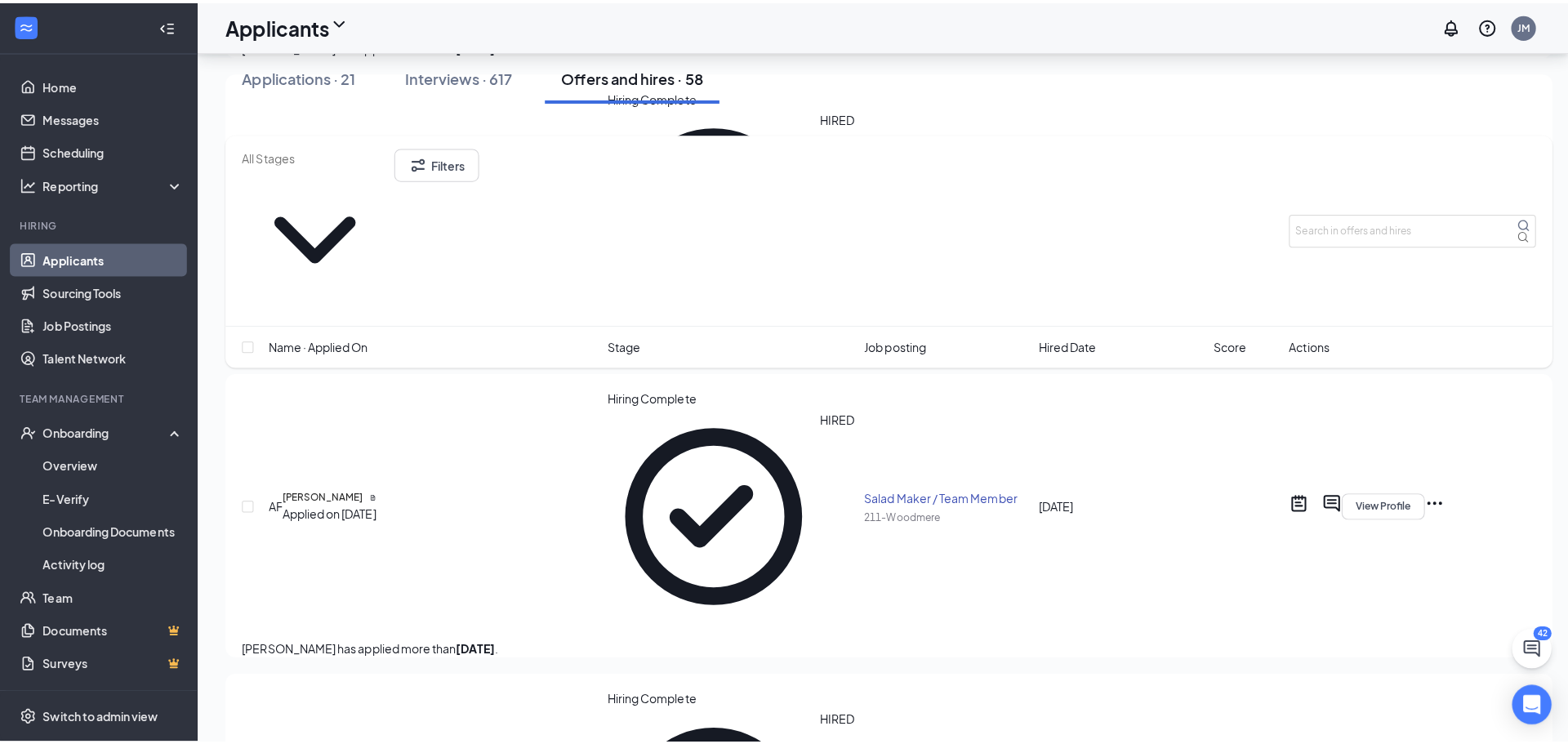
scroll to position [2939, 0]
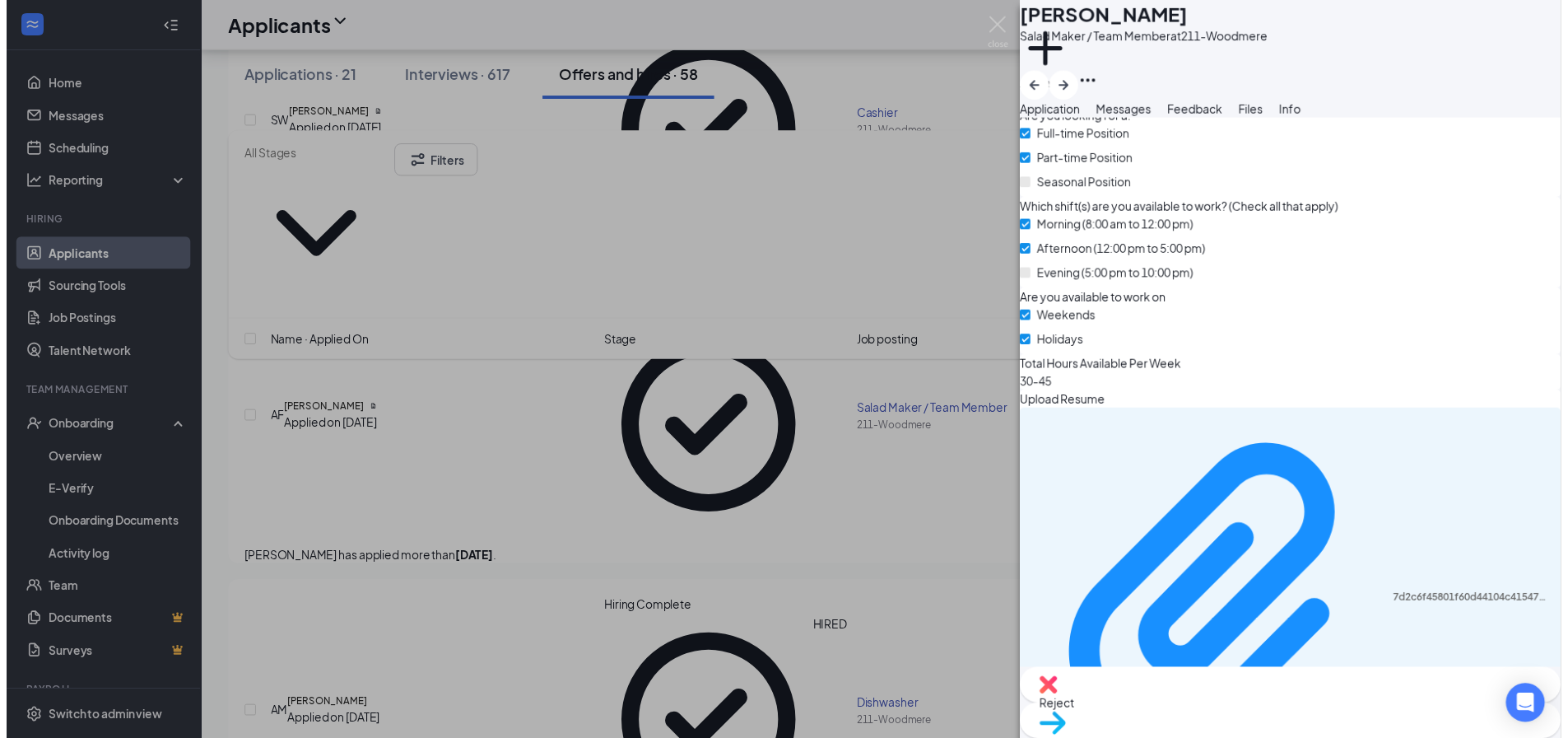
scroll to position [480, 0]
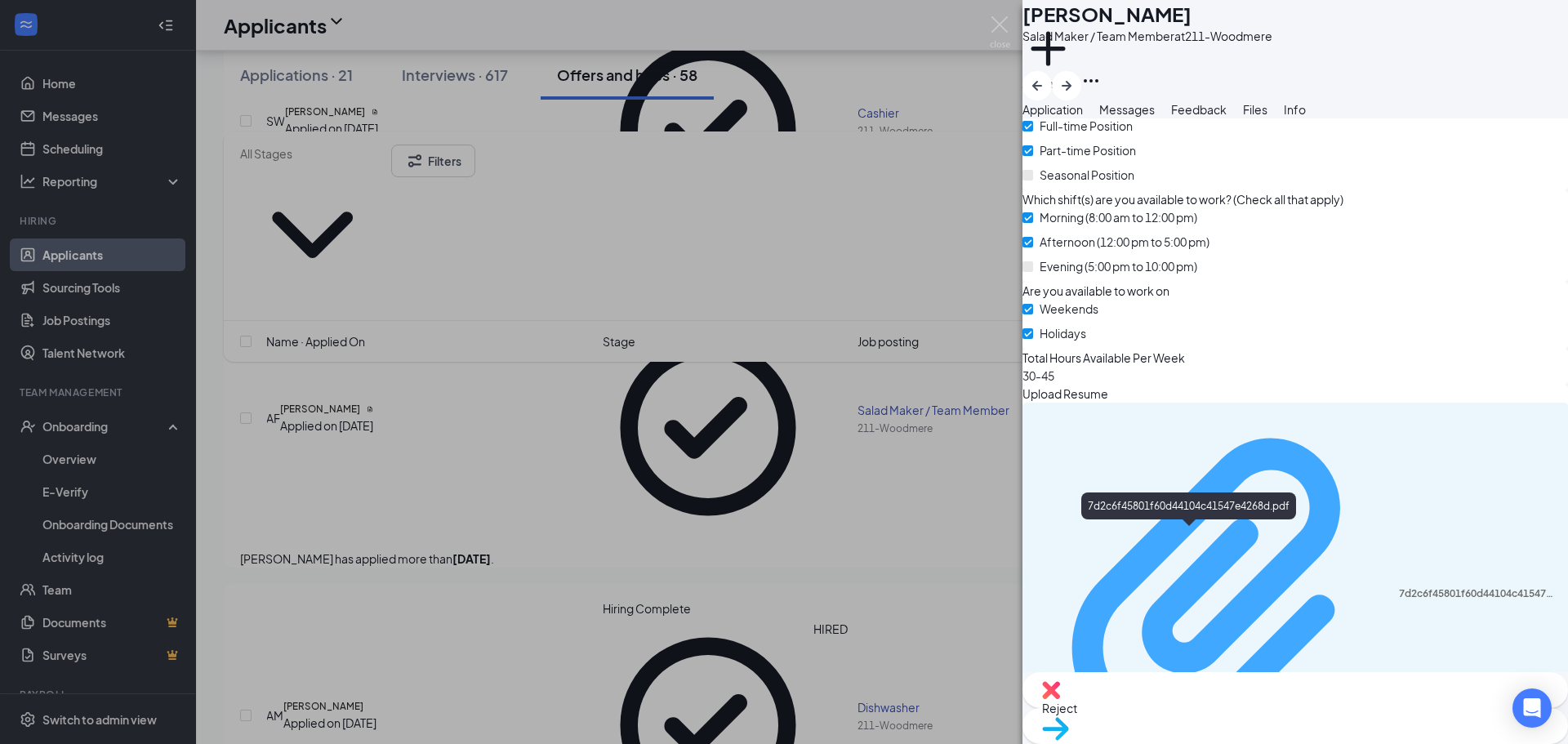
click at [1100, 543] on div "7d2c6f45801f60d44104c41547e4268d.pdf" at bounding box center [1294, 594] width 526 height 369
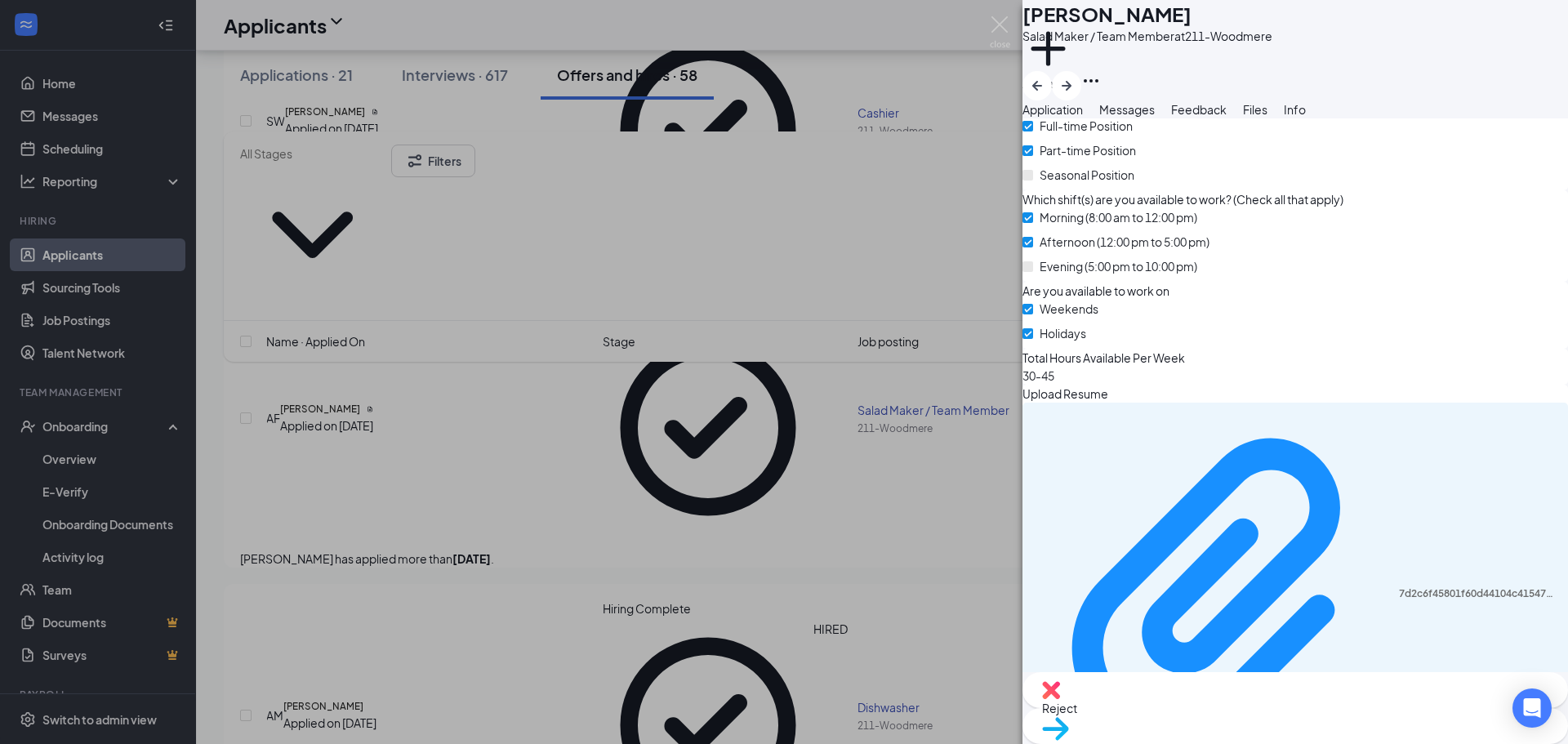
click at [489, 165] on div "EA [PERSON_NAME] Salad Maker / Team Member at 211-Woodmere Add a tag Applicatio…" at bounding box center [784, 372] width 1568 height 744
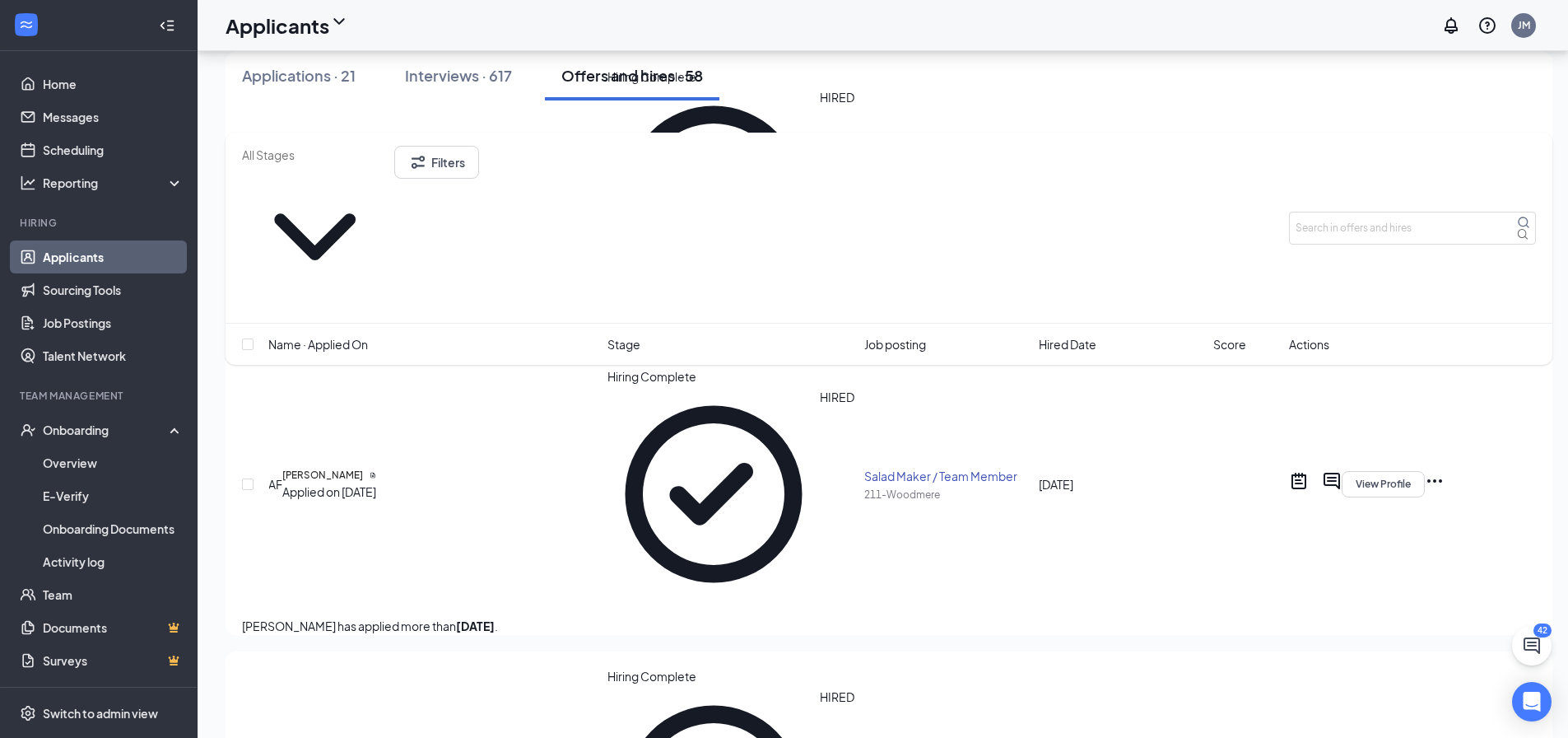
scroll to position [2882, 0]
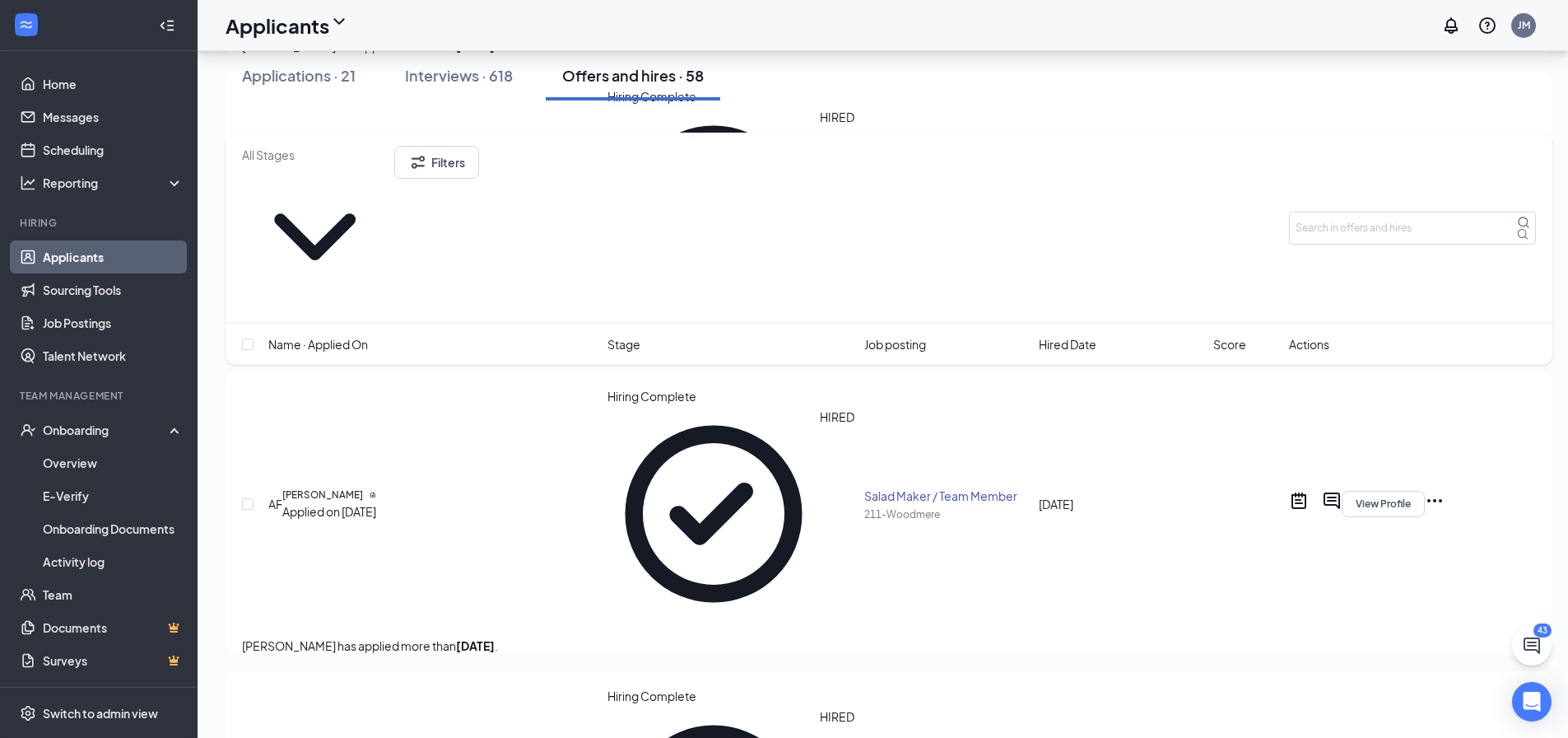
click at [71, 257] on link "Applicants" at bounding box center [112, 257] width 141 height 33
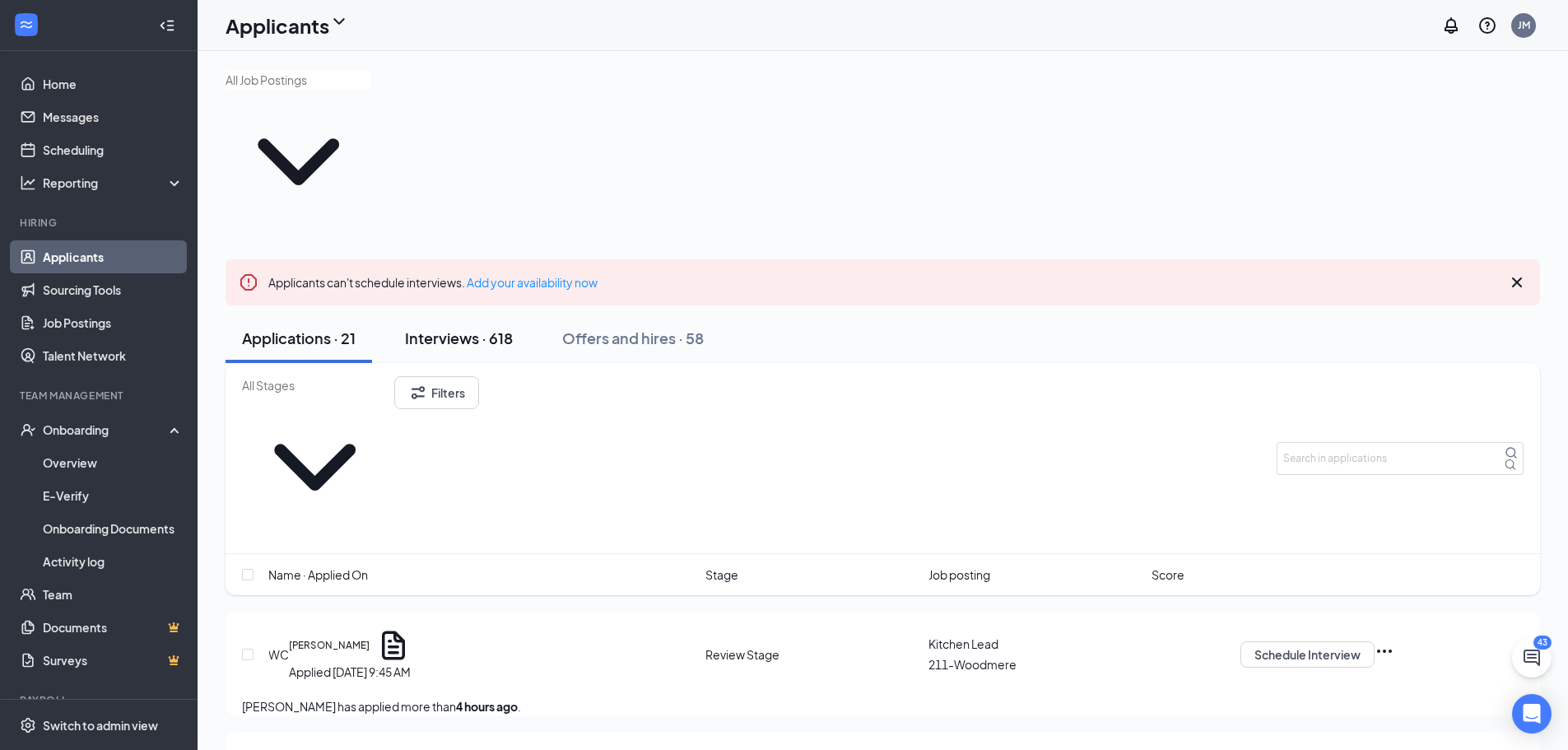
click at [451, 327] on div "Interviews · 618" at bounding box center [459, 337] width 108 height 20
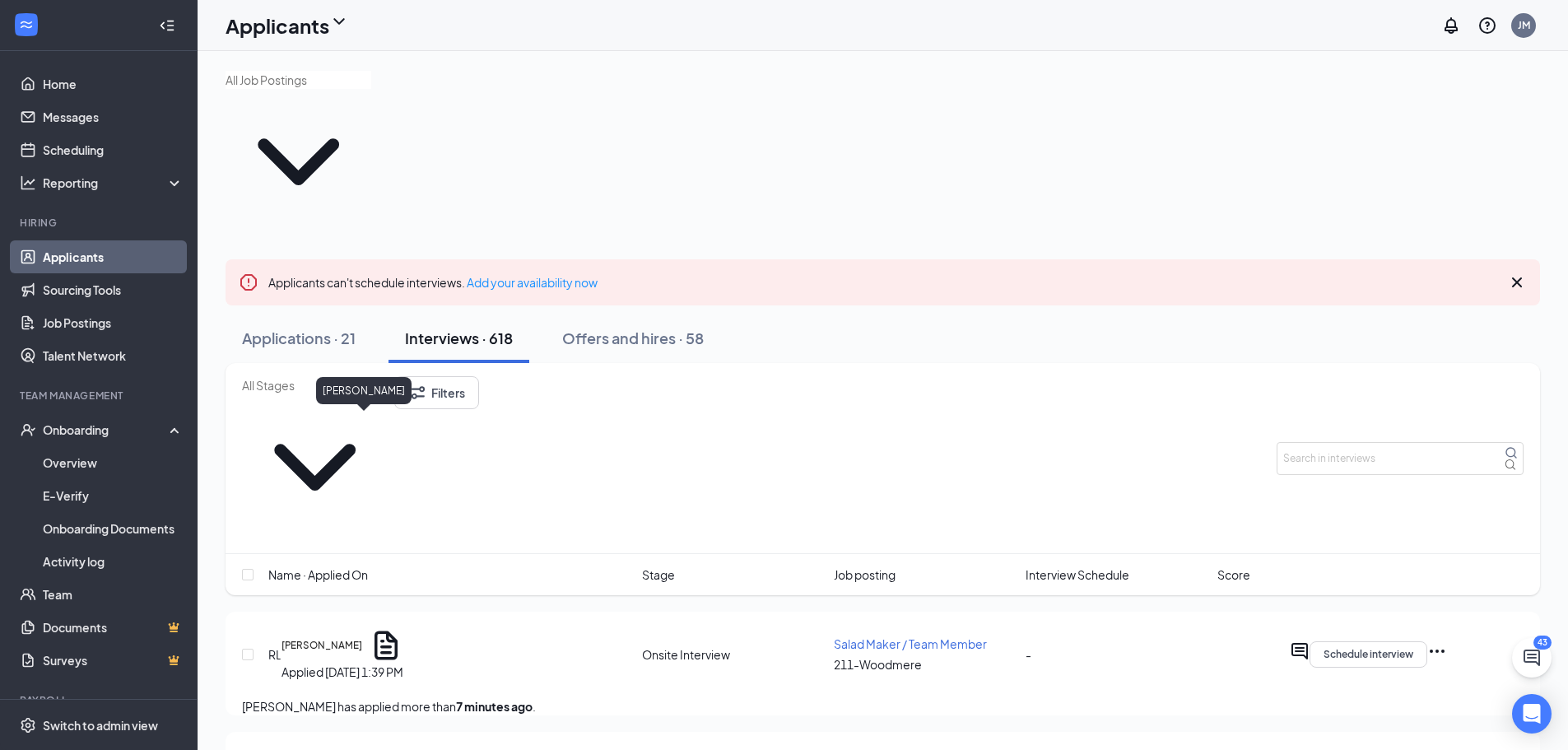
click at [343, 638] on h5 "[PERSON_NAME]" at bounding box center [321, 645] width 80 height 15
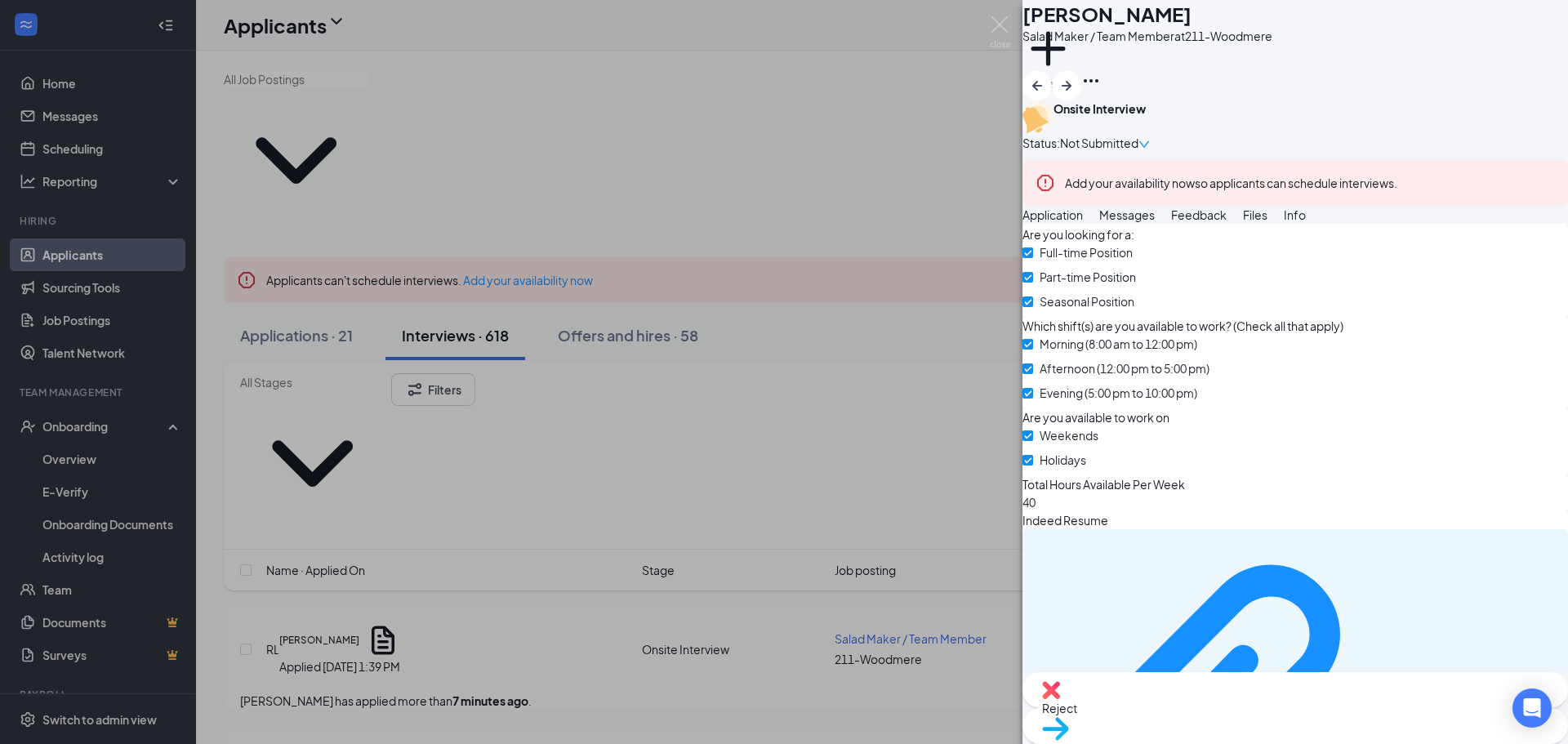
scroll to position [554, 0]
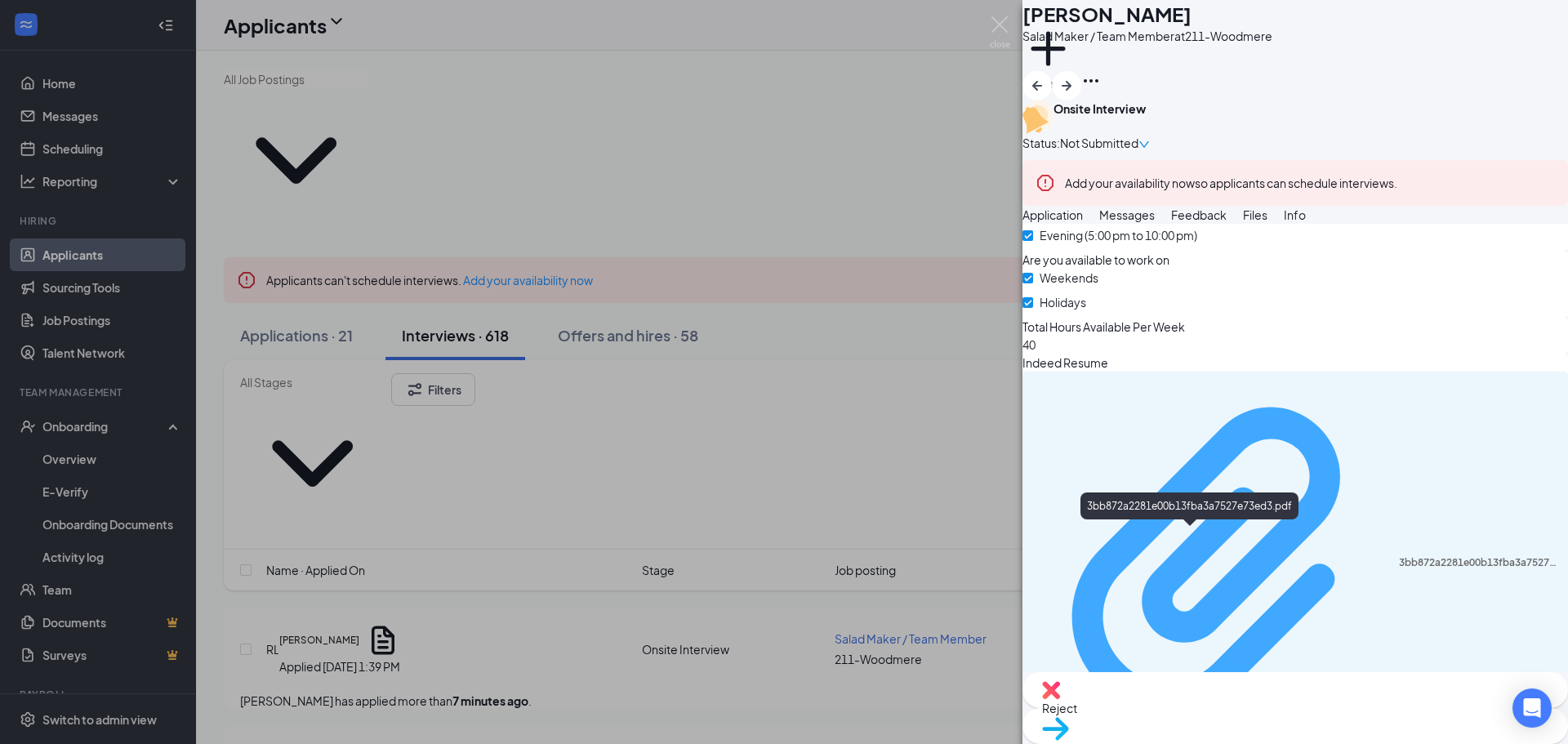
click at [1399, 556] on div "3bb872a2281e00b13fba3a7527e73ed3.pdf" at bounding box center [1478, 562] width 159 height 13
